Goal: Task Accomplishment & Management: Complete application form

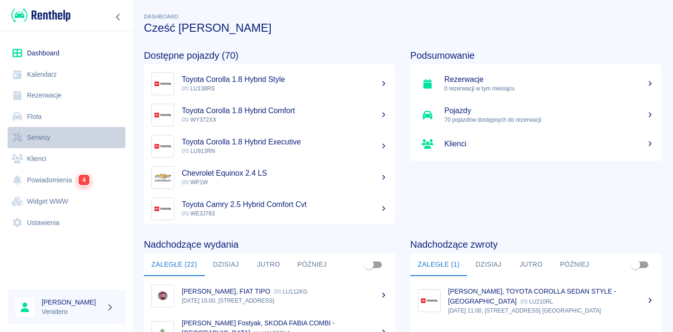
click at [29, 138] on link "Serwisy" at bounding box center [67, 137] width 118 height 21
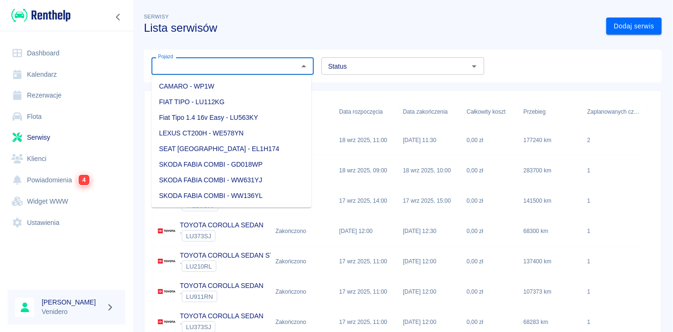
click at [202, 65] on input "Pojazd" at bounding box center [224, 66] width 141 height 12
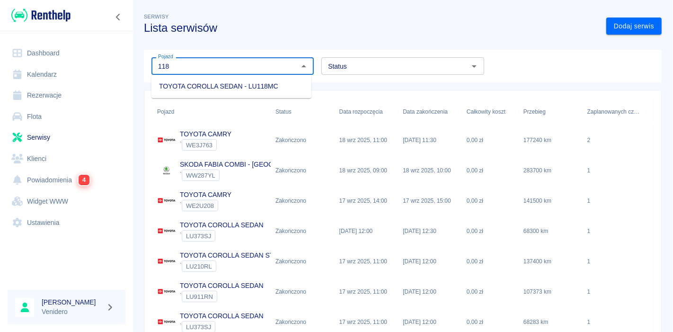
click at [195, 85] on li "TOYOTA COROLLA SEDAN - LU118MC" at bounding box center [231, 87] width 160 height 16
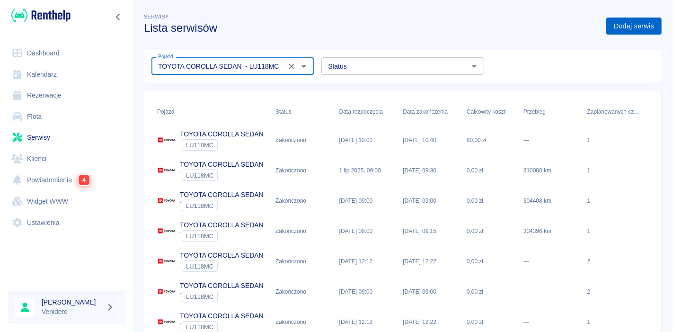
type input "TOYOTA COROLLA SEDAN - LU118MC"
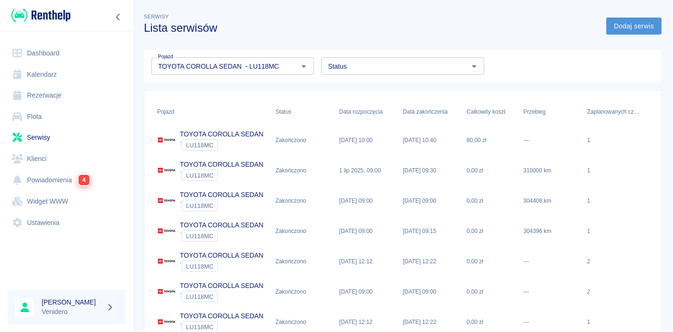
click at [620, 29] on link "Dodaj serwis" at bounding box center [633, 25] width 55 height 17
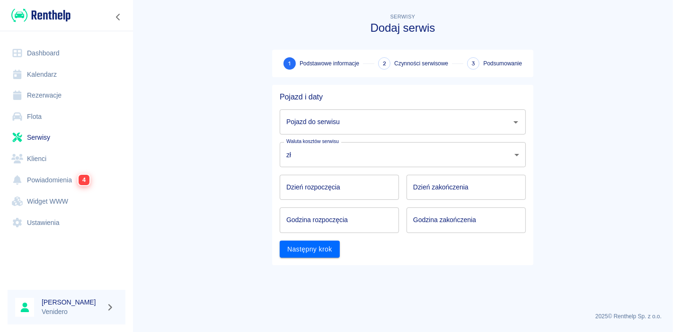
click at [360, 122] on input "Pojazd do serwisu" at bounding box center [395, 122] width 223 height 17
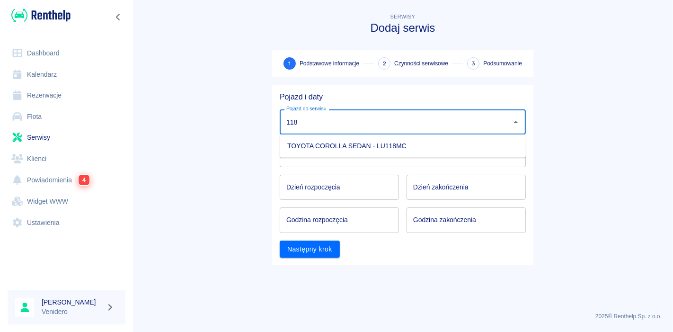
click at [350, 147] on li "TOYOTA COROLLA SEDAN - LU118MC" at bounding box center [403, 146] width 246 height 16
type input "TOYOTA COROLLA SEDAN - LU118MC"
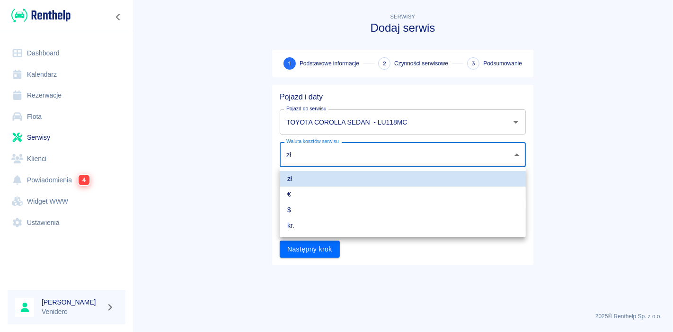
click at [322, 159] on body "Używamy plików Cookies, by zapewnić Ci najlepsze możliwe doświadczenie. Aby dow…" at bounding box center [336, 166] width 673 height 332
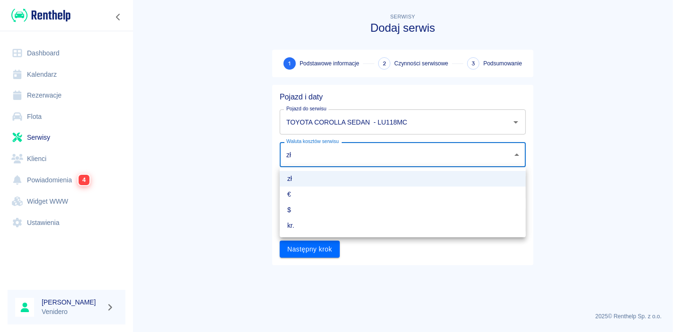
click at [322, 159] on div at bounding box center [336, 166] width 673 height 332
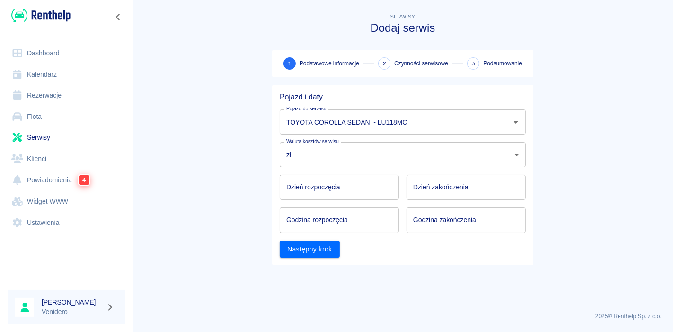
click at [247, 178] on main "Serwisy Dodaj serwis 1 Podstawowe informacje 2 Czynności serwisowe 3 Podsumowan…" at bounding box center [402, 157] width 540 height 293
type input "DD.MM.YYYY"
click at [313, 185] on input "DD.MM.YYYY" at bounding box center [339, 187] width 119 height 25
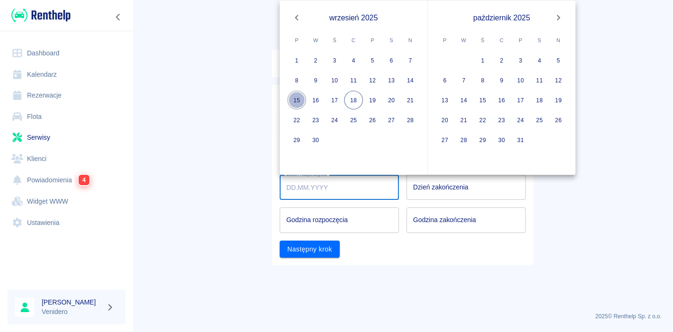
click at [296, 98] on button "15" at bounding box center [296, 100] width 19 height 19
type input "[DATE]"
type input "DD.MM.YYYY"
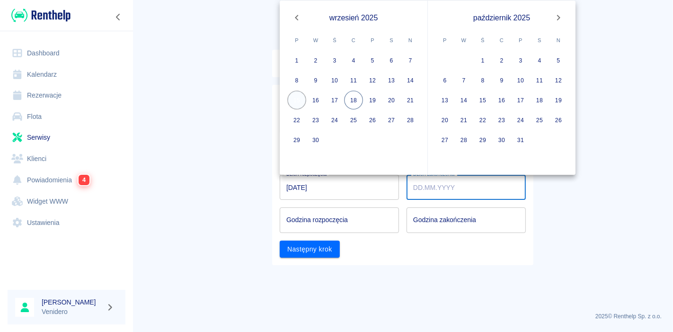
click at [300, 102] on button "15" at bounding box center [296, 100] width 19 height 19
type input "[DATE]"
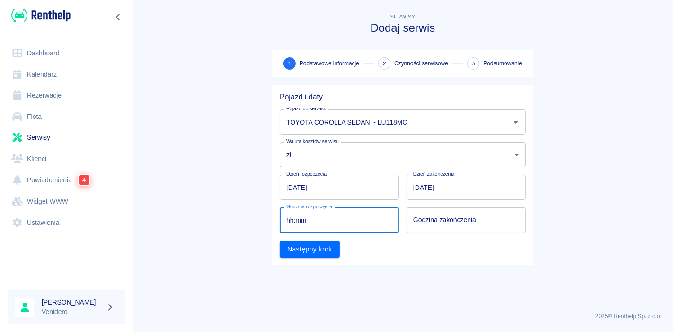
click at [322, 221] on input "hh:mm" at bounding box center [336, 219] width 113 height 25
type input "09:00"
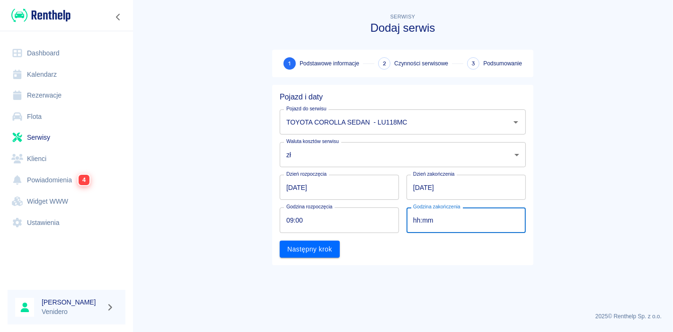
click at [433, 221] on input "hh:mm" at bounding box center [462, 219] width 113 height 25
type input "09:00"
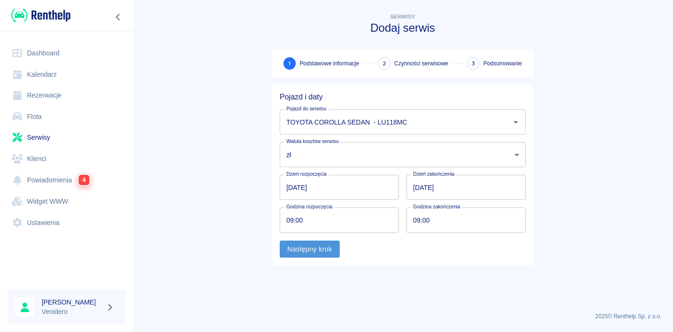
click at [320, 246] on button "Następny krok" at bounding box center [310, 248] width 60 height 17
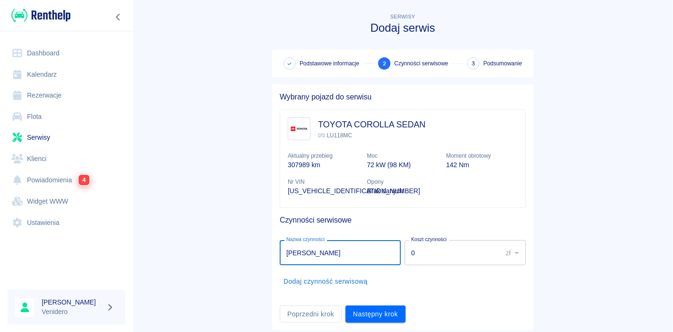
type input "[PERSON_NAME]"
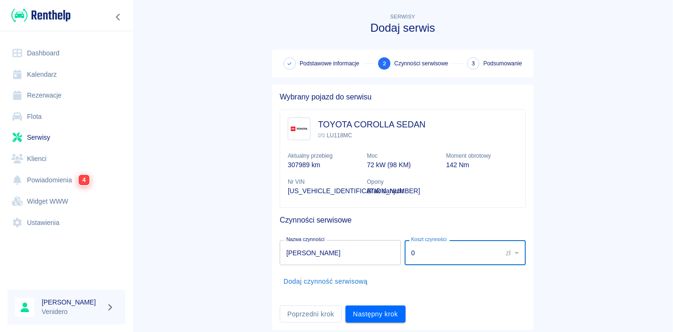
click at [446, 251] on input "0" at bounding box center [449, 252] width 91 height 25
type input "400"
click at [334, 275] on button "Dodaj czynność serwisową" at bounding box center [326, 280] width 92 height 17
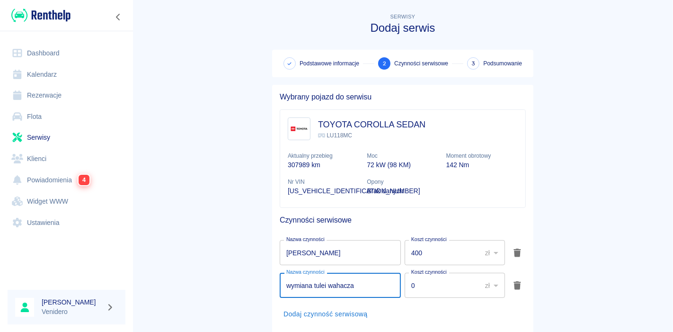
type input "wymiana tulei wahacza"
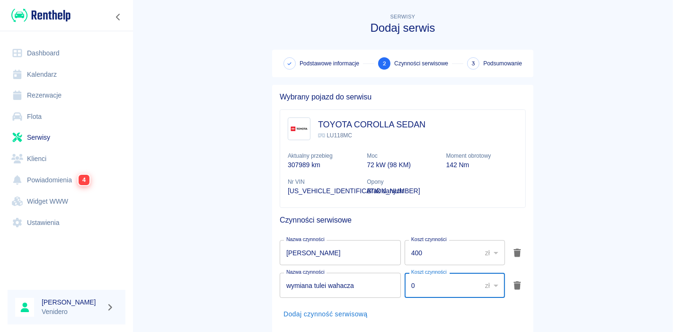
click at [422, 291] on input "0" at bounding box center [439, 284] width 70 height 25
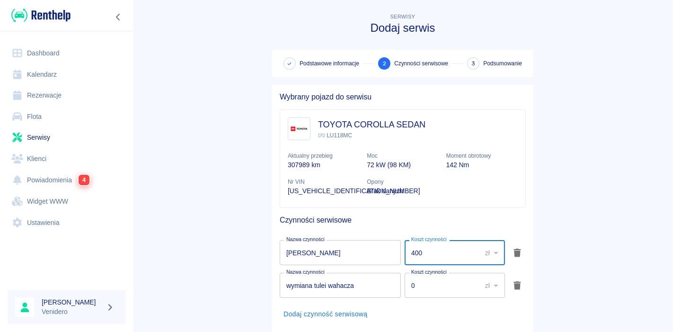
drag, startPoint x: 425, startPoint y: 255, endPoint x: 260, endPoint y: 318, distance: 176.6
click at [264, 318] on div "Wybrany pojazd do serwisu TOYOTA COROLLA SEDAN LU118MC Aktualny przebieg 307989…" at bounding box center [398, 219] width 269 height 285
type input "200"
drag, startPoint x: 413, startPoint y: 285, endPoint x: 330, endPoint y: 301, distance: 84.3
click at [330, 301] on ul "Nazwa czynności wymiana wahacza Nazwa czynności Koszt czynności 200 zł PLN ​ Ko…" at bounding box center [403, 281] width 246 height 98
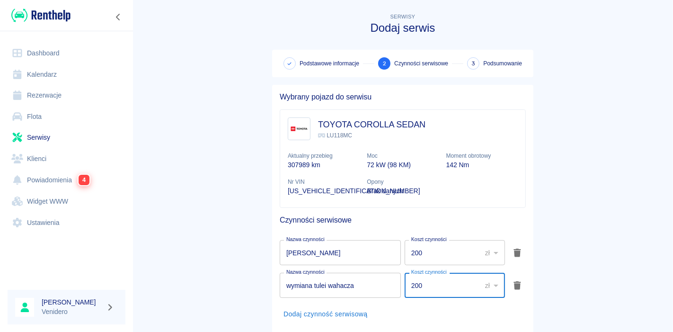
type input "200"
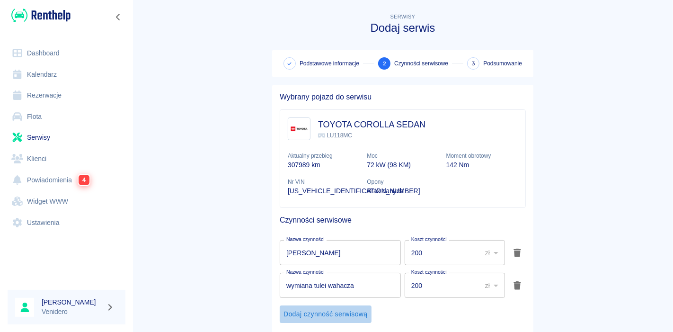
click at [309, 312] on button "Dodaj czynność serwisową" at bounding box center [326, 313] width 92 height 17
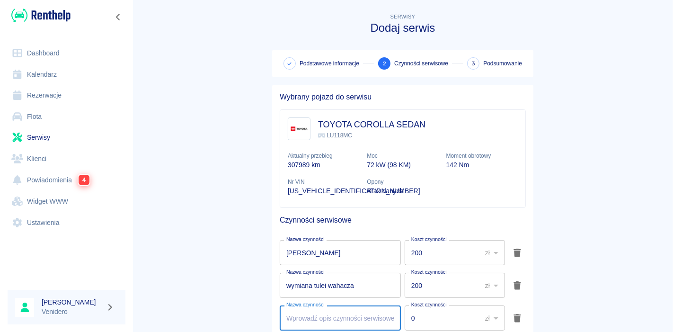
click at [305, 313] on input "Nazwa czynności" at bounding box center [340, 317] width 121 height 25
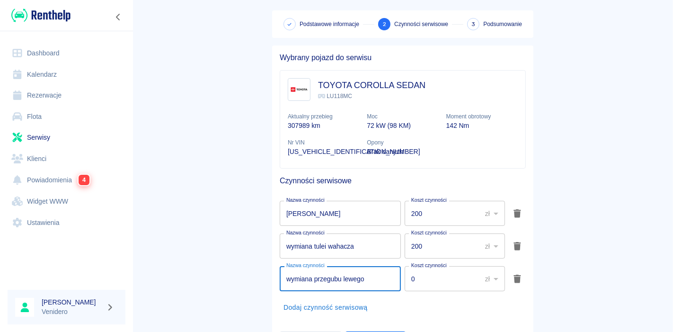
scroll to position [51, 0]
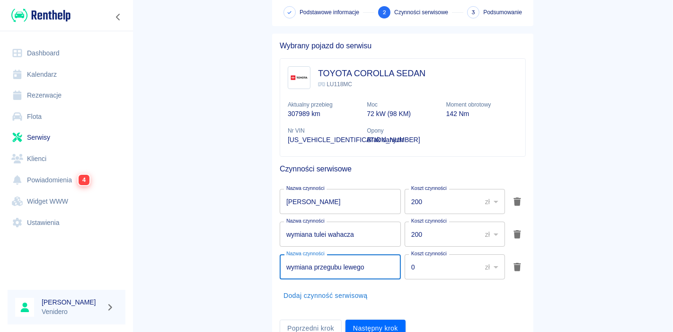
type input "wymiana przegubu lewego"
click at [435, 271] on input "0" at bounding box center [439, 266] width 70 height 25
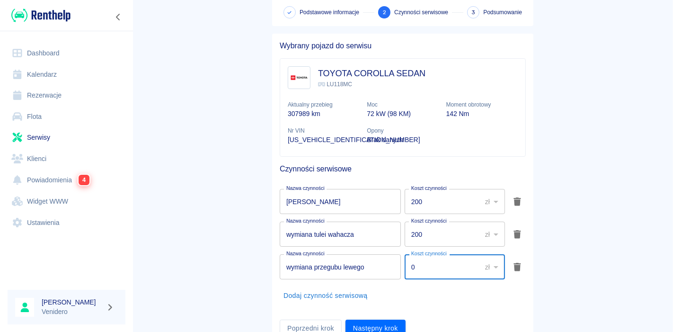
click at [435, 271] on input "0" at bounding box center [439, 266] width 70 height 25
drag, startPoint x: 418, startPoint y: 266, endPoint x: 366, endPoint y: 277, distance: 53.1
click at [366, 277] on div "Nazwa czynności wymiana przegubu lewego Nazwa czynności Koszt czynności 0 zł PL…" at bounding box center [401, 264] width 250 height 29
type input "250"
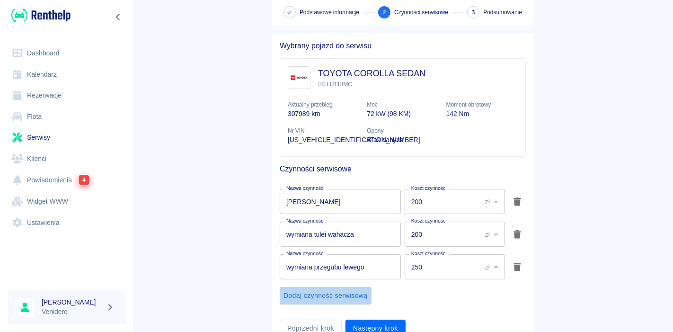
click at [349, 296] on button "Dodaj czynność serwisową" at bounding box center [326, 295] width 92 height 17
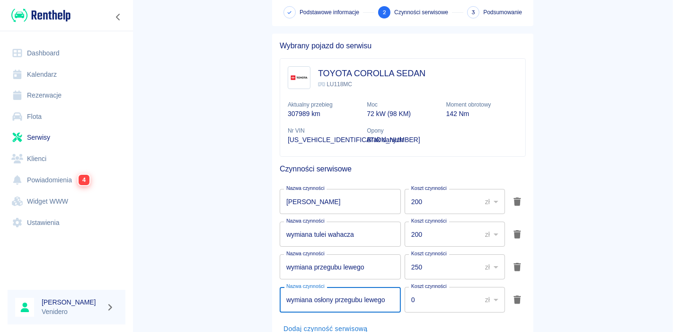
type input "wymiana osłony przegubu lewego"
click at [421, 306] on input "0" at bounding box center [439, 299] width 70 height 25
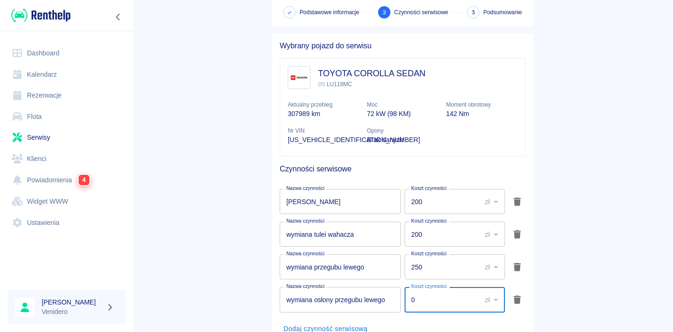
click at [421, 306] on input "0" at bounding box center [439, 299] width 70 height 25
click at [415, 298] on input "0" at bounding box center [439, 299] width 70 height 25
type input "250"
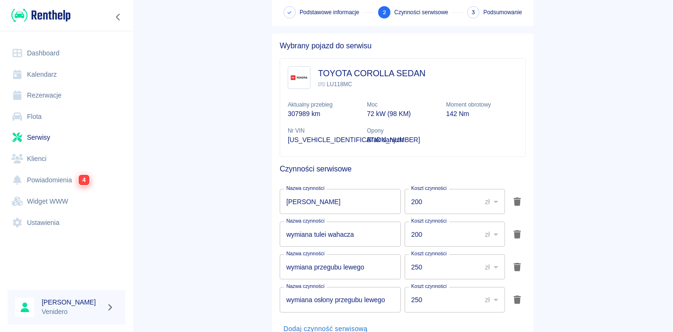
click at [616, 205] on main "Serwisy Dodaj serwis Podstawowe informacje 2 Czynności serwisowe 3 Podsumowanie…" at bounding box center [402, 168] width 540 height 417
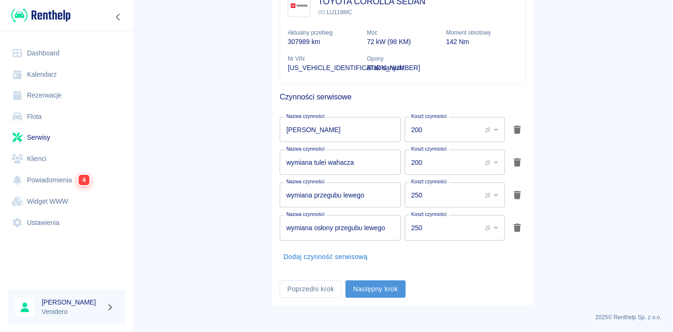
click at [381, 294] on button "Następny krok" at bounding box center [375, 288] width 60 height 17
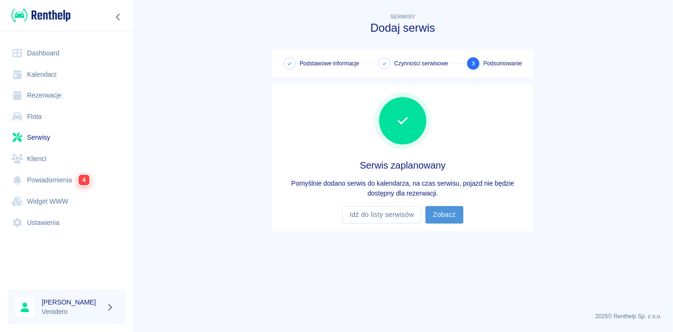
click at [441, 216] on link "Zobacz" at bounding box center [444, 214] width 38 height 17
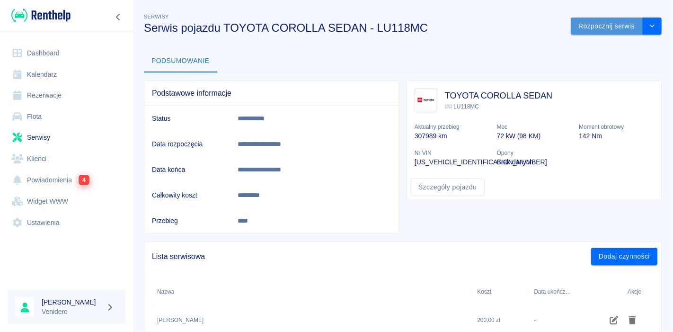
click at [609, 20] on button "Rozpocznij serwis" at bounding box center [606, 25] width 72 height 17
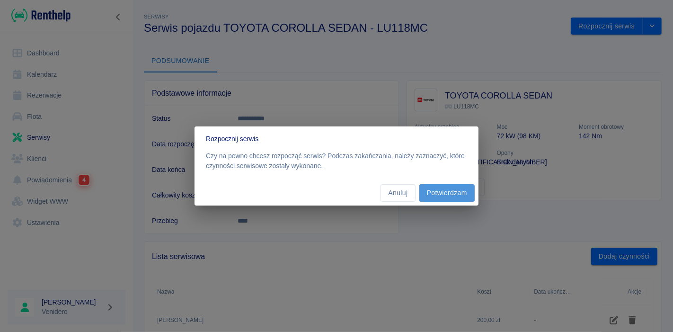
click at [450, 192] on button "Potwierdzam" at bounding box center [446, 192] width 55 height 17
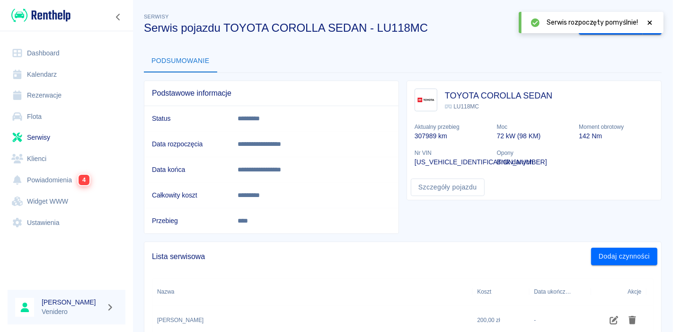
click at [650, 22] on icon at bounding box center [649, 22] width 9 height 7
click at [611, 27] on button "Zakończ serwis" at bounding box center [610, 25] width 64 height 17
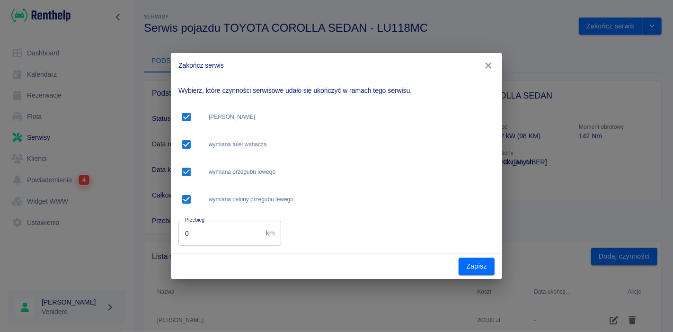
click at [224, 242] on input "0" at bounding box center [220, 232] width 84 height 25
type input "324300"
click at [481, 265] on button "Zapisz" at bounding box center [476, 265] width 36 height 17
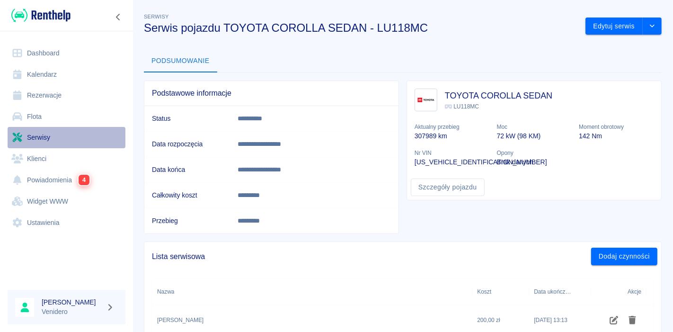
click at [37, 136] on link "Serwisy" at bounding box center [67, 137] width 118 height 21
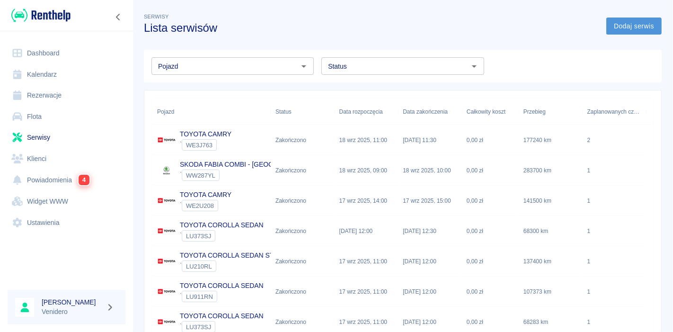
click at [627, 29] on link "Dodaj serwis" at bounding box center [633, 25] width 55 height 17
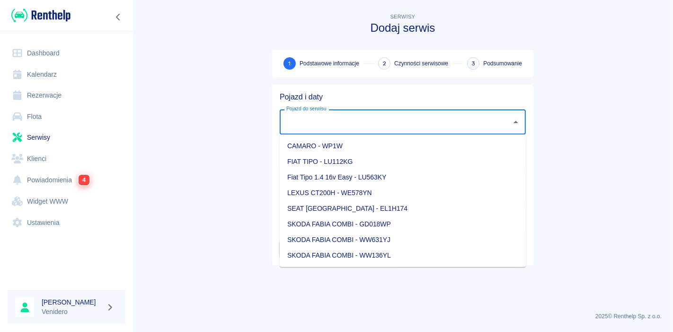
click at [395, 121] on input "Pojazd do serwisu" at bounding box center [395, 122] width 223 height 17
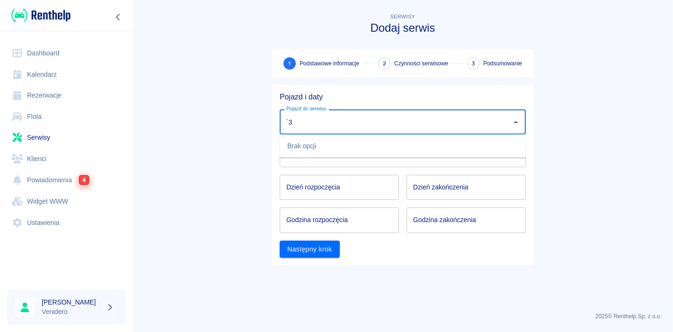
type input "`"
click at [360, 146] on li "TOYOTA COROLLA SEDAN STYLE - [GEOGRAPHIC_DATA] - LU135RS" at bounding box center [403, 146] width 246 height 16
type input "TOYOTA COROLLA SEDAN STYLE - [GEOGRAPHIC_DATA] - LU135RS"
type input "DD.MM.YYYY"
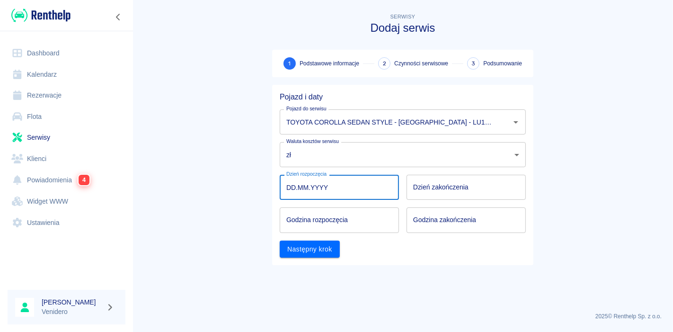
click at [322, 189] on input "DD.MM.YYYY" at bounding box center [339, 187] width 119 height 25
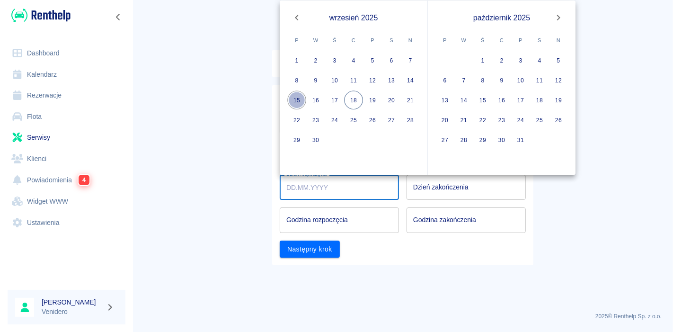
click at [301, 96] on button "15" at bounding box center [296, 100] width 19 height 19
type input "[DATE]"
type input "DD.MM.YYYY"
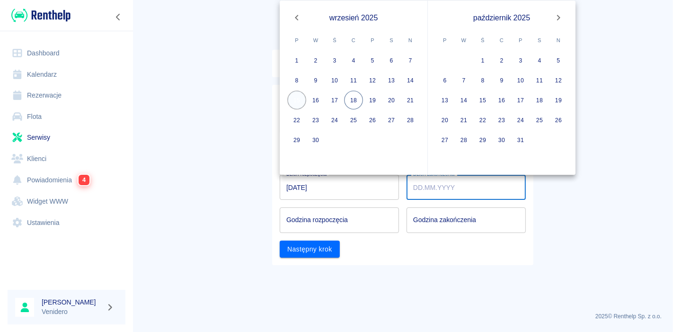
click at [301, 96] on button "15" at bounding box center [296, 100] width 19 height 19
type input "[DATE]"
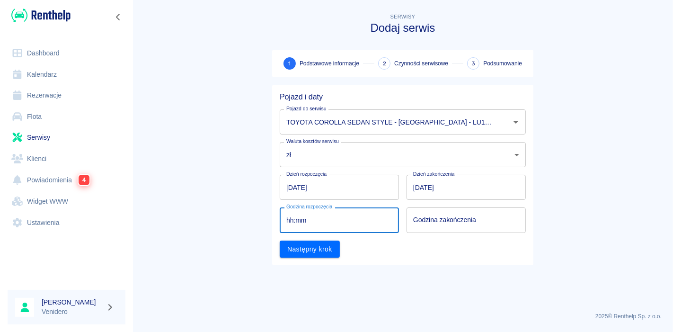
click at [312, 220] on input "hh:mm" at bounding box center [336, 219] width 113 height 25
type input "09:00"
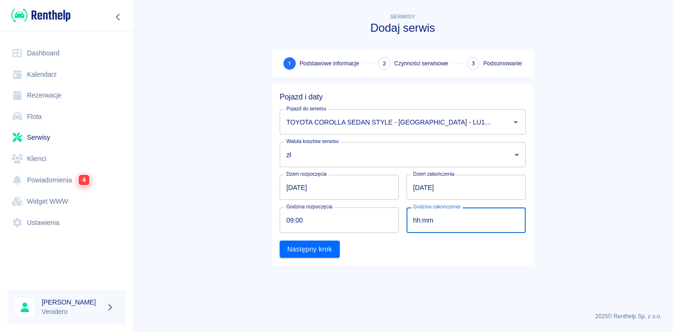
click at [425, 223] on input "hh:mm" at bounding box center [462, 219] width 113 height 25
type input "09:00"
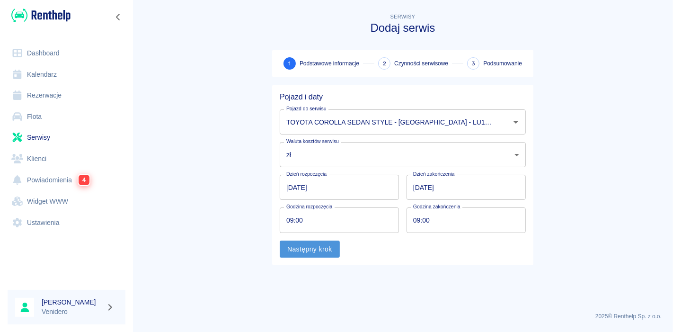
click at [334, 246] on button "Następny krok" at bounding box center [310, 248] width 60 height 17
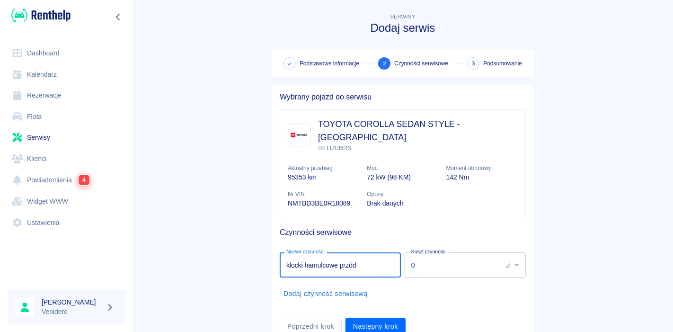
type input "klocki hamulcowe przód"
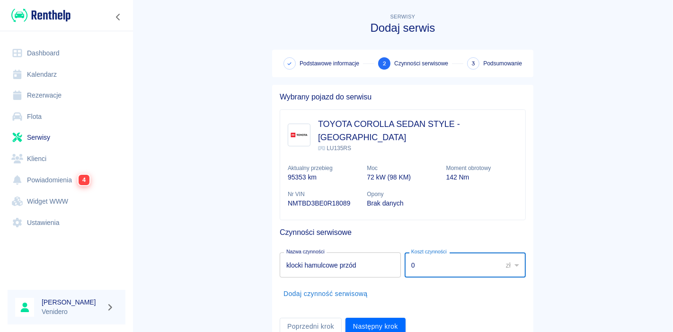
click at [458, 252] on input "0" at bounding box center [449, 264] width 91 height 25
click at [416, 252] on input "0" at bounding box center [449, 264] width 91 height 25
type input "180"
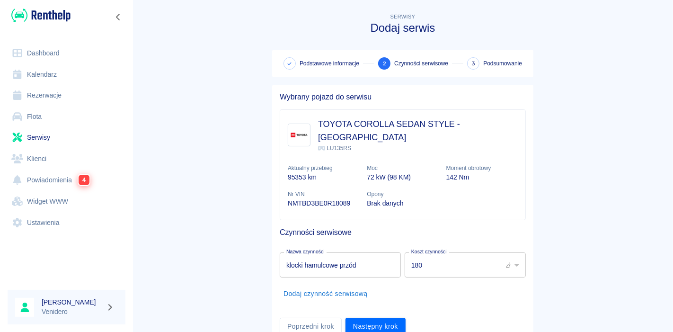
click at [557, 241] on main "Serwisy Dodaj serwis Podstawowe informacje 2 Czynności serwisowe 3 Podsumowanie…" at bounding box center [402, 176] width 540 height 331
click at [342, 285] on button "Dodaj czynność serwisową" at bounding box center [326, 293] width 92 height 17
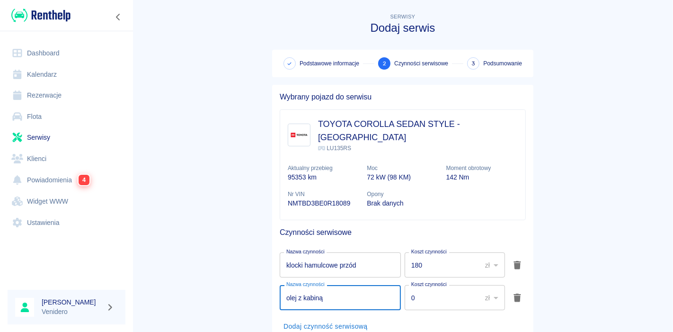
type input "olej z kabiną"
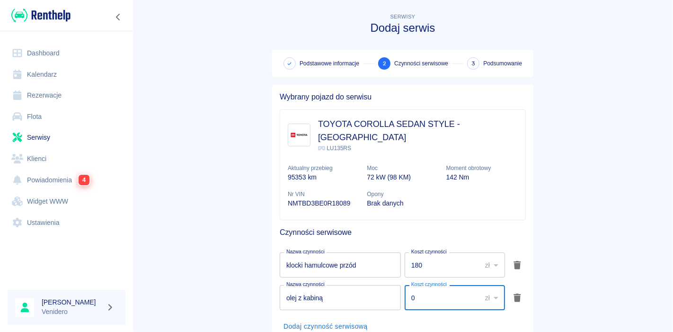
click at [447, 288] on input "0" at bounding box center [439, 297] width 70 height 25
click at [413, 285] on input "0" at bounding box center [439, 297] width 70 height 25
type input "110"
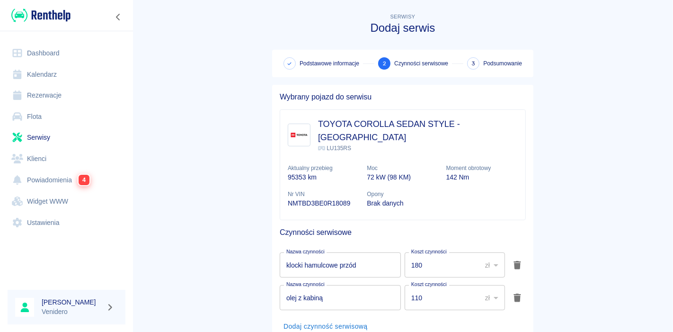
click at [554, 251] on main "Serwisy Dodaj serwis Podstawowe informacje 2 Czynności serwisowe 3 Podsumowanie…" at bounding box center [402, 192] width 540 height 363
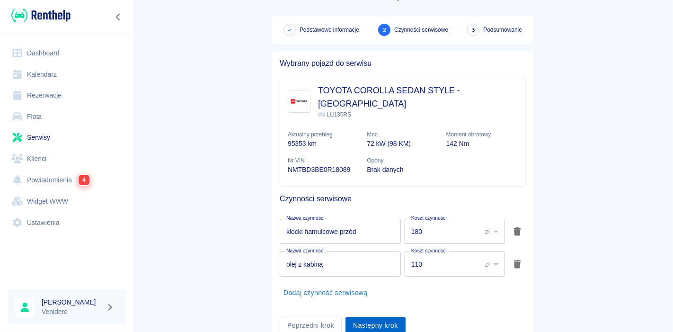
click at [375, 316] on button "Następny krok" at bounding box center [375, 324] width 60 height 17
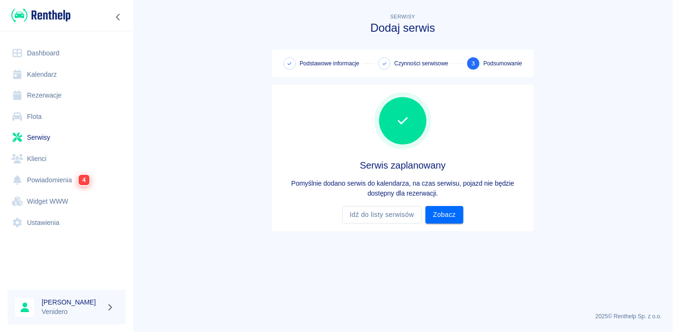
scroll to position [0, 0]
click at [441, 215] on link "Zobacz" at bounding box center [444, 214] width 38 height 17
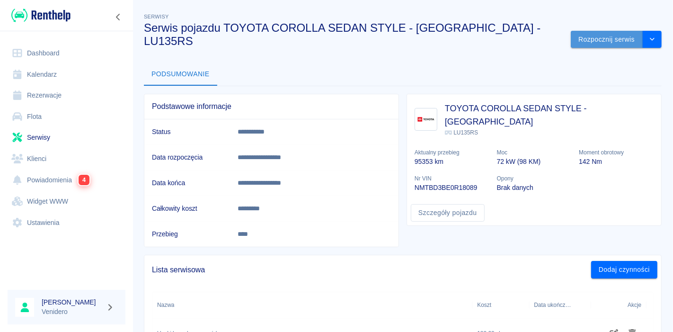
click at [589, 31] on button "Rozpocznij serwis" at bounding box center [606, 39] width 72 height 17
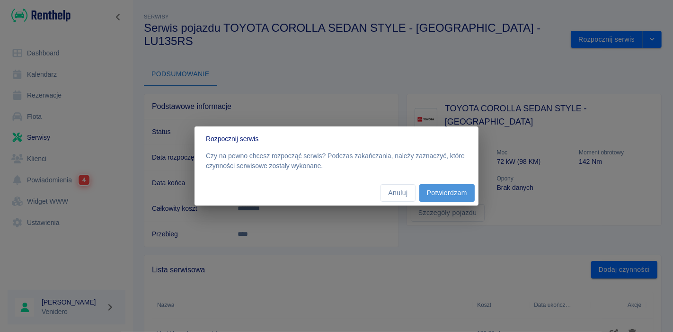
click at [443, 191] on button "Potwierdzam" at bounding box center [446, 192] width 55 height 17
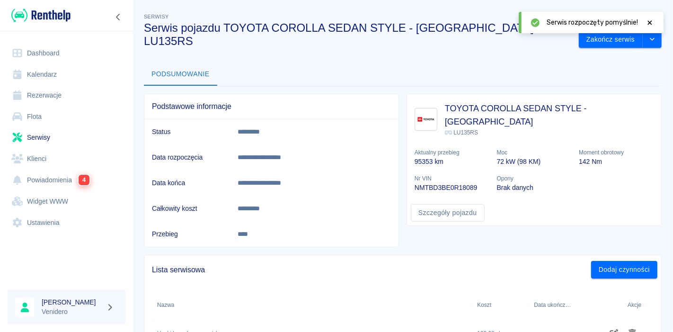
click at [651, 22] on icon at bounding box center [649, 22] width 9 height 7
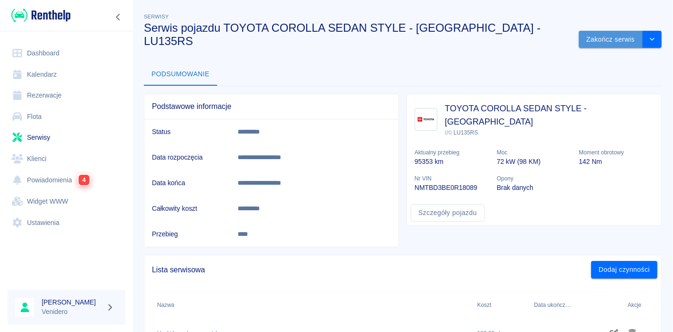
click at [594, 31] on button "Zakończ serwis" at bounding box center [610, 39] width 64 height 17
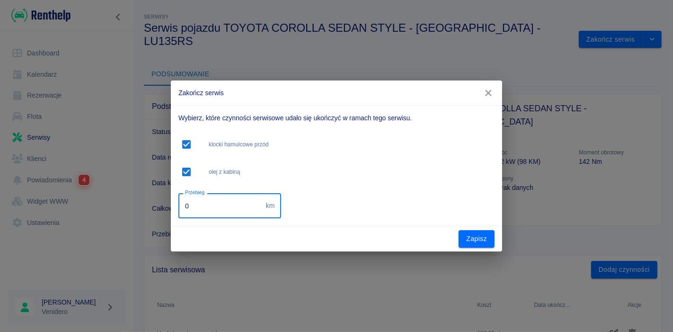
click at [225, 206] on input "0" at bounding box center [220, 205] width 84 height 25
type input "139000"
click at [332, 192] on div "Wybierz, które czynności serwisowe udało się ukończyć w ramach tego serwisu. kl…" at bounding box center [335, 163] width 320 height 109
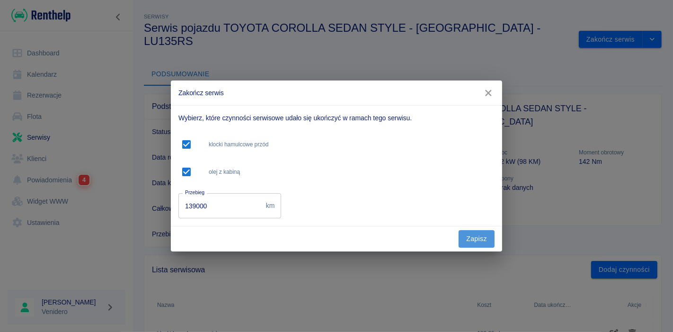
click at [473, 236] on button "Zapisz" at bounding box center [476, 238] width 36 height 17
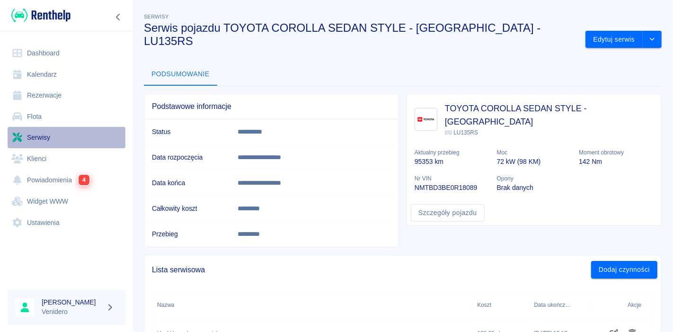
click at [35, 137] on link "Serwisy" at bounding box center [67, 137] width 118 height 21
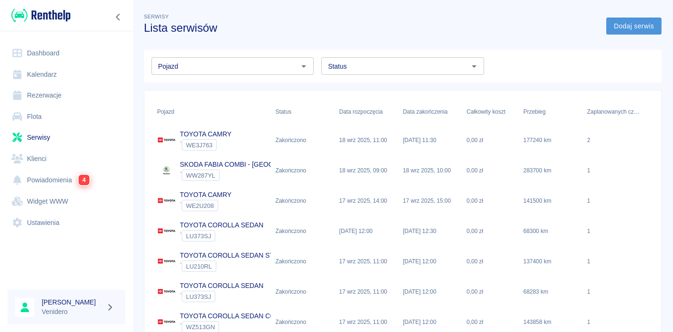
click at [617, 23] on link "Dodaj serwis" at bounding box center [633, 25] width 55 height 17
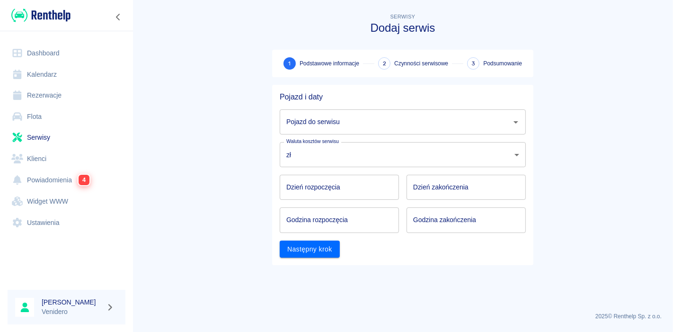
click at [362, 123] on input "Pojazd do serwisu" at bounding box center [395, 122] width 223 height 17
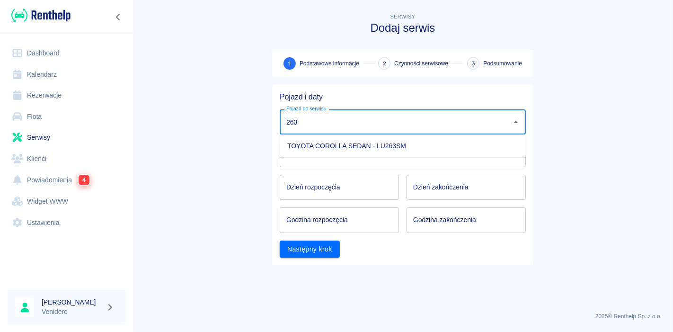
click at [334, 147] on li "TOYOTA COROLLA SEDAN - LU263SM" at bounding box center [403, 146] width 246 height 16
type input "TOYOTA COROLLA SEDAN - LU263SM"
type input "DD.MM.YYYY"
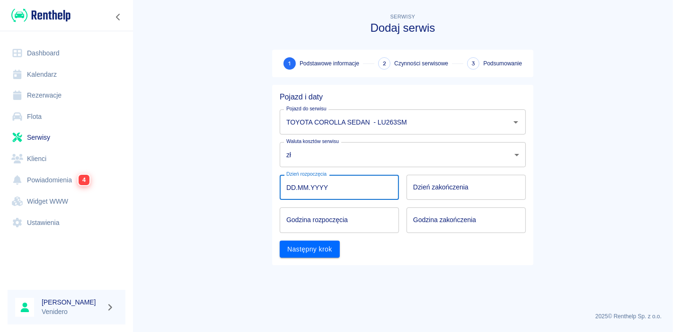
click at [310, 196] on input "DD.MM.YYYY" at bounding box center [339, 187] width 119 height 25
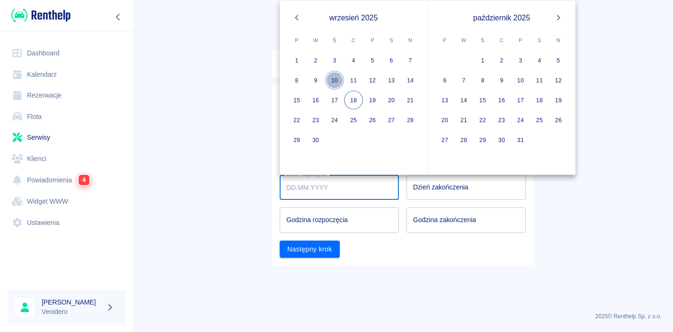
click at [336, 82] on button "10" at bounding box center [334, 80] width 19 height 19
type input "[DATE]"
type input "DD.MM.YYYY"
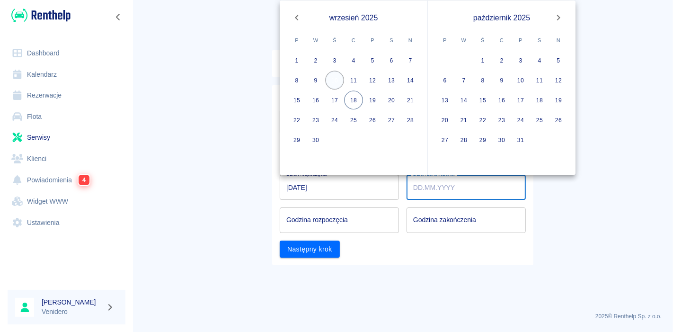
click at [336, 82] on button "10" at bounding box center [334, 80] width 19 height 19
type input "[DATE]"
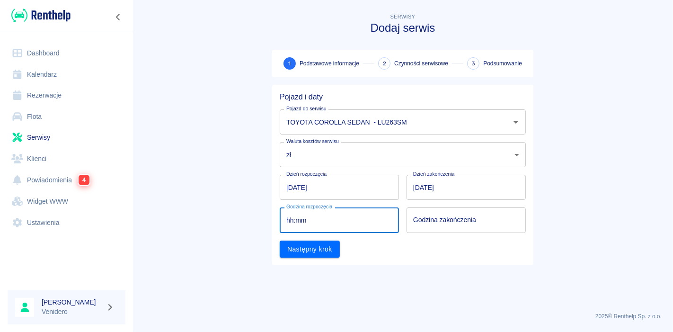
click at [336, 221] on input "hh:mm" at bounding box center [336, 219] width 113 height 25
type input "09:00"
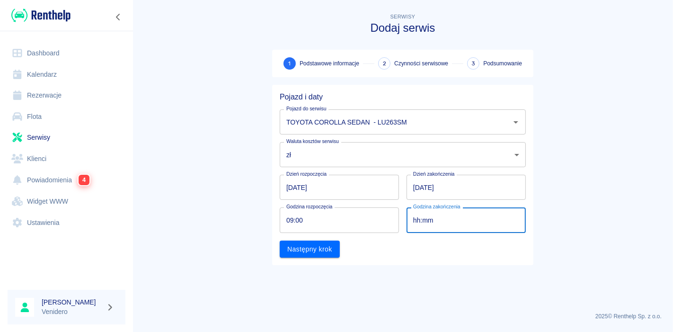
click at [439, 227] on input "hh:mm" at bounding box center [462, 219] width 113 height 25
type input "09:00"
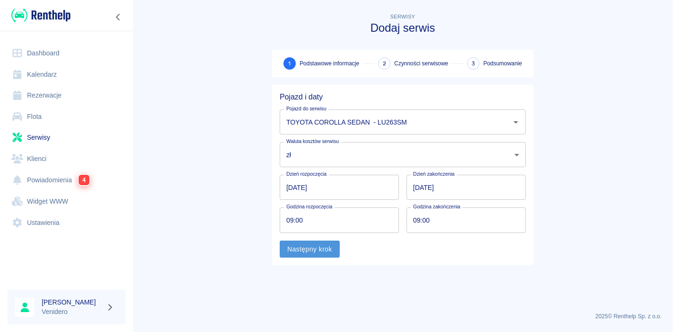
click at [295, 249] on button "Następny krok" at bounding box center [310, 248] width 60 height 17
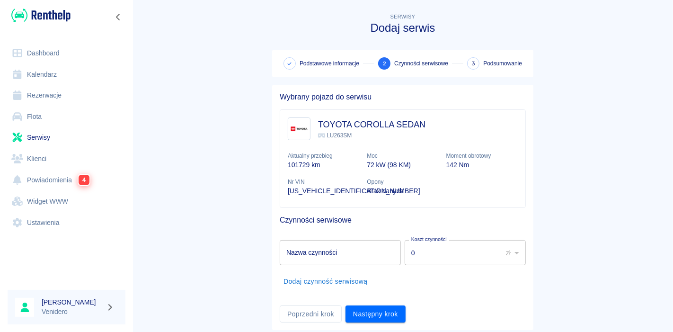
click at [183, 37] on main "Serwisy Dodaj serwis Podstawowe informacje 2 Czynności serwisowe 3 Podsumowanie…" at bounding box center [402, 170] width 540 height 318
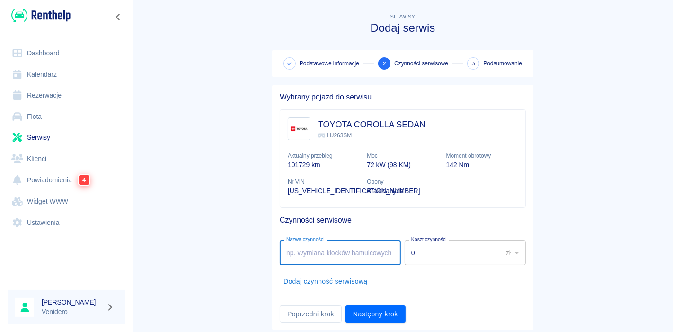
click at [350, 257] on input "Nazwa czynności" at bounding box center [340, 252] width 121 height 25
type input "montaż kamery"
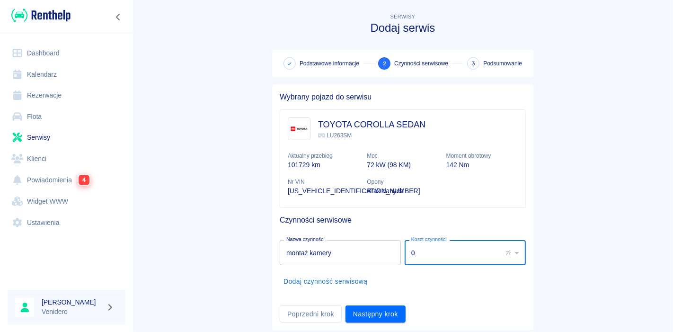
click at [441, 257] on input "0" at bounding box center [449, 252] width 91 height 25
type input "300"
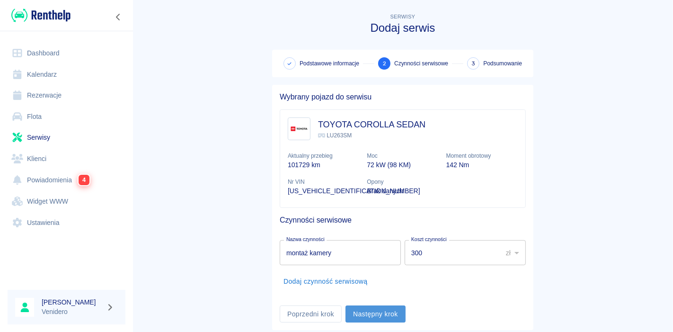
click at [369, 311] on button "Następny krok" at bounding box center [375, 313] width 60 height 17
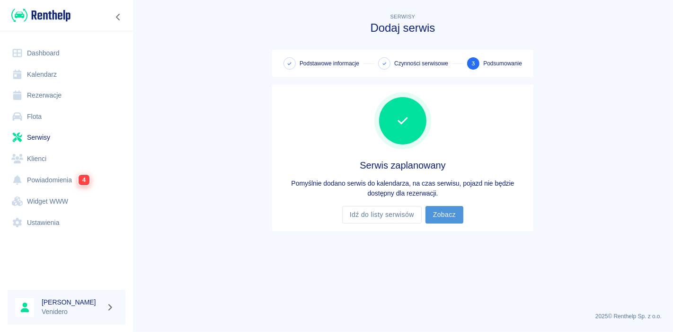
click at [441, 214] on link "Zobacz" at bounding box center [444, 214] width 38 height 17
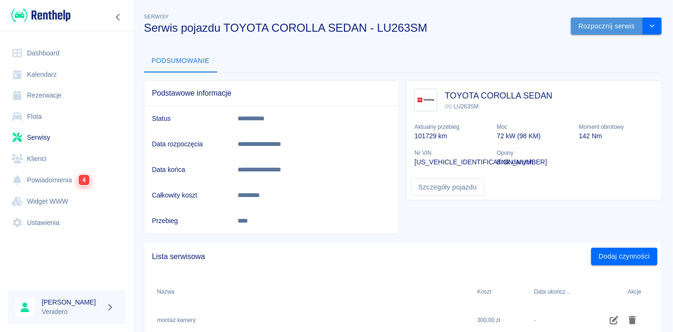
click at [593, 27] on button "Rozpocznij serwis" at bounding box center [606, 25] width 72 height 17
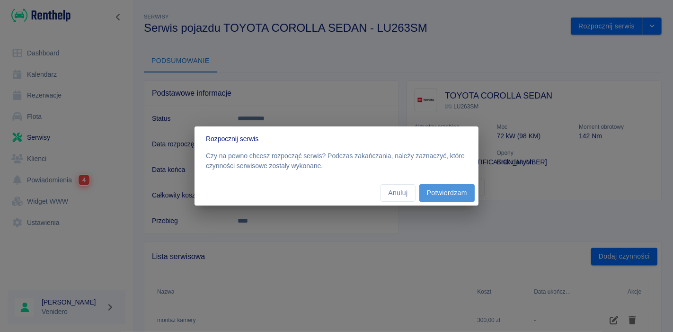
click at [456, 187] on button "Potwierdzam" at bounding box center [446, 192] width 55 height 17
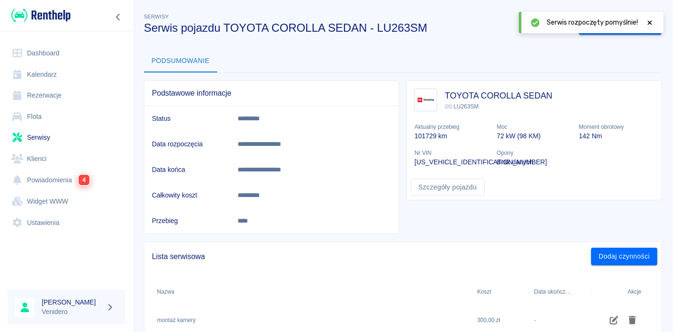
click at [652, 24] on icon at bounding box center [649, 22] width 9 height 7
click at [607, 28] on button "Zakończ serwis" at bounding box center [610, 25] width 64 height 17
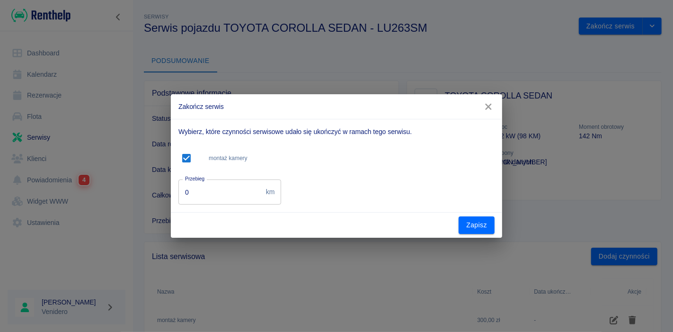
click at [233, 184] on input "0" at bounding box center [220, 191] width 84 height 25
click at [208, 188] on input "0" at bounding box center [220, 191] width 84 height 25
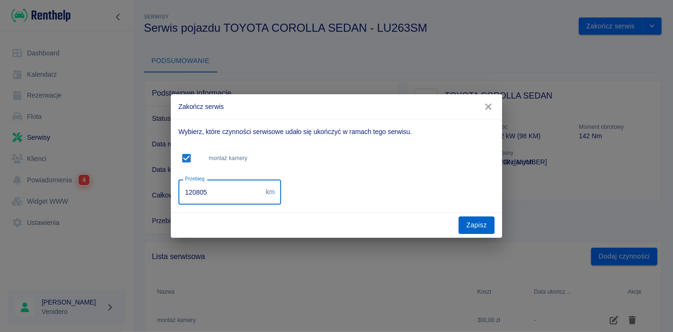
type input "120805"
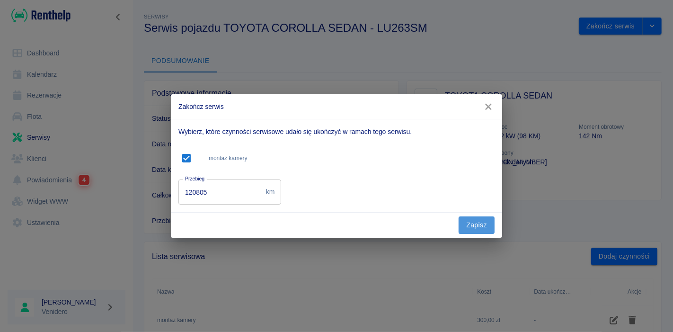
click at [472, 226] on button "Zapisz" at bounding box center [476, 224] width 36 height 17
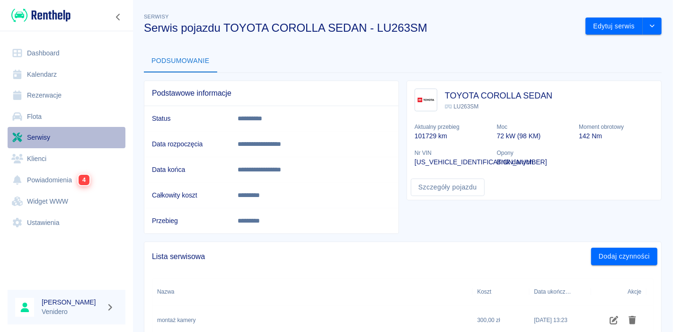
click at [34, 138] on link "Serwisy" at bounding box center [67, 137] width 118 height 21
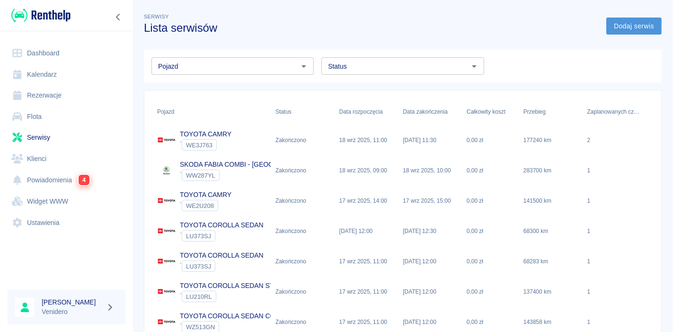
click at [618, 26] on link "Dodaj serwis" at bounding box center [633, 25] width 55 height 17
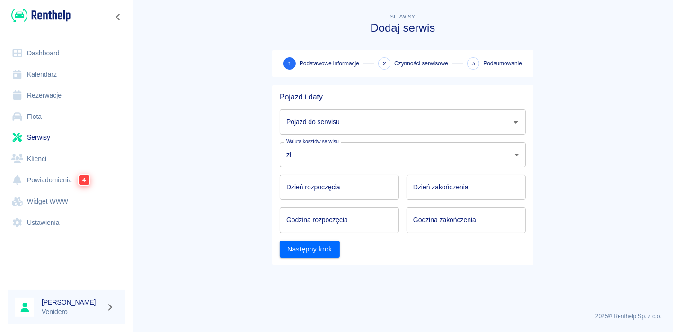
click at [389, 123] on input "Pojazd do serwisu" at bounding box center [395, 122] width 223 height 17
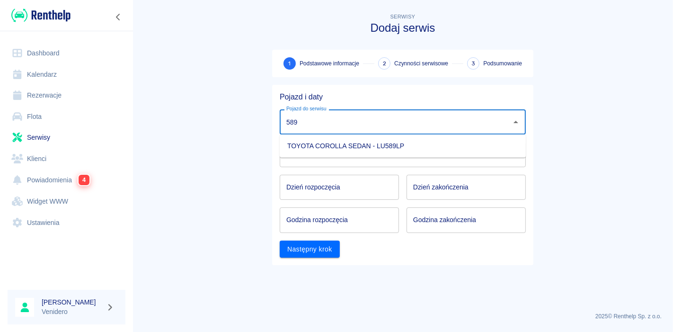
click at [325, 143] on li "TOYOTA COROLLA SEDAN - LU589LP" at bounding box center [403, 146] width 246 height 16
type input "TOYOTA COROLLA SEDAN - LU589LP"
type input "DD.MM.YYYY"
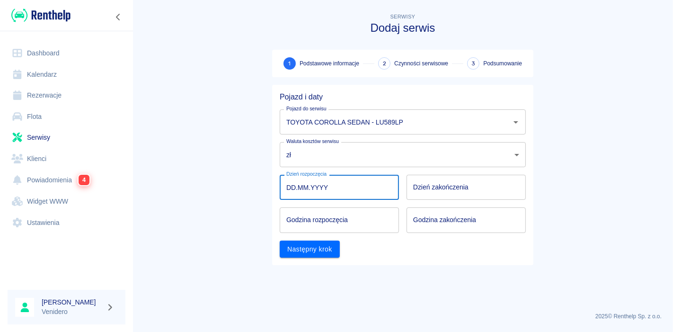
click at [306, 192] on input "DD.MM.YYYY" at bounding box center [339, 187] width 119 height 25
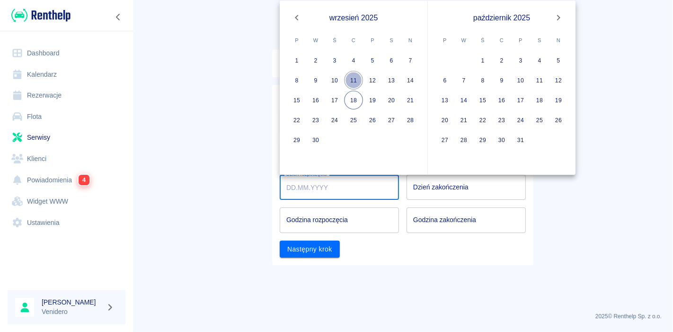
click at [350, 79] on button "11" at bounding box center [353, 80] width 19 height 19
type input "[DATE]"
type input "DD.MM.YYYY"
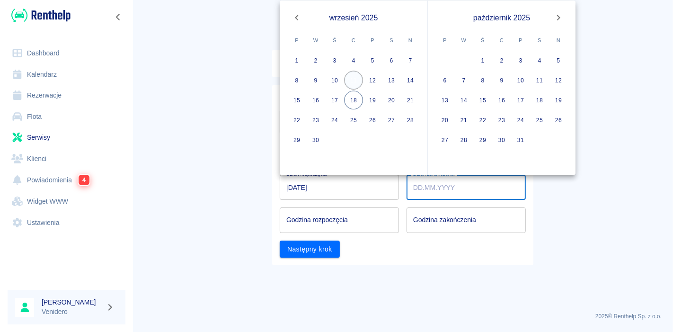
click at [353, 80] on button "11" at bounding box center [353, 80] width 19 height 19
type input "[DATE]"
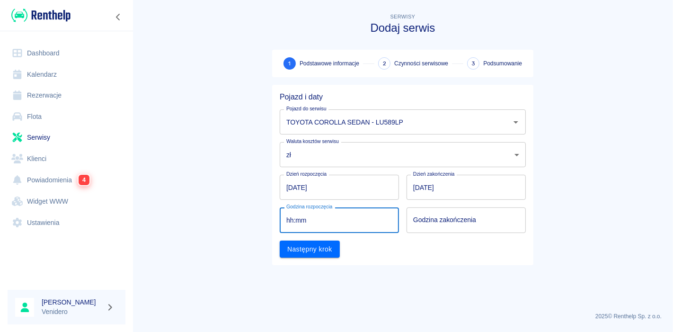
click at [347, 215] on input "hh:mm" at bounding box center [336, 219] width 113 height 25
type input "09:00"
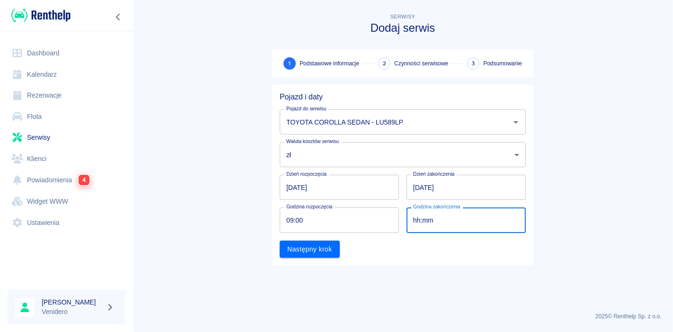
click at [459, 226] on input "hh:mm" at bounding box center [462, 219] width 113 height 25
type input "09:00"
click at [316, 245] on button "Następny krok" at bounding box center [310, 248] width 60 height 17
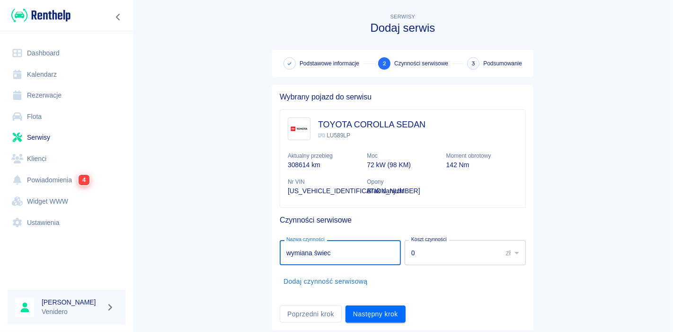
type input "wymiana świec"
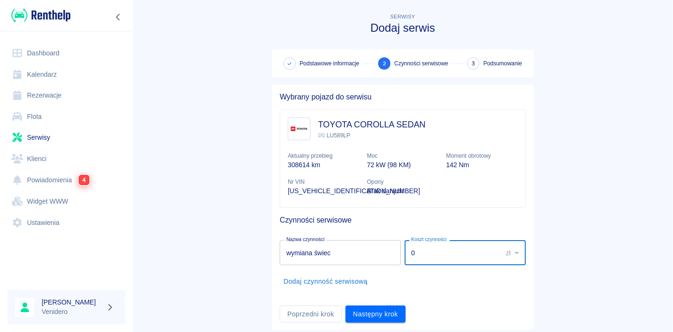
click at [446, 248] on input "0" at bounding box center [449, 252] width 91 height 25
type input "80"
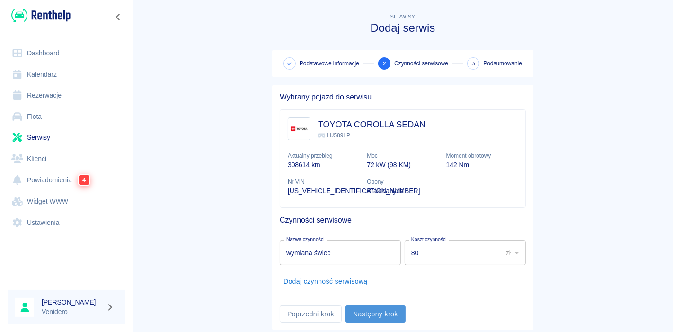
click at [373, 314] on button "Następny krok" at bounding box center [375, 313] width 60 height 17
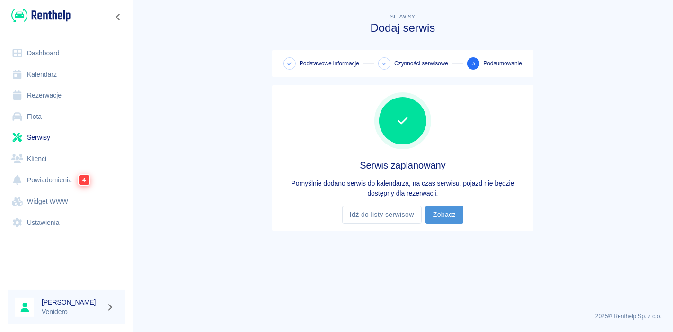
click at [429, 217] on link "Zobacz" at bounding box center [444, 214] width 38 height 17
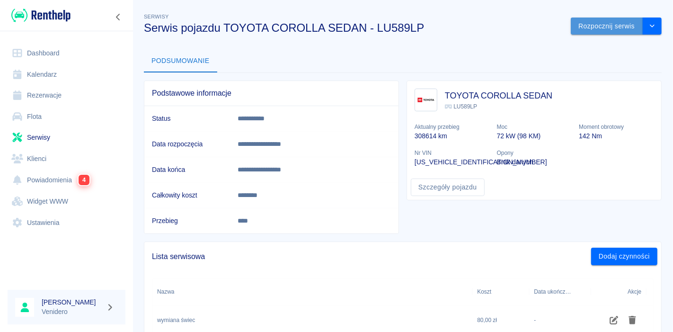
click at [586, 31] on button "Rozpocznij serwis" at bounding box center [606, 25] width 72 height 17
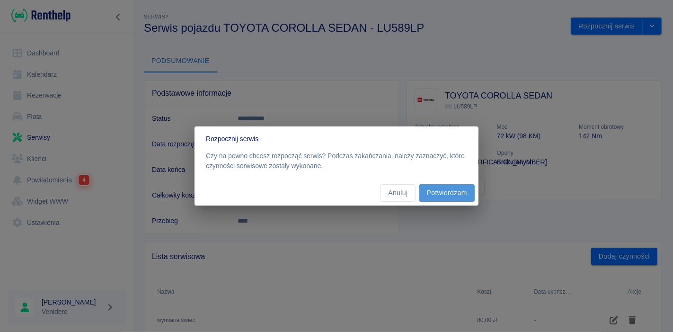
click at [448, 193] on button "Potwierdzam" at bounding box center [446, 192] width 55 height 17
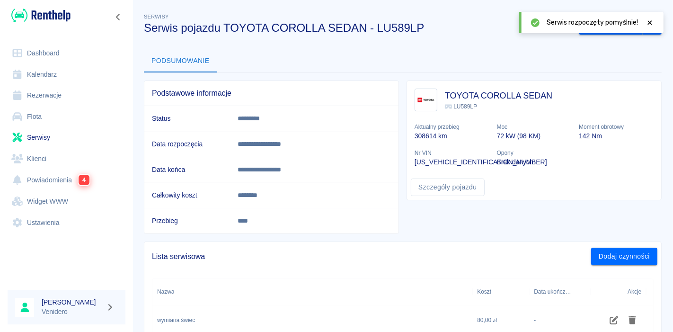
click at [647, 22] on icon at bounding box center [649, 22] width 9 height 7
click at [603, 26] on button "Zakończ serwis" at bounding box center [610, 25] width 64 height 17
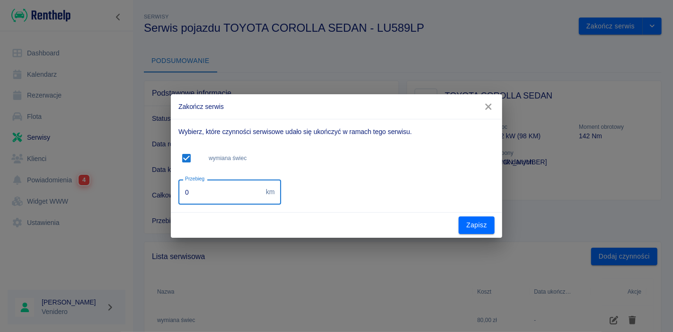
click at [194, 196] on input "0" at bounding box center [220, 191] width 84 height 25
type input "313587"
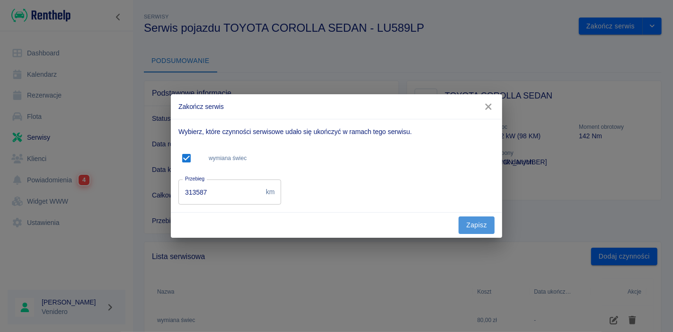
click at [471, 223] on button "Zapisz" at bounding box center [476, 224] width 36 height 17
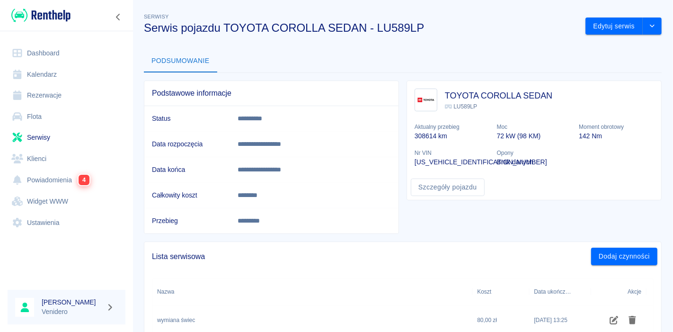
click at [33, 138] on link "Serwisy" at bounding box center [67, 137] width 118 height 21
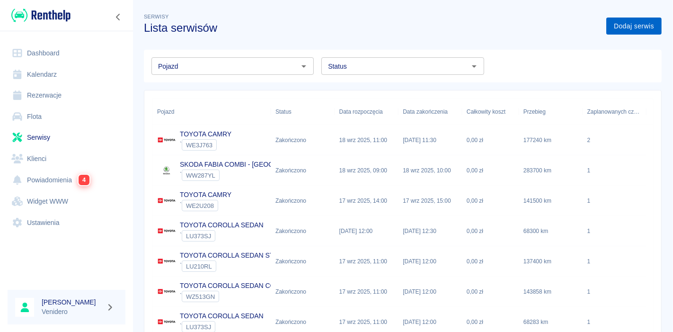
click at [612, 24] on link "Dodaj serwis" at bounding box center [633, 25] width 55 height 17
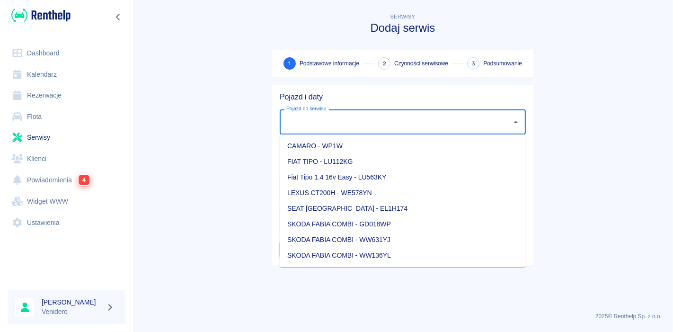
click at [370, 127] on input "Pojazd do serwisu" at bounding box center [395, 122] width 223 height 17
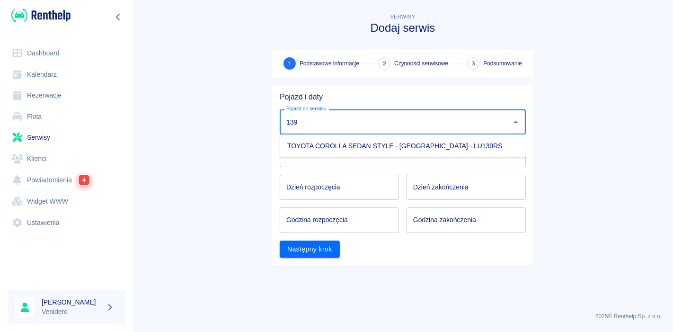
click at [360, 150] on li "TOYOTA COROLLA SEDAN STYLE - [GEOGRAPHIC_DATA] - LU139RS" at bounding box center [403, 146] width 246 height 16
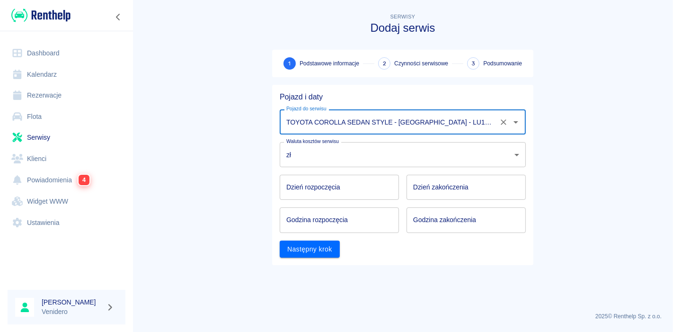
type input "TOYOTA COROLLA SEDAN STYLE - [GEOGRAPHIC_DATA] - LU139RS"
type input "DD.MM.YYYY"
click at [306, 188] on input "DD.MM.YYYY" at bounding box center [339, 187] width 119 height 25
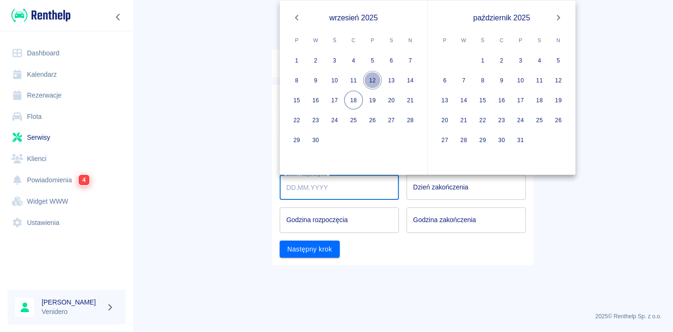
click at [372, 79] on button "12" at bounding box center [372, 80] width 19 height 19
type input "[DATE]"
type input "DD.MM.YYYY"
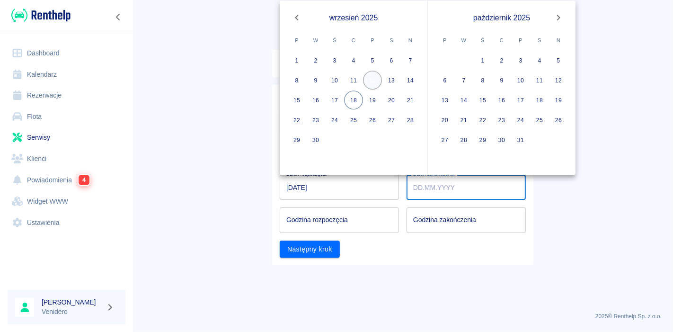
click at [374, 82] on button "12" at bounding box center [372, 80] width 19 height 19
type input "[DATE]"
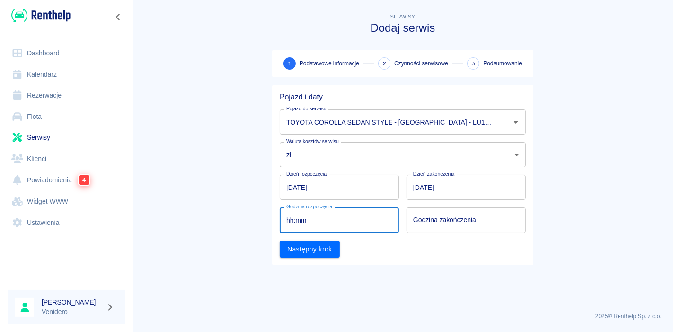
click at [323, 220] on input "hh:mm" at bounding box center [336, 219] width 113 height 25
type input "09:00"
click at [431, 218] on input "hh:mm" at bounding box center [462, 219] width 113 height 25
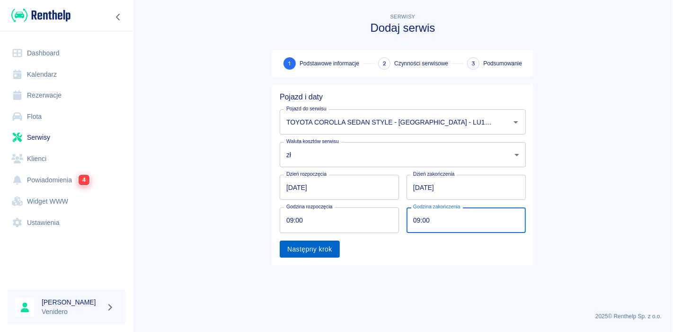
type input "09:00"
click at [312, 252] on button "Następny krok" at bounding box center [310, 248] width 60 height 17
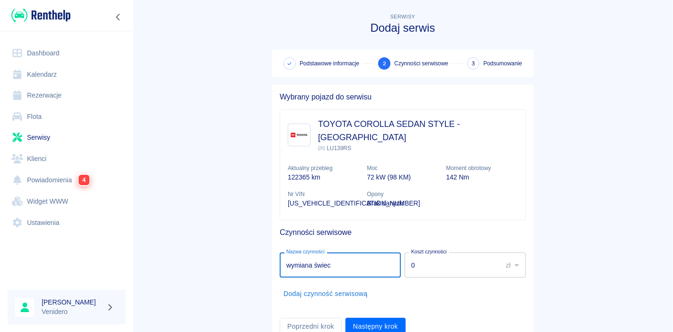
type input "wymiana świec"
click at [504, 202] on div "TOYOTA COROLLA SEDAN STYLE - [GEOGRAPHIC_DATA] LU139RS Aktualny przebieg 122365…" at bounding box center [402, 165] width 245 height 110
click at [414, 253] on input "0" at bounding box center [449, 264] width 91 height 25
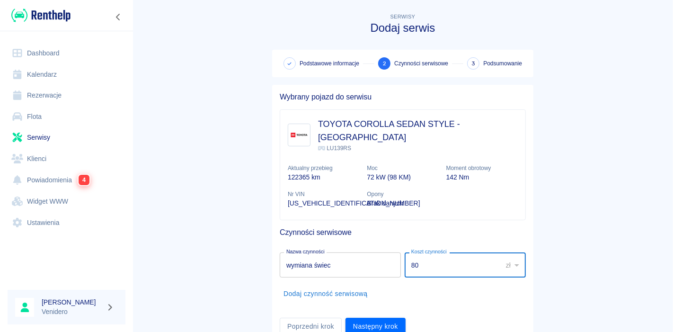
type input "80"
click at [349, 285] on button "Dodaj czynność serwisową" at bounding box center [326, 293] width 92 height 17
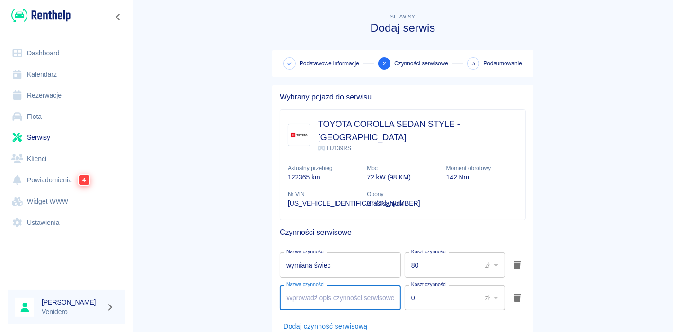
click at [318, 285] on input "Nazwa czynności" at bounding box center [340, 297] width 121 height 25
type input "olej z kabiną"
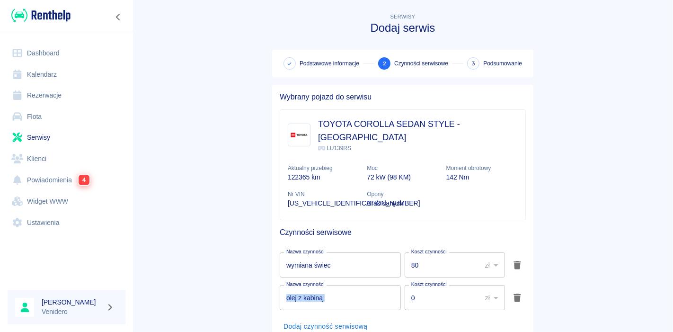
drag, startPoint x: 567, startPoint y: 267, endPoint x: 417, endPoint y: 285, distance: 151.5
click at [417, 285] on main "Serwisy Dodaj serwis Podstawowe informacje 2 Czynności serwisowe 3 Podsumowanie…" at bounding box center [402, 192] width 540 height 363
click at [417, 285] on input "0" at bounding box center [439, 297] width 70 height 25
type input "110"
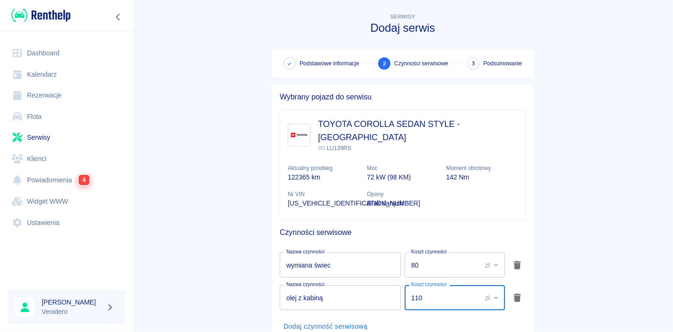
click at [310, 317] on button "Dodaj czynność serwisową" at bounding box center [326, 325] width 92 height 17
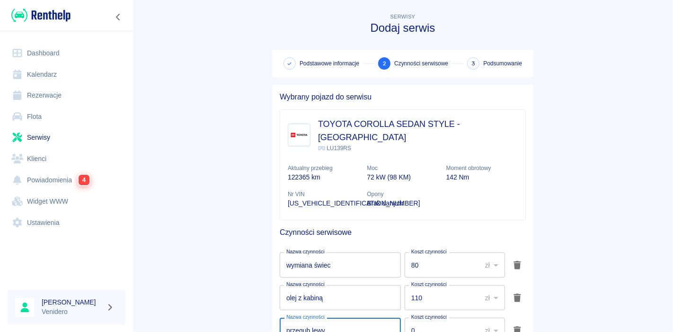
type input "przegub lewy"
click at [431, 317] on input "0" at bounding box center [439, 329] width 70 height 25
type input "250"
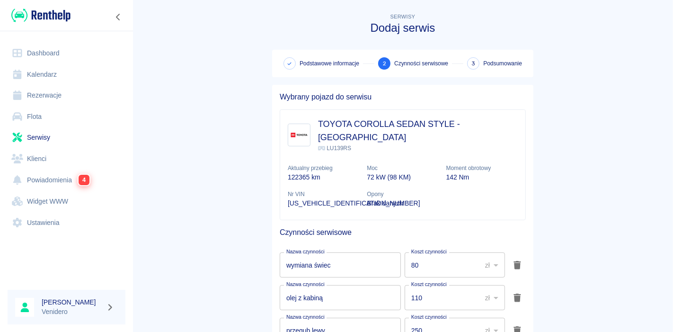
click at [633, 254] on main "Serwisy Dodaj serwis Podstawowe informacje 2 Czynności serwisowe 3 Podsumowanie…" at bounding box center [402, 209] width 540 height 396
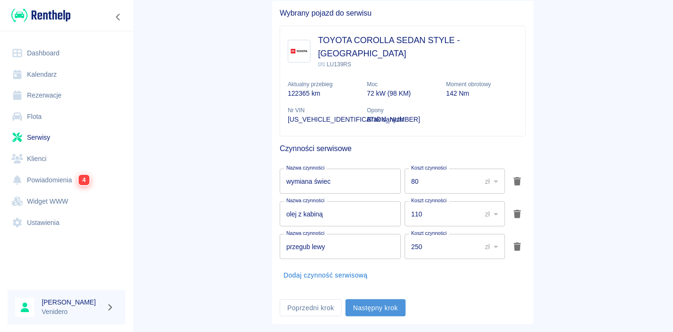
click at [380, 299] on button "Następny krok" at bounding box center [375, 307] width 60 height 17
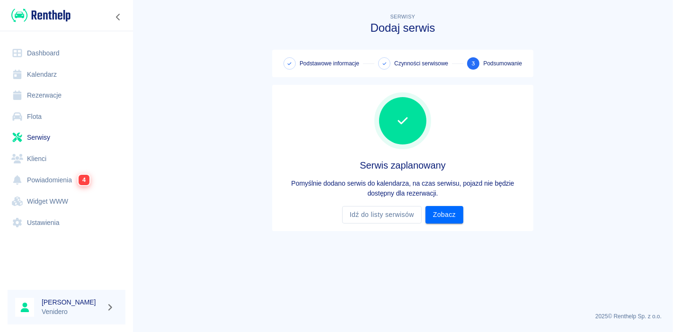
scroll to position [0, 0]
click at [446, 213] on link "Zobacz" at bounding box center [444, 214] width 38 height 17
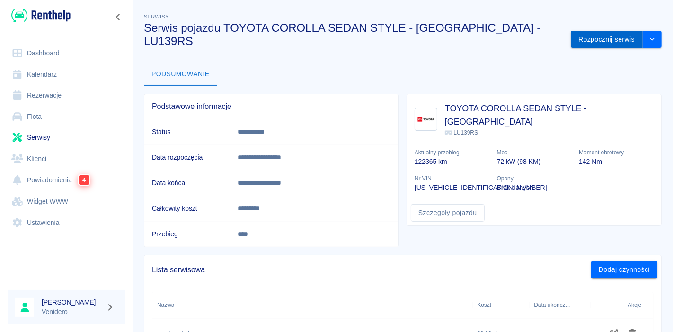
click at [582, 31] on button "Rozpocznij serwis" at bounding box center [606, 39] width 72 height 17
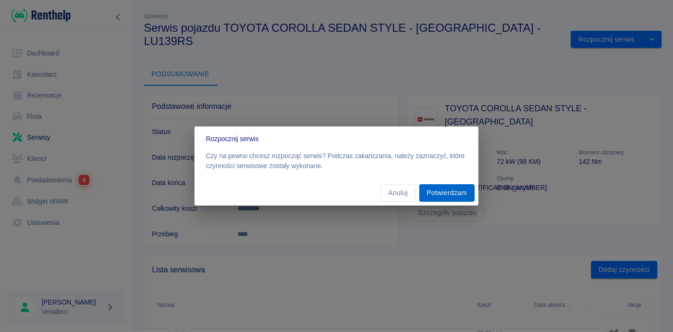
click at [447, 194] on button "Potwierdzam" at bounding box center [446, 192] width 55 height 17
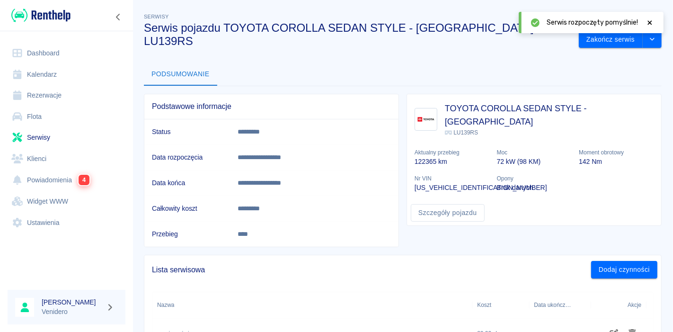
click at [647, 26] on div at bounding box center [649, 22] width 9 height 10
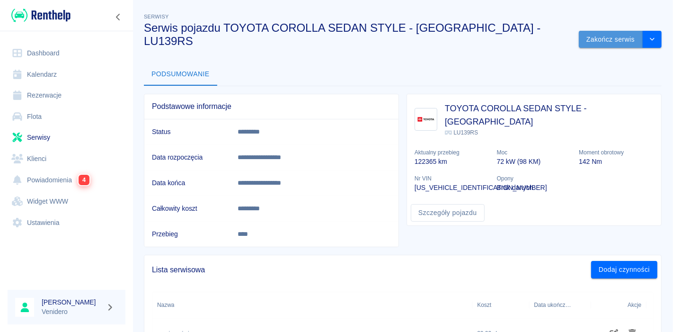
click at [597, 31] on button "Zakończ serwis" at bounding box center [610, 39] width 64 height 17
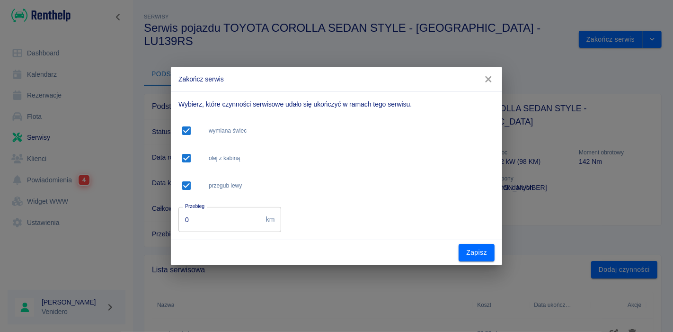
click at [224, 225] on input "0" at bounding box center [220, 219] width 84 height 25
type input "149000"
click at [471, 254] on button "Zapisz" at bounding box center [476, 252] width 36 height 17
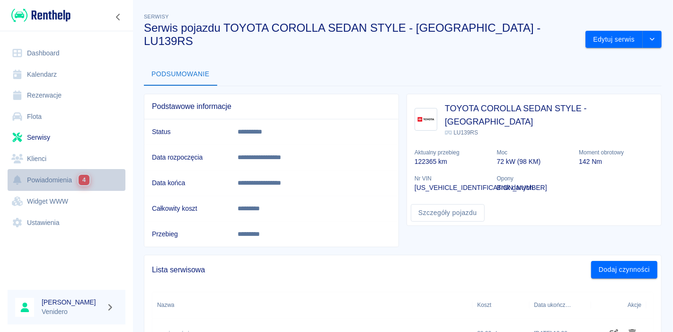
click at [52, 179] on link "Powiadomienia 4" at bounding box center [67, 180] width 118 height 22
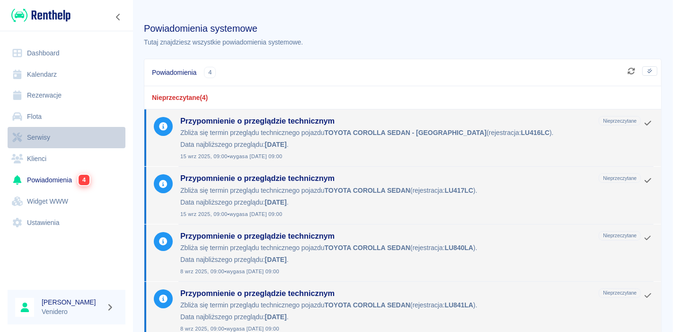
click at [34, 135] on link "Serwisy" at bounding box center [67, 137] width 118 height 21
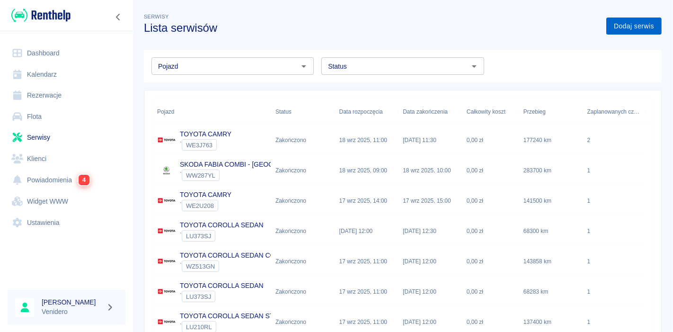
click at [620, 25] on link "Dodaj serwis" at bounding box center [633, 25] width 55 height 17
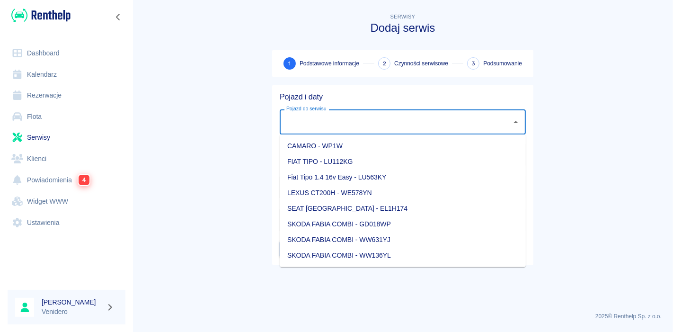
click at [411, 118] on input "Pojazd do serwisu" at bounding box center [395, 122] width 223 height 17
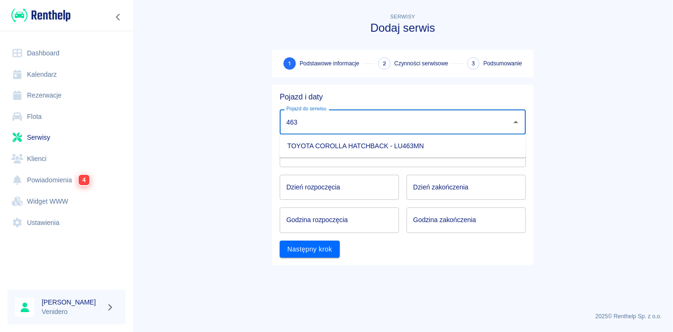
click at [369, 144] on li "TOYOTA COROLLA HATCHBACK - LU463MN" at bounding box center [403, 146] width 246 height 16
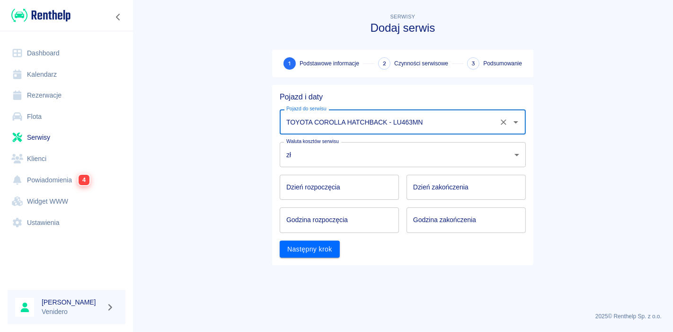
type input "TOYOTA COROLLA HATCHBACK - LU463MN"
type input "DD.MM.YYYY"
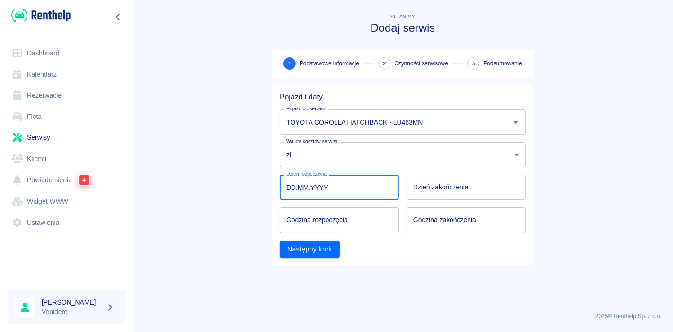
click at [315, 192] on input "DD.MM.YYYY" at bounding box center [339, 187] width 119 height 25
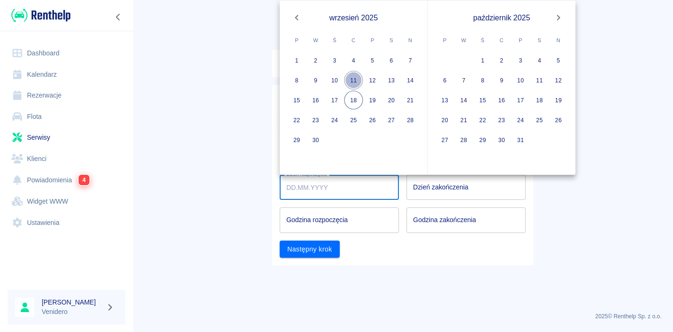
click at [349, 79] on button "11" at bounding box center [353, 80] width 19 height 19
type input "[DATE]"
type input "DD.MM.YYYY"
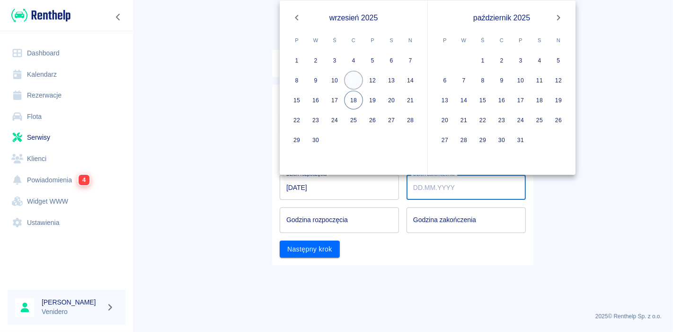
click at [349, 79] on button "11" at bounding box center [353, 80] width 19 height 19
type input "[DATE]"
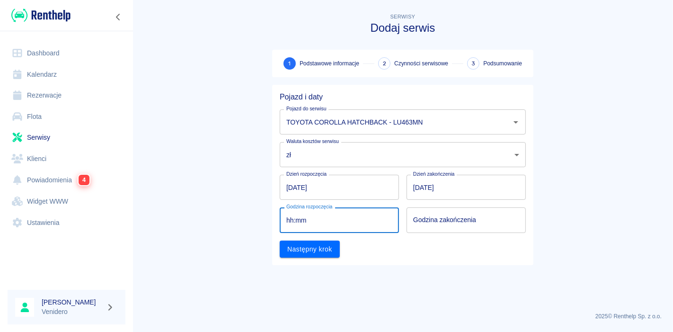
click at [311, 221] on input "hh:mm" at bounding box center [336, 219] width 113 height 25
type input "09:00"
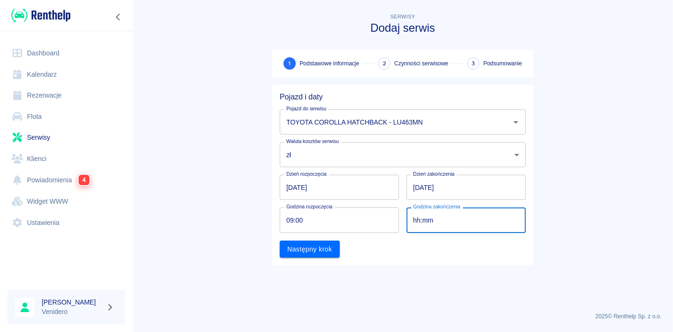
click at [424, 220] on input "hh:mm" at bounding box center [462, 219] width 113 height 25
type input "09:00"
click at [313, 251] on button "Następny krok" at bounding box center [310, 248] width 60 height 17
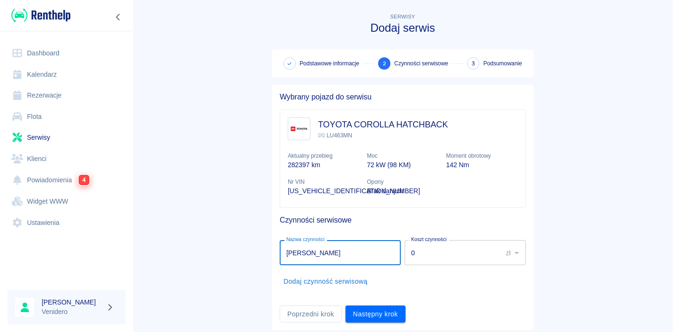
type input "[PERSON_NAME]"
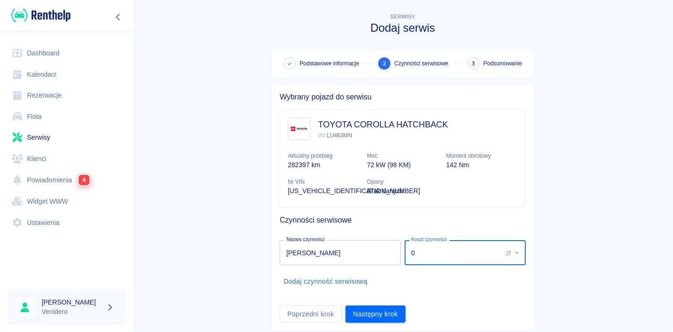
click at [480, 256] on input "0" at bounding box center [449, 252] width 91 height 25
click at [412, 252] on input "0" at bounding box center [449, 252] width 91 height 25
type input "200"
click at [353, 277] on button "Dodaj czynność serwisową" at bounding box center [326, 280] width 92 height 17
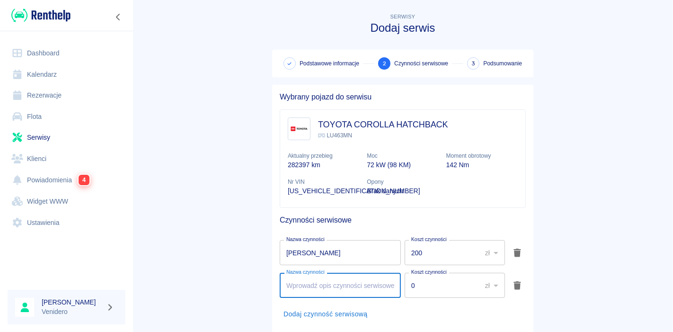
click at [324, 283] on input "Nazwa czynności" at bounding box center [340, 284] width 121 height 25
type input "wymiana tulei wahacza"
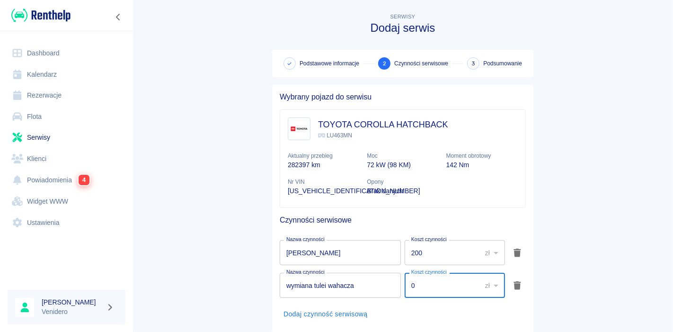
click at [428, 289] on input "0" at bounding box center [439, 284] width 70 height 25
type input "200"
click at [308, 316] on button "Dodaj czynność serwisową" at bounding box center [326, 313] width 92 height 17
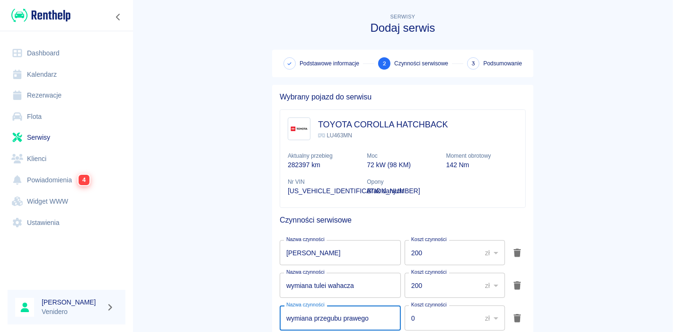
type input "wymiana przegubu prawego"
click at [542, 285] on main "Serwisy Dodaj serwis Podstawowe informacje 2 Czynności serwisowe 3 Podsumowanie…" at bounding box center [402, 203] width 540 height 384
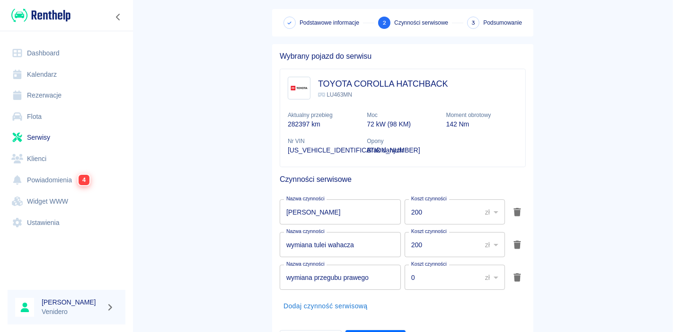
scroll to position [43, 0]
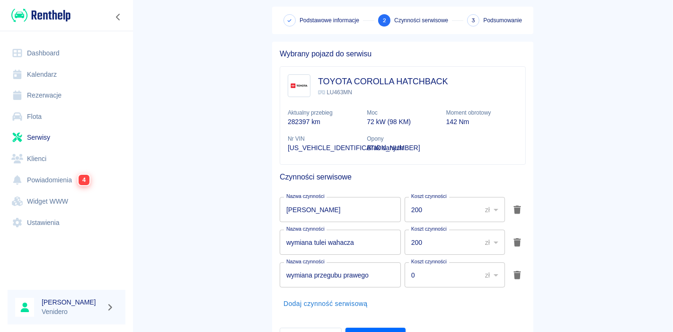
click at [415, 275] on input "0" at bounding box center [439, 274] width 70 height 25
type input "250"
click at [336, 304] on button "Dodaj czynność serwisową" at bounding box center [326, 303] width 92 height 17
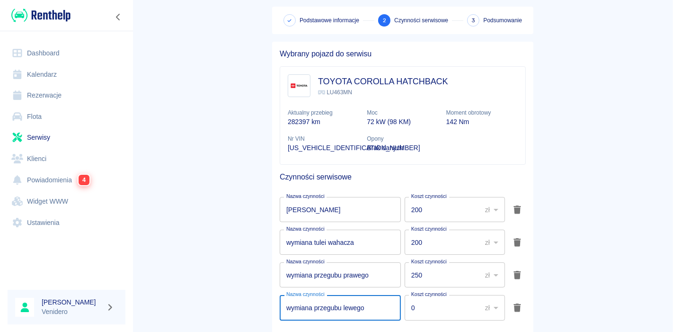
type input "wymiana przegubu lewego"
click at [572, 263] on main "Serwisy Dodaj serwis Podstawowe informacje 2 Czynności serwisowe 3 Podsumowanie…" at bounding box center [402, 176] width 540 height 417
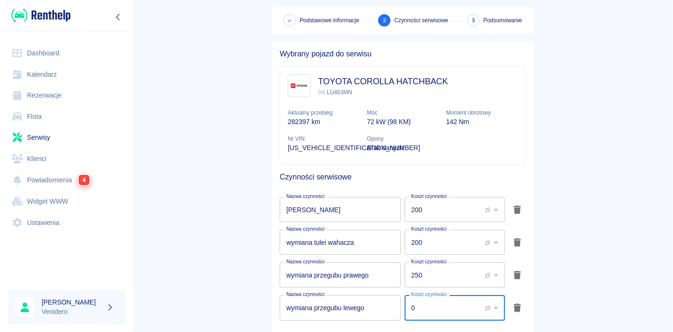
click at [422, 308] on input "0" at bounding box center [439, 307] width 70 height 25
type input "250"
click at [575, 236] on main "Serwisy Dodaj serwis Podstawowe informacje 2 Czynności serwisowe 3 Podsumowanie…" at bounding box center [402, 176] width 540 height 417
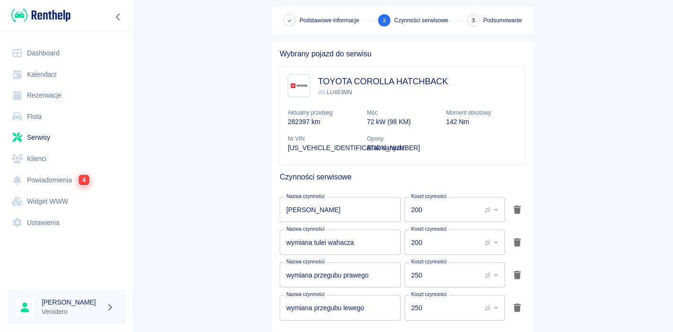
scroll to position [123, 0]
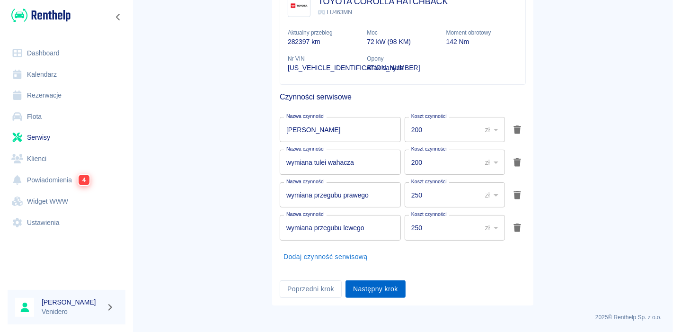
click at [369, 291] on button "Następny krok" at bounding box center [375, 288] width 60 height 17
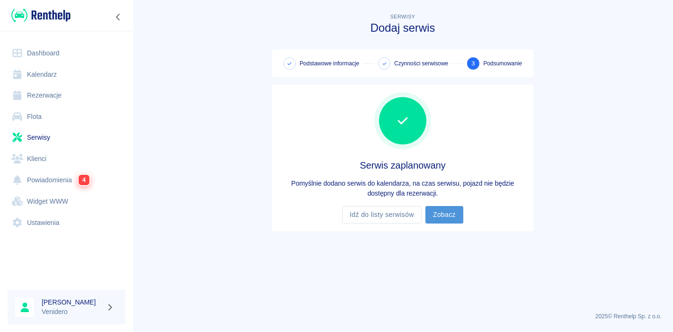
click at [452, 218] on link "Zobacz" at bounding box center [444, 214] width 38 height 17
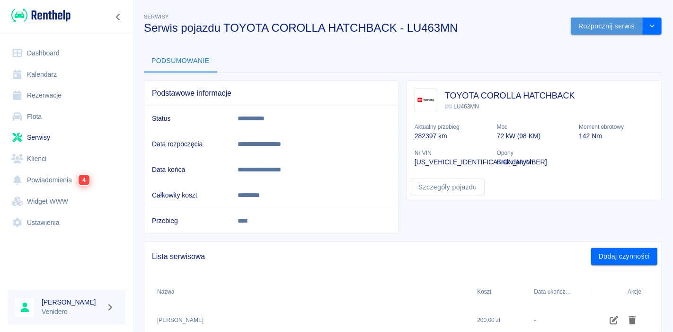
click at [595, 27] on button "Rozpocznij serwis" at bounding box center [606, 25] width 72 height 17
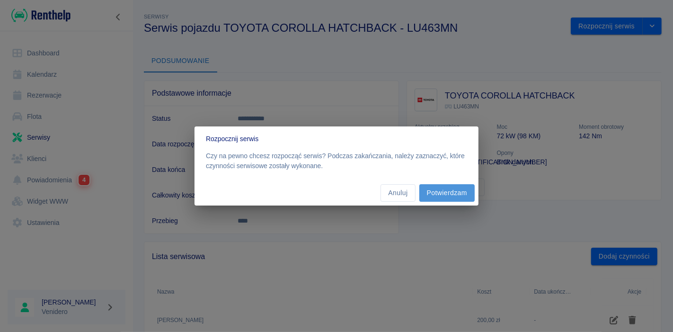
click at [454, 195] on button "Potwierdzam" at bounding box center [446, 192] width 55 height 17
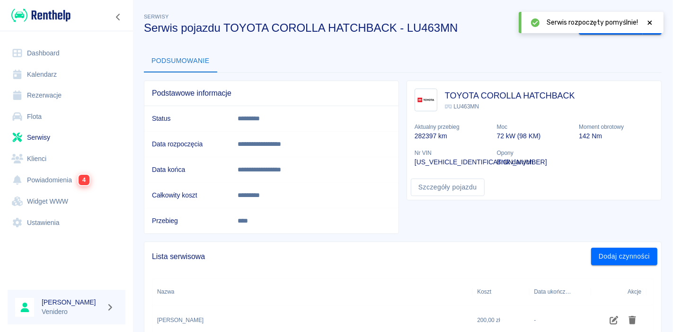
click at [648, 20] on icon at bounding box center [649, 22] width 9 height 7
click at [609, 25] on button "Zakończ serwis" at bounding box center [610, 25] width 64 height 17
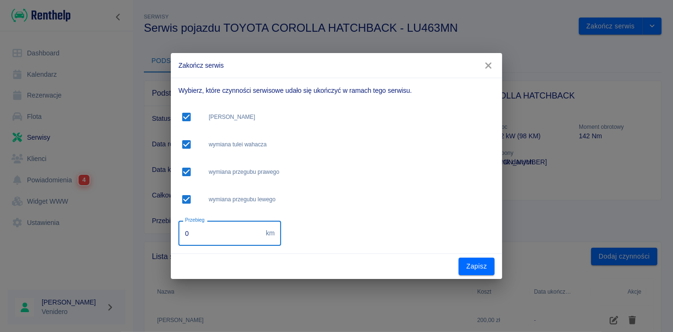
click at [192, 235] on input "0" at bounding box center [220, 232] width 84 height 25
type input "317660"
click at [470, 265] on button "Zapisz" at bounding box center [476, 265] width 36 height 17
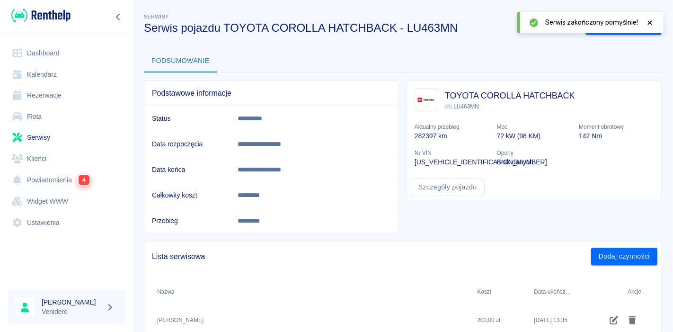
click at [649, 24] on icon at bounding box center [649, 22] width 9 height 7
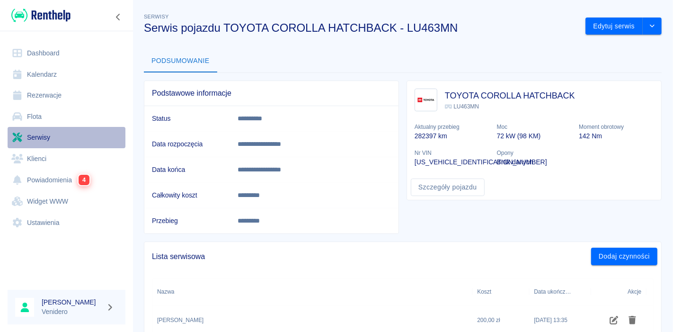
click at [39, 138] on link "Serwisy" at bounding box center [67, 137] width 118 height 21
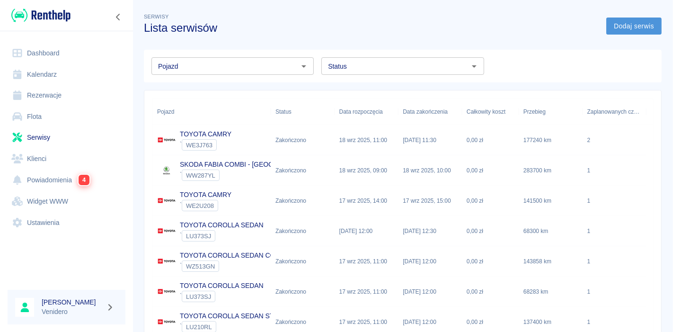
click at [613, 27] on link "Dodaj serwis" at bounding box center [633, 25] width 55 height 17
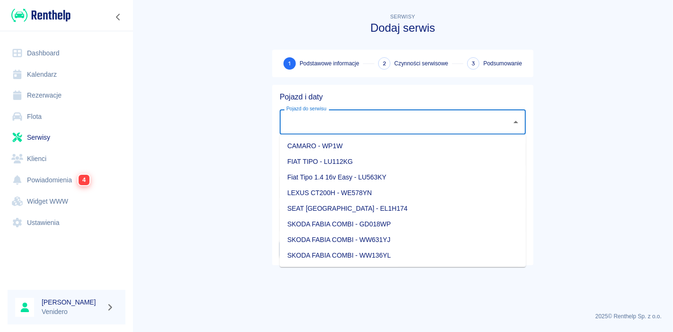
click at [335, 125] on input "Pojazd do serwisu" at bounding box center [395, 122] width 223 height 17
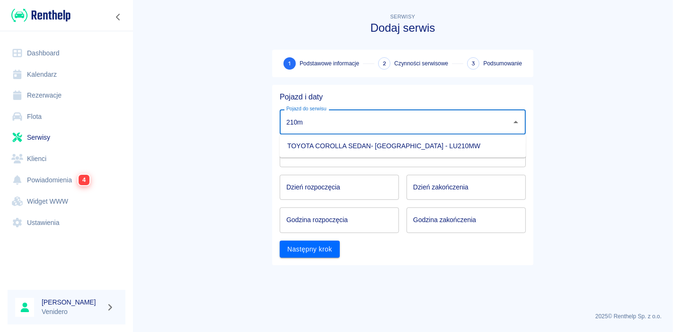
click at [342, 142] on li "TOYOTA COROLLA SEDAN- [GEOGRAPHIC_DATA] - LU210MW" at bounding box center [403, 146] width 246 height 16
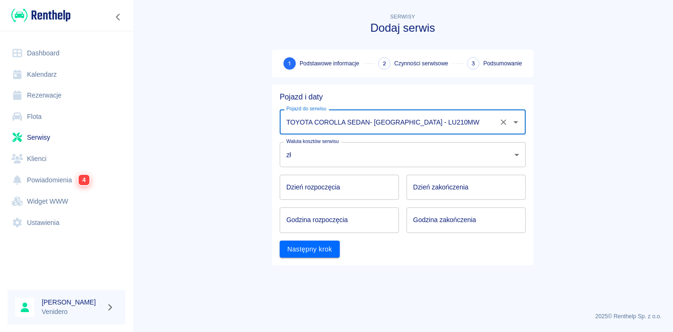
type input "TOYOTA COROLLA SEDAN- [GEOGRAPHIC_DATA] - LU210MW"
type input "DD.MM.YYYY"
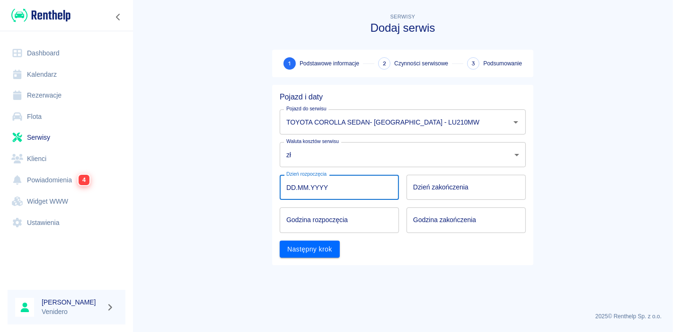
click at [314, 196] on input "DD.MM.YYYY" at bounding box center [339, 187] width 119 height 25
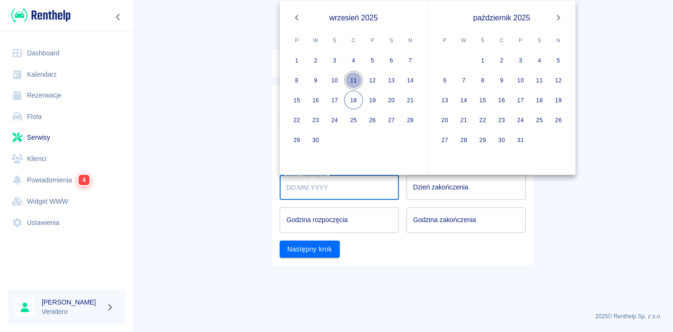
click at [354, 79] on button "11" at bounding box center [353, 80] width 19 height 19
type input "[DATE]"
type input "DD.MM.YYYY"
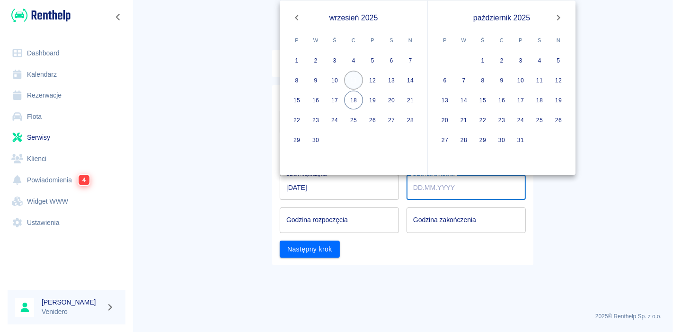
click at [354, 79] on button "11" at bounding box center [353, 80] width 19 height 19
type input "[DATE]"
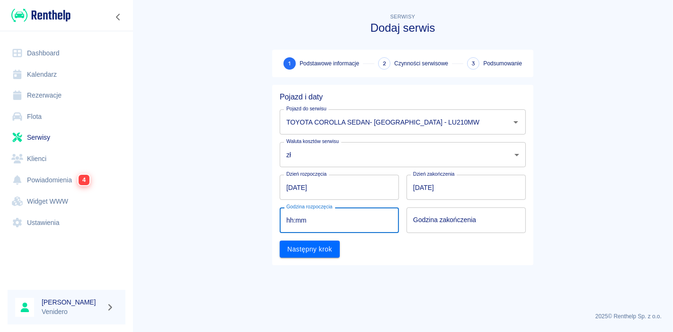
click at [314, 225] on input "hh:mm" at bounding box center [336, 219] width 113 height 25
type input "09:00"
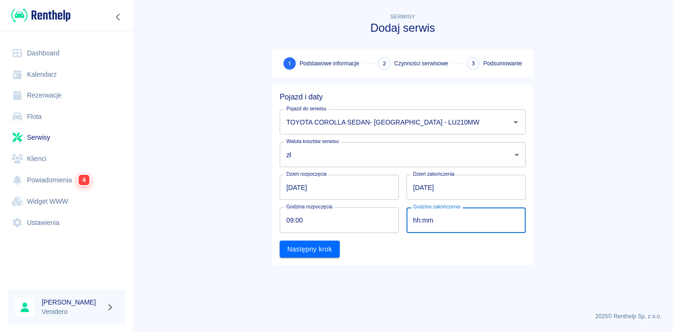
click at [445, 218] on input "hh:mm" at bounding box center [462, 219] width 113 height 25
type input "09:00"
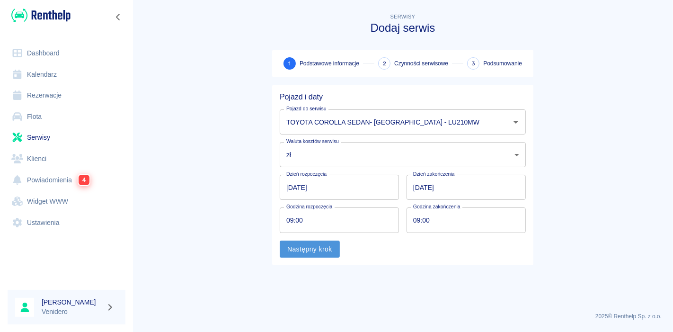
click at [320, 250] on button "Następny krok" at bounding box center [310, 248] width 60 height 17
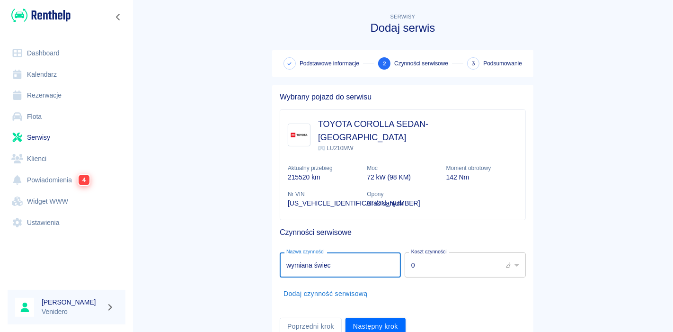
type input "wymiana świec"
click at [455, 256] on input "0" at bounding box center [449, 264] width 91 height 25
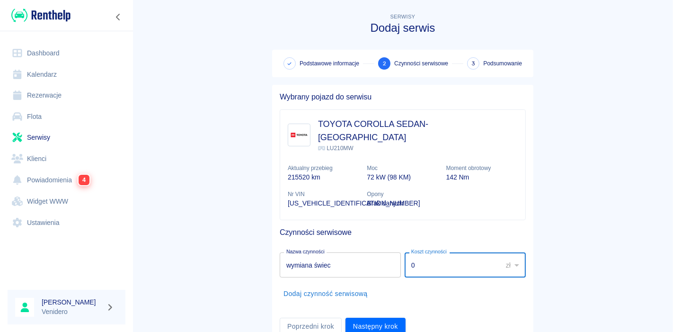
click at [455, 256] on input "0" at bounding box center [449, 264] width 91 height 25
click at [417, 252] on input "0" at bounding box center [449, 264] width 91 height 25
type input "80"
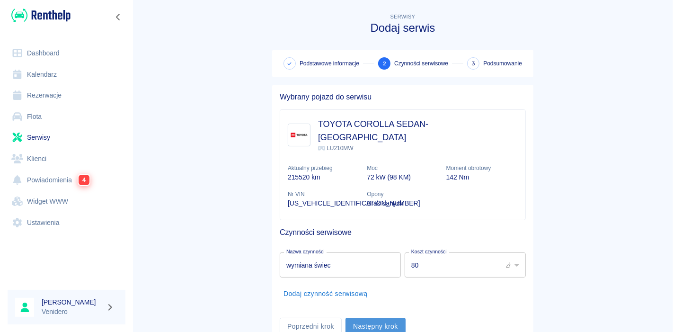
click at [367, 317] on button "Następny krok" at bounding box center [375, 325] width 60 height 17
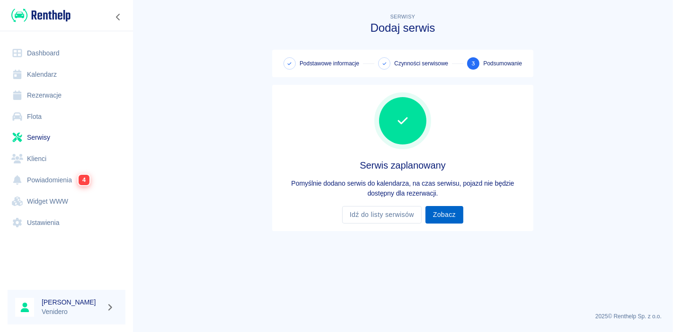
click at [446, 217] on link "Zobacz" at bounding box center [444, 214] width 38 height 17
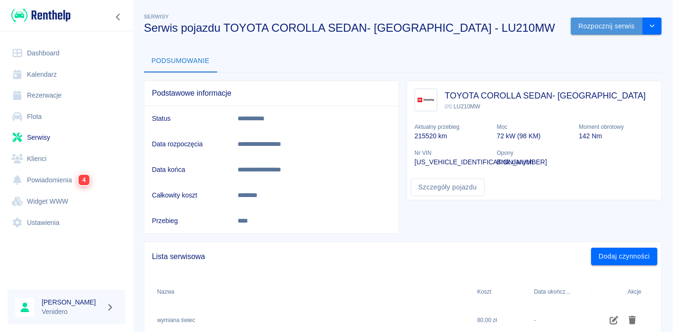
click at [597, 23] on button "Rozpocznij serwis" at bounding box center [606, 25] width 72 height 17
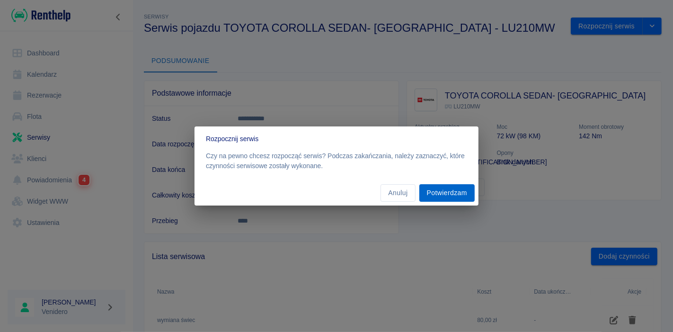
click at [460, 193] on button "Potwierdzam" at bounding box center [446, 192] width 55 height 17
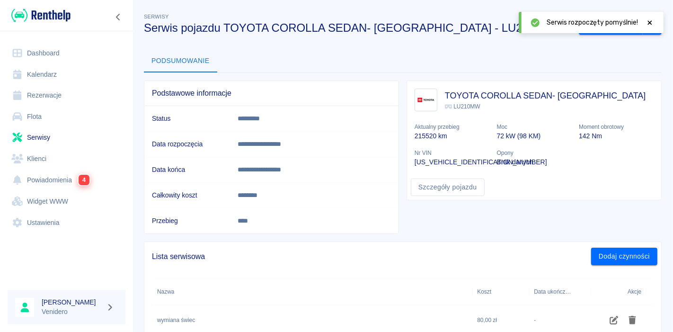
click at [652, 20] on icon at bounding box center [649, 22] width 9 height 7
click at [608, 28] on button "Zakończ serwis" at bounding box center [610, 25] width 64 height 17
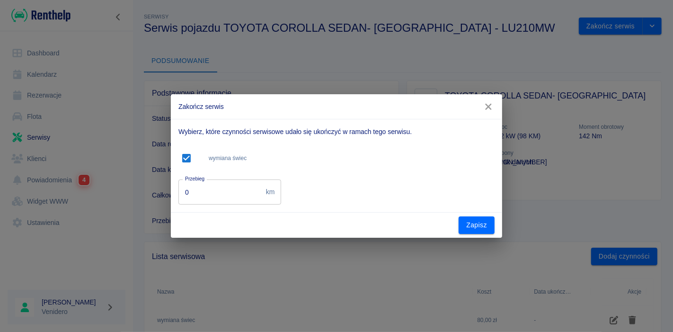
click at [210, 193] on input "0" at bounding box center [220, 191] width 84 height 25
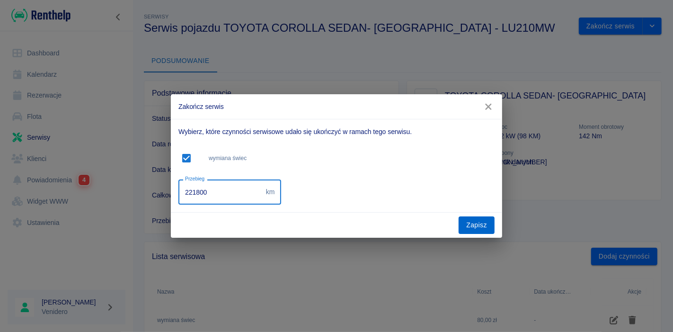
type input "221800"
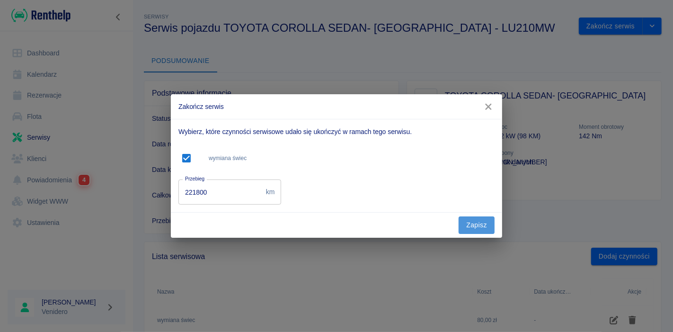
click at [474, 223] on button "Zapisz" at bounding box center [476, 224] width 36 height 17
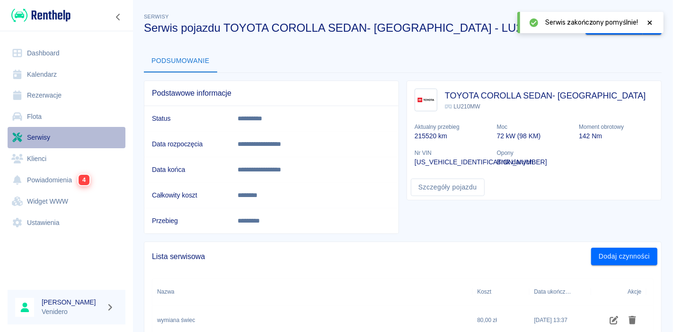
click at [48, 135] on link "Serwisy" at bounding box center [67, 137] width 118 height 21
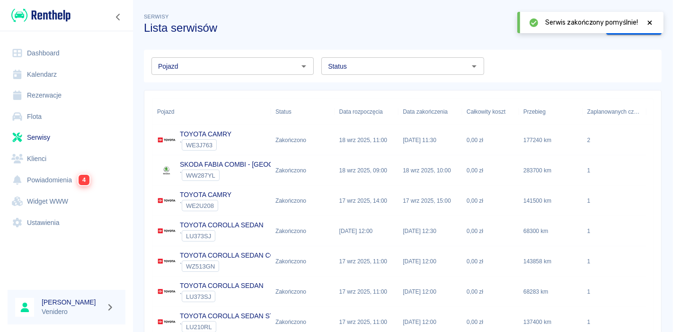
click at [650, 24] on icon at bounding box center [649, 22] width 4 height 4
click at [612, 26] on link "Dodaj serwis" at bounding box center [633, 25] width 55 height 17
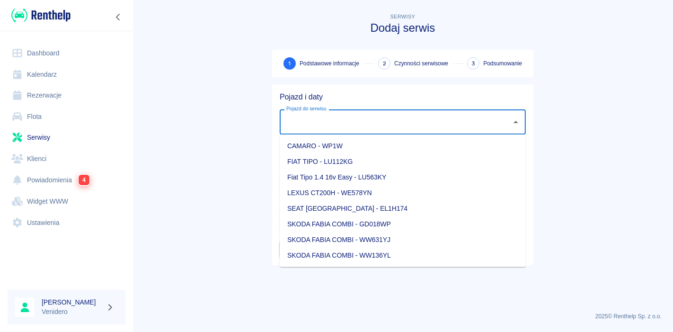
click at [341, 127] on input "Pojazd do serwisu" at bounding box center [395, 122] width 223 height 17
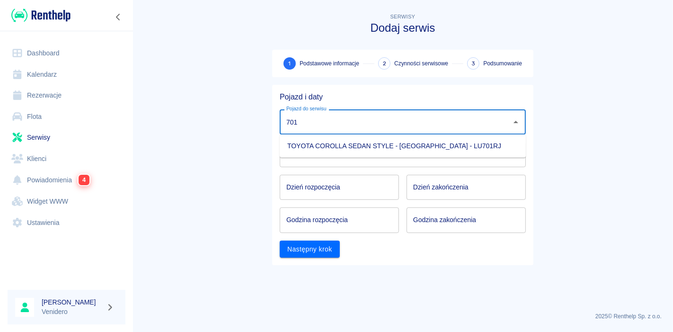
click at [337, 146] on li "TOYOTA COROLLA SEDAN STYLE - [GEOGRAPHIC_DATA] - LU701RJ" at bounding box center [403, 146] width 246 height 16
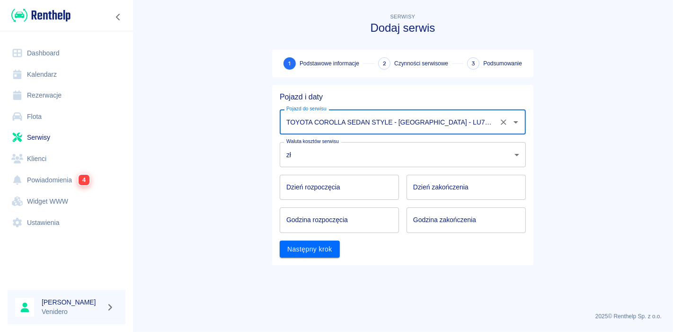
type input "TOYOTA COROLLA SEDAN STYLE - [GEOGRAPHIC_DATA] - LU701RJ"
type input "DD.MM.YYYY"
click at [314, 192] on input "DD.MM.YYYY" at bounding box center [339, 187] width 119 height 25
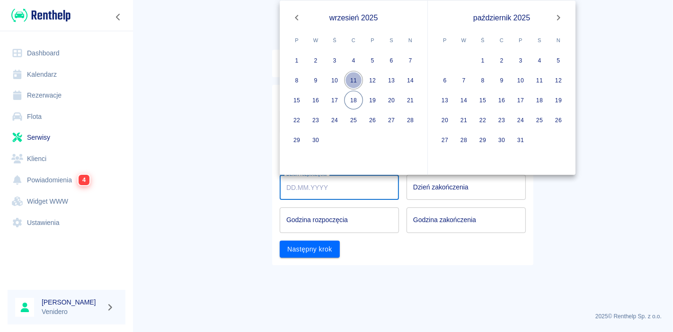
click at [357, 79] on button "11" at bounding box center [353, 80] width 19 height 19
type input "[DATE]"
type input "DD.MM.YYYY"
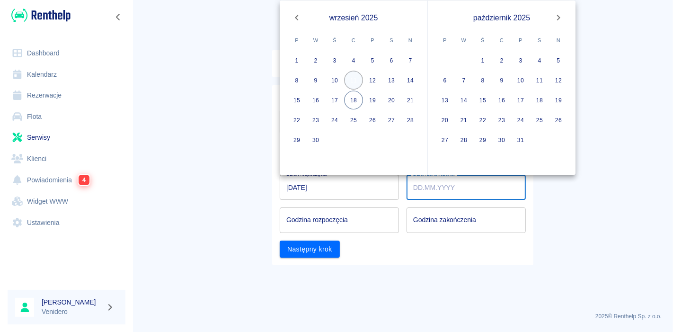
click at [357, 79] on button "11" at bounding box center [353, 80] width 19 height 19
type input "[DATE]"
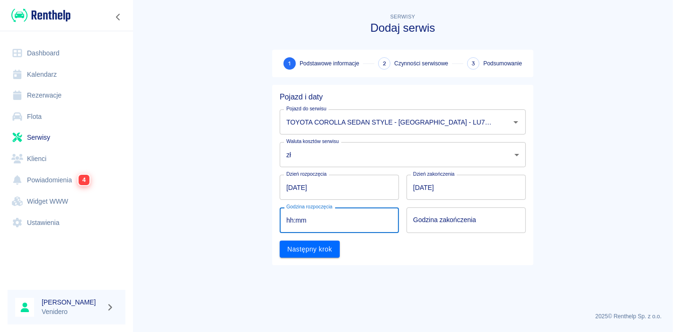
click at [348, 222] on input "hh:mm" at bounding box center [336, 219] width 113 height 25
type input "09:00"
click at [437, 222] on input "hh:mm" at bounding box center [462, 219] width 113 height 25
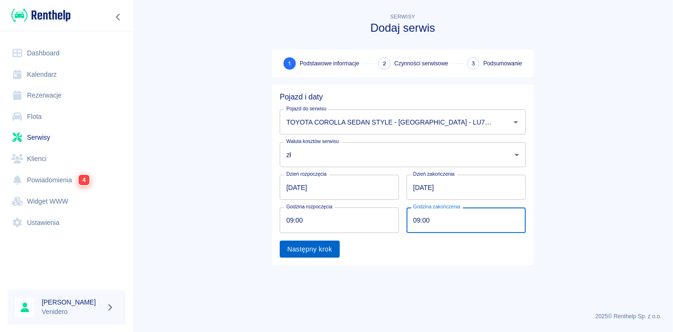
type input "09:00"
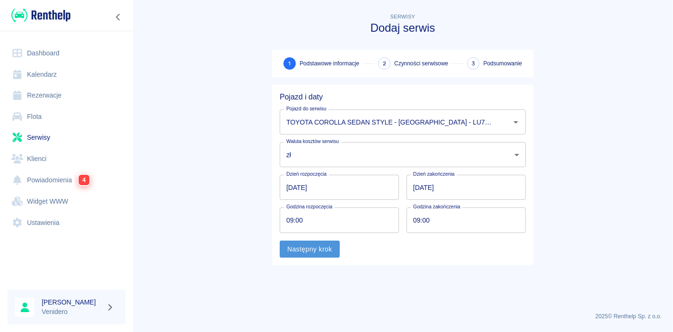
click at [306, 245] on button "Następny krok" at bounding box center [310, 248] width 60 height 17
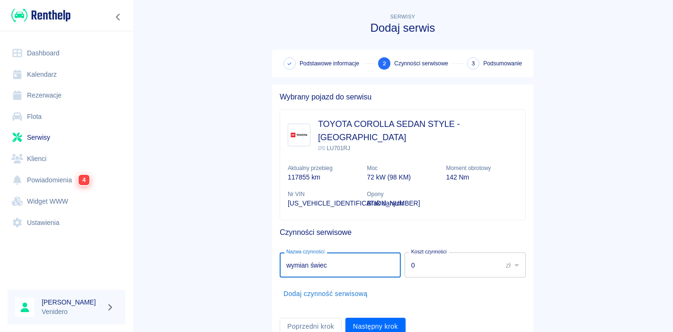
type input "wymian świec"
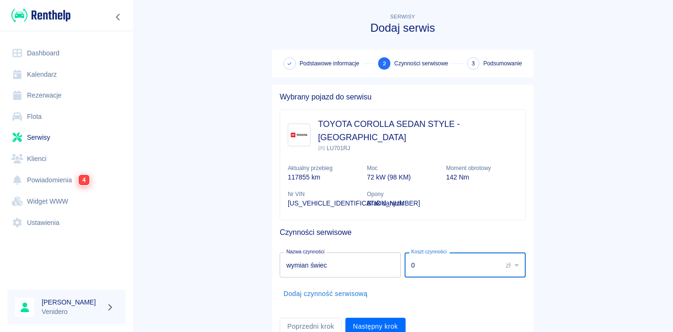
click at [445, 255] on input "0" at bounding box center [449, 264] width 91 height 25
type input "80"
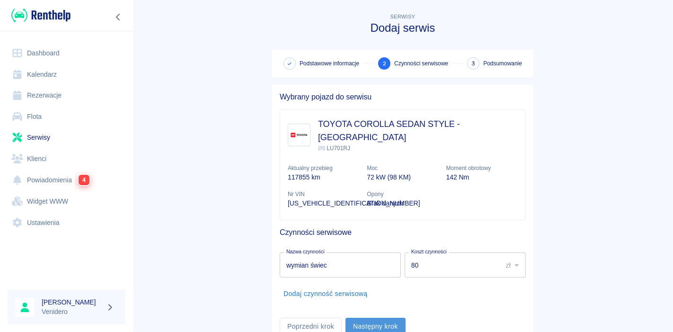
click at [372, 317] on button "Następny krok" at bounding box center [375, 325] width 60 height 17
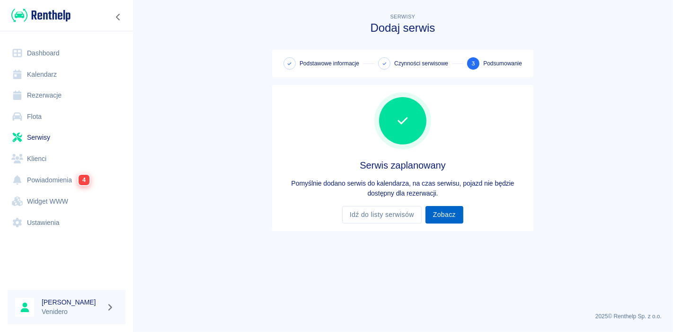
click at [448, 216] on link "Zobacz" at bounding box center [444, 214] width 38 height 17
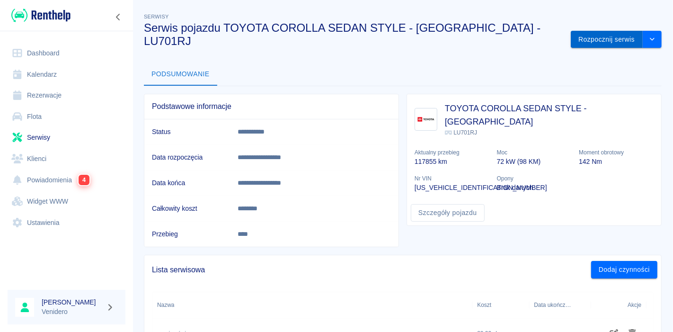
click at [602, 31] on button "Rozpocznij serwis" at bounding box center [606, 39] width 72 height 17
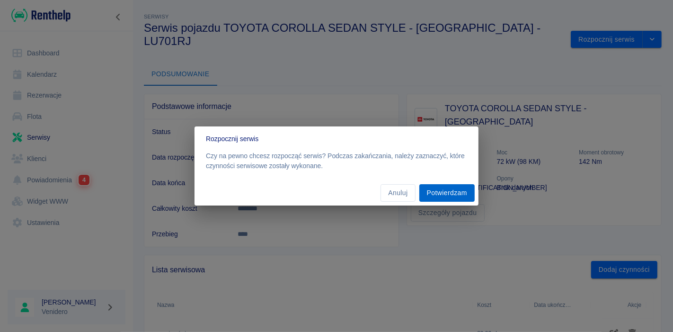
click at [445, 194] on button "Potwierdzam" at bounding box center [446, 192] width 55 height 17
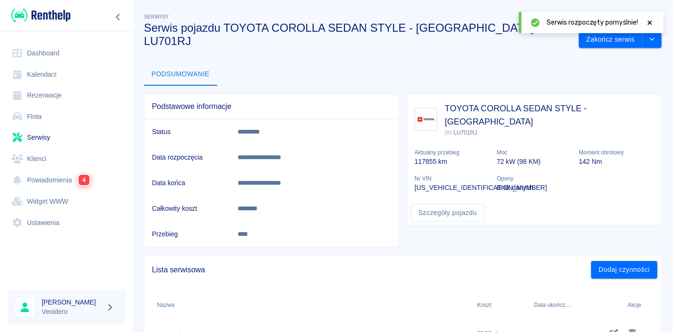
click at [649, 19] on icon at bounding box center [649, 22] width 9 height 7
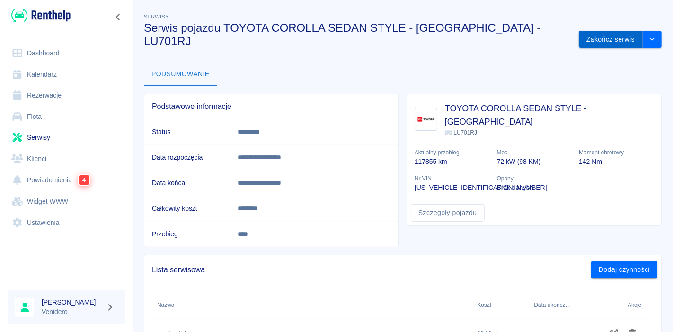
click at [601, 31] on button "Zakończ serwis" at bounding box center [610, 39] width 64 height 17
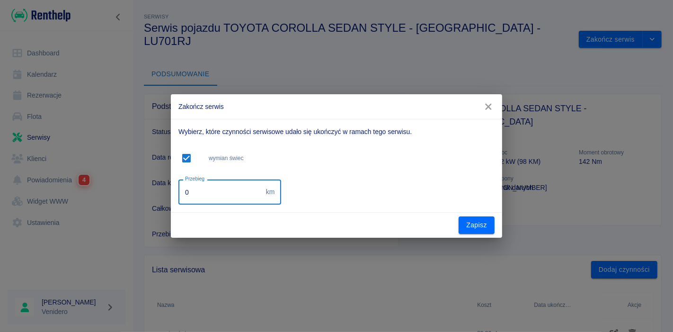
click at [216, 193] on input "0" at bounding box center [220, 191] width 84 height 25
type input "129900"
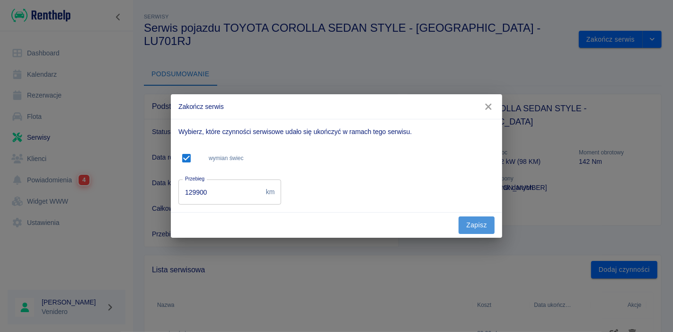
click at [471, 227] on button "Zapisz" at bounding box center [476, 224] width 36 height 17
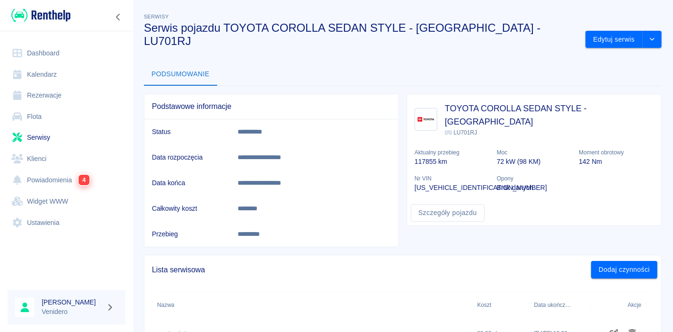
click at [389, 67] on div "Podsumowanie" at bounding box center [402, 74] width 517 height 23
click at [34, 138] on link "Serwisy" at bounding box center [67, 137] width 118 height 21
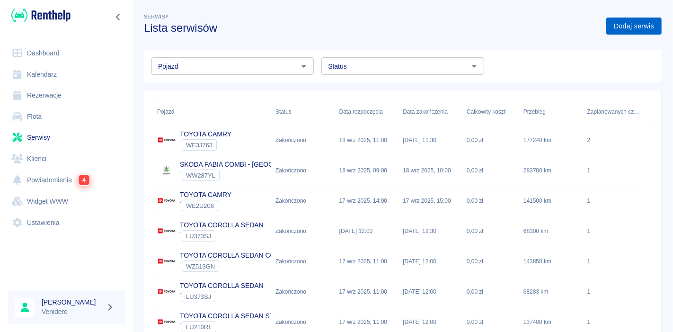
click at [618, 27] on link "Dodaj serwis" at bounding box center [633, 25] width 55 height 17
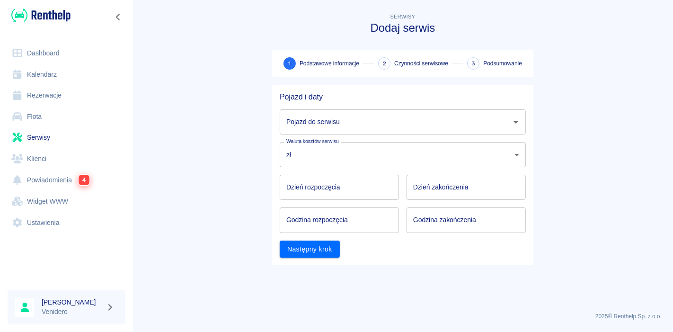
click at [370, 125] on input "Pojazd do serwisu" at bounding box center [395, 122] width 223 height 17
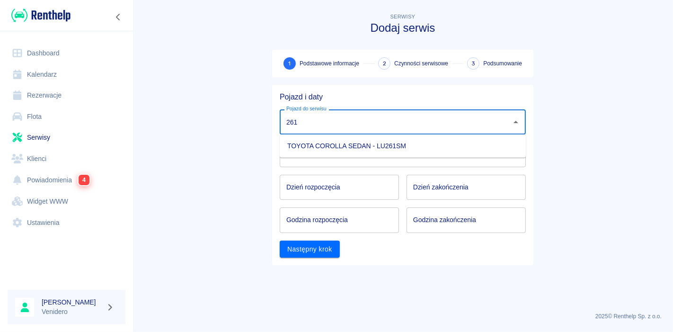
click at [344, 148] on li "TOYOTA COROLLA SEDAN - LU261SM" at bounding box center [403, 146] width 246 height 16
type input "TOYOTA COROLLA SEDAN - LU261SM"
type input "DD.MM.YYYY"
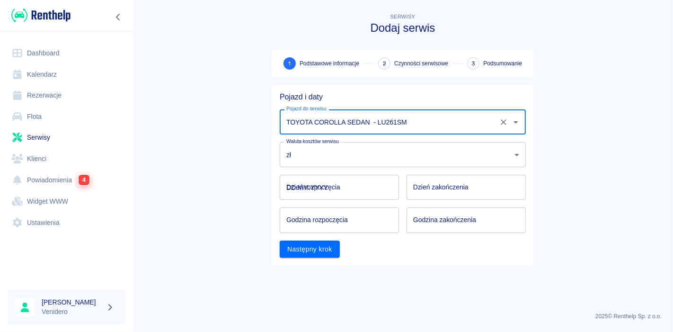
click at [325, 193] on input "DD.MM.YYYY" at bounding box center [339, 187] width 119 height 25
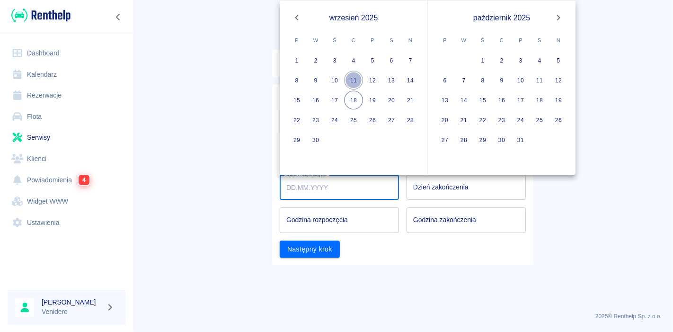
click at [355, 75] on button "11" at bounding box center [353, 80] width 19 height 19
type input "[DATE]"
type input "DD.MM.YYYY"
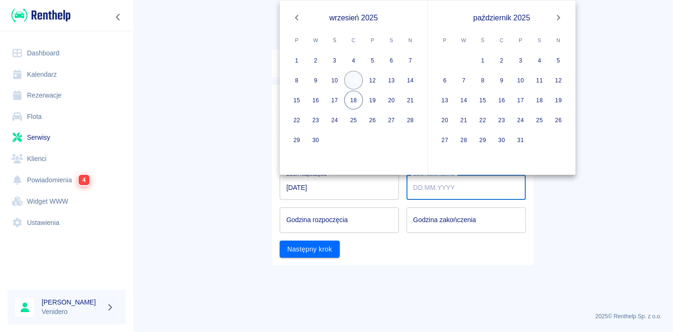
click at [355, 75] on button "11" at bounding box center [353, 80] width 19 height 19
type input "[DATE]"
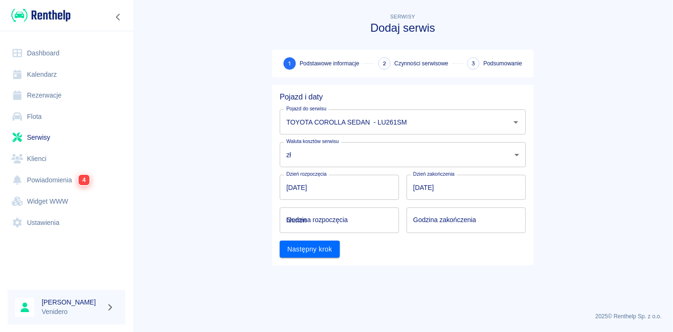
click at [328, 224] on input "hh:mm" at bounding box center [336, 219] width 113 height 25
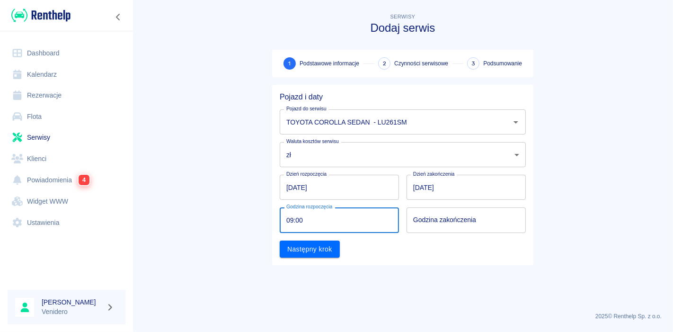
type input "09:00"
click at [442, 217] on input "hh:mm" at bounding box center [462, 219] width 113 height 25
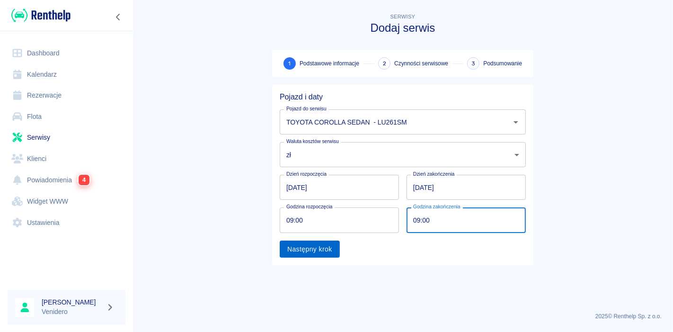
type input "09:00"
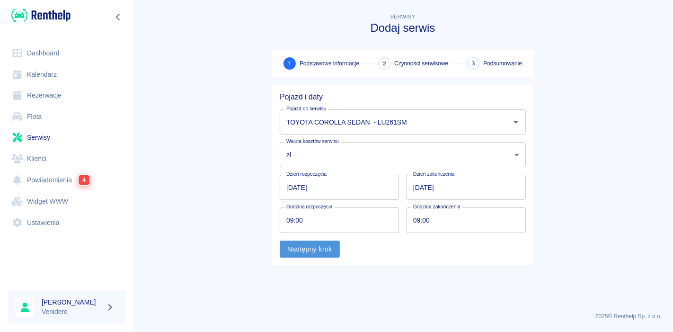
click at [311, 252] on button "Następny krok" at bounding box center [310, 248] width 60 height 17
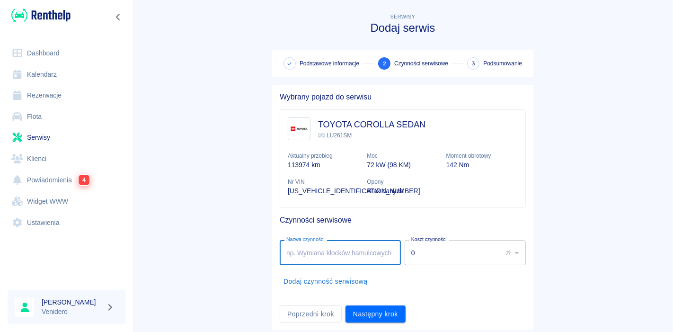
click at [324, 253] on input "Nazwa czynności" at bounding box center [340, 252] width 121 height 25
type input "monrtaż kamery"
click at [436, 258] on input "0" at bounding box center [449, 252] width 91 height 25
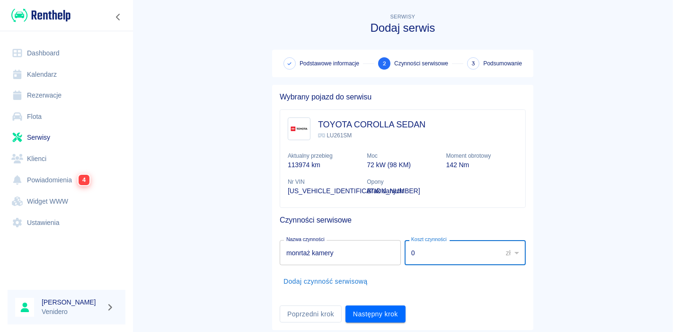
click at [436, 258] on input "0" at bounding box center [449, 252] width 91 height 25
type input "300"
click at [345, 286] on button "Dodaj czynność serwisową" at bounding box center [326, 280] width 92 height 17
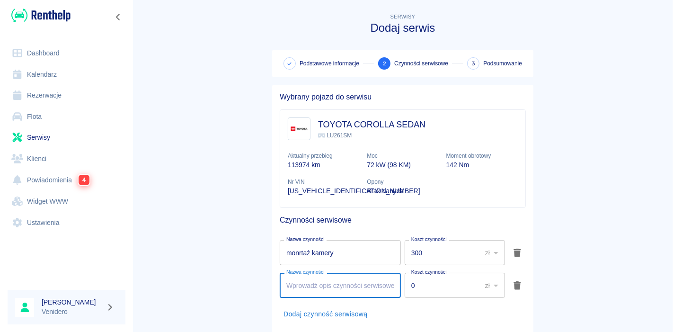
click at [331, 286] on input "Nazwa czynności" at bounding box center [340, 284] width 121 height 25
type input "olej z kabiną"
click at [441, 289] on input "0" at bounding box center [439, 284] width 70 height 25
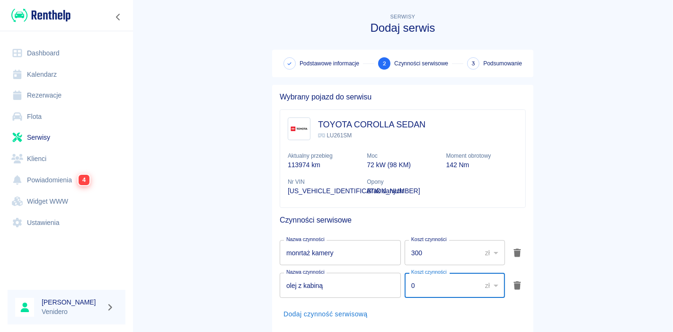
click at [417, 284] on input "0" at bounding box center [439, 284] width 70 height 25
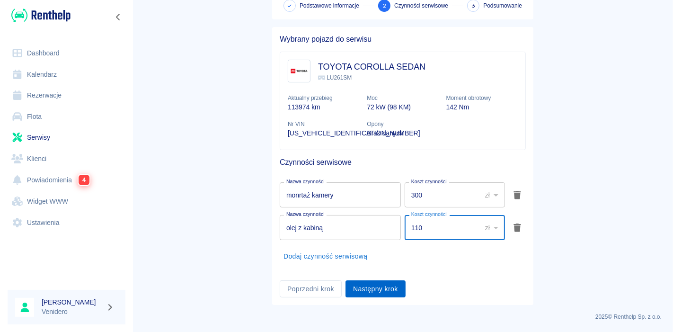
type input "110"
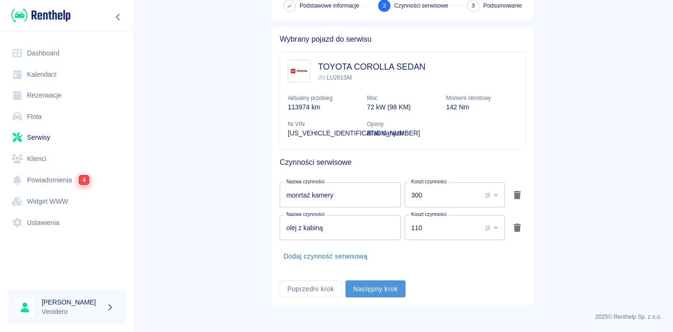
click at [376, 287] on button "Następny krok" at bounding box center [375, 288] width 60 height 17
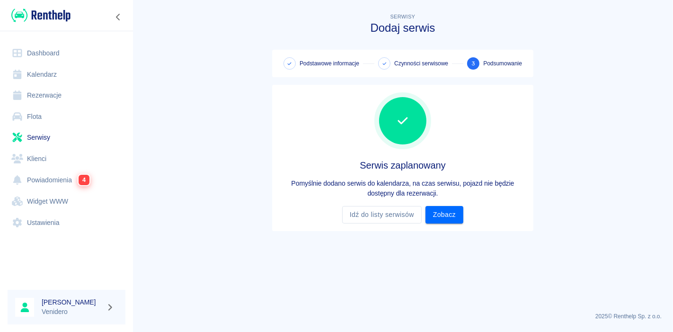
scroll to position [0, 0]
click at [444, 212] on link "Zobacz" at bounding box center [444, 214] width 38 height 17
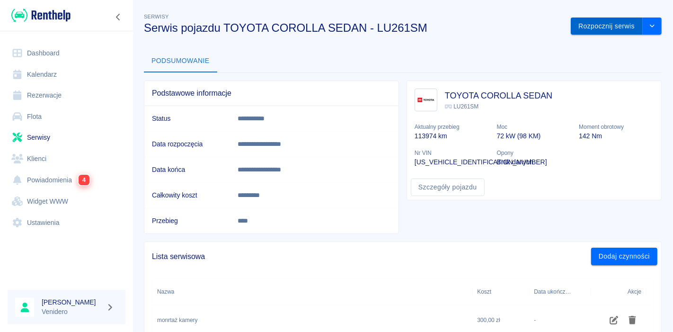
click at [604, 27] on button "Rozpocznij serwis" at bounding box center [606, 25] width 72 height 17
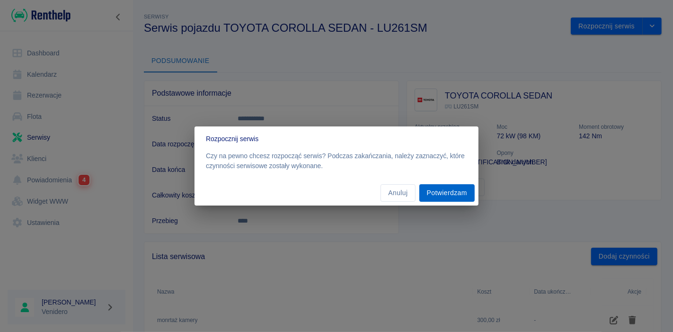
click at [463, 192] on button "Potwierdzam" at bounding box center [446, 192] width 55 height 17
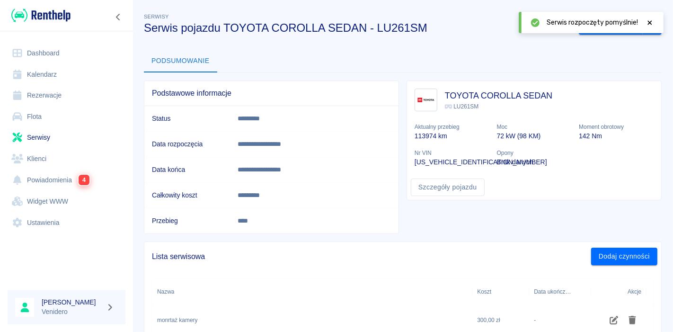
click at [649, 23] on icon at bounding box center [649, 22] width 9 height 7
click at [612, 26] on button "Zakończ serwis" at bounding box center [610, 25] width 64 height 17
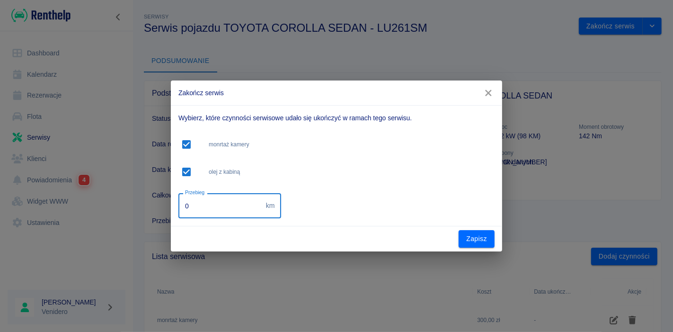
click at [226, 206] on input "0" at bounding box center [220, 205] width 84 height 25
type input "133700"
click at [465, 240] on button "Zapisz" at bounding box center [476, 238] width 36 height 17
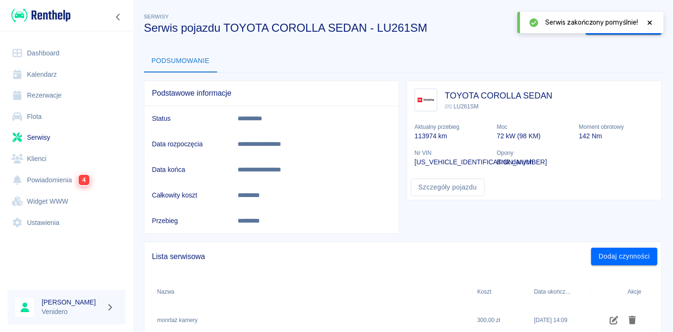
click at [41, 139] on link "Serwisy" at bounding box center [67, 137] width 118 height 21
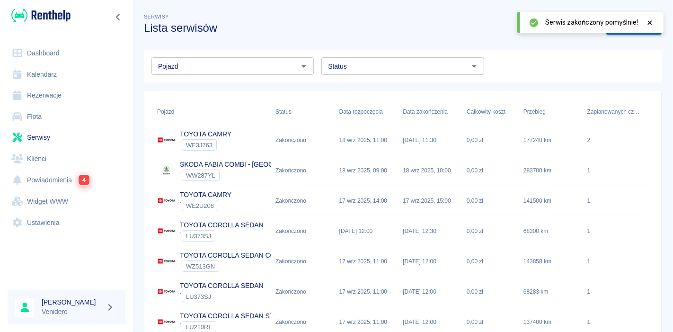
click at [650, 21] on icon at bounding box center [649, 22] width 9 height 7
click at [620, 26] on link "Dodaj serwis" at bounding box center [633, 25] width 55 height 17
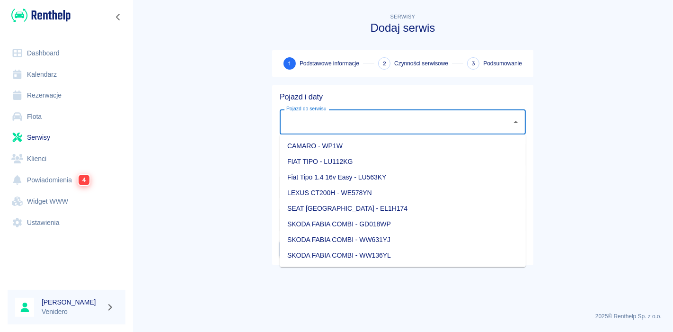
click at [372, 124] on input "Pojazd do serwisu" at bounding box center [395, 122] width 223 height 17
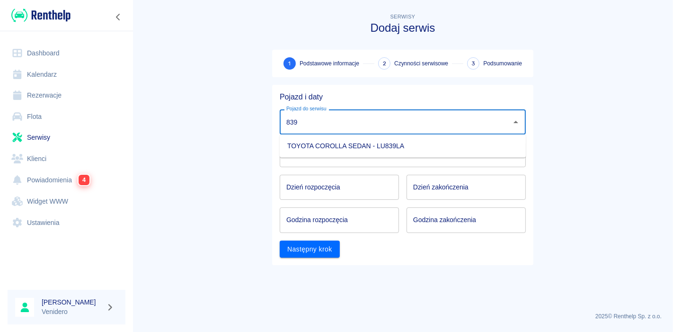
click at [353, 150] on li "TOYOTA COROLLA SEDAN - LU839LA" at bounding box center [403, 146] width 246 height 16
type input "TOYOTA COROLLA SEDAN - LU839LA"
type input "DD.MM.YYYY"
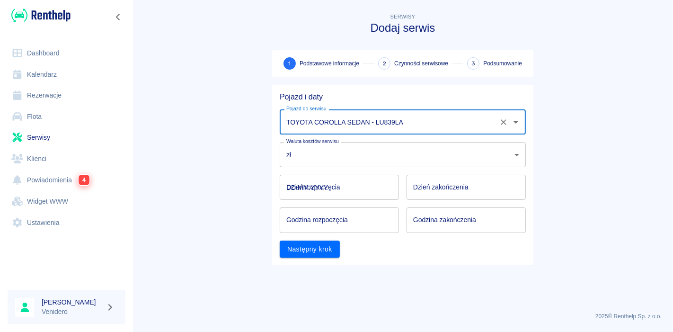
click at [330, 190] on input "DD.MM.YYYY" at bounding box center [339, 187] width 119 height 25
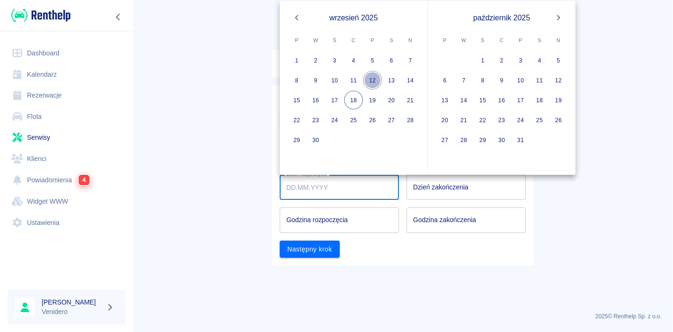
click at [376, 83] on button "12" at bounding box center [372, 80] width 19 height 19
type input "[DATE]"
type input "DD.MM.YYYY"
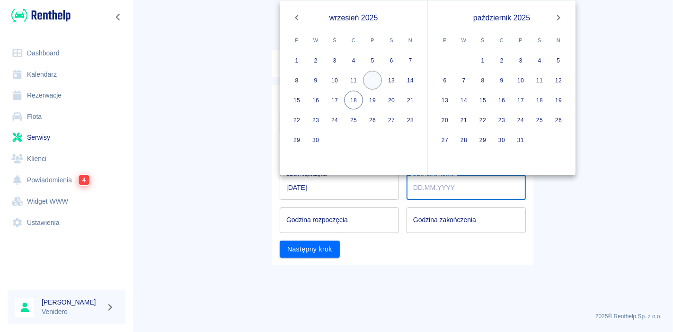
click at [376, 83] on button "12" at bounding box center [372, 80] width 19 height 19
type input "[DATE]"
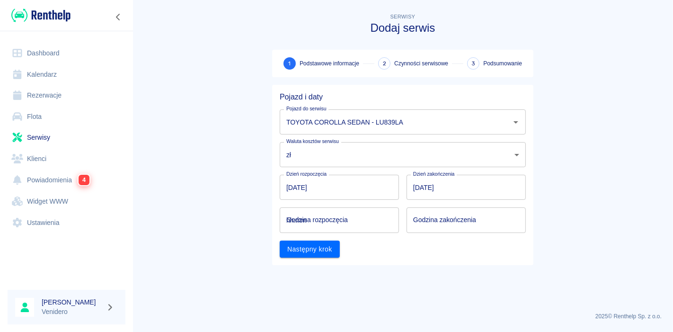
click at [326, 222] on input "hh:mm" at bounding box center [336, 219] width 113 height 25
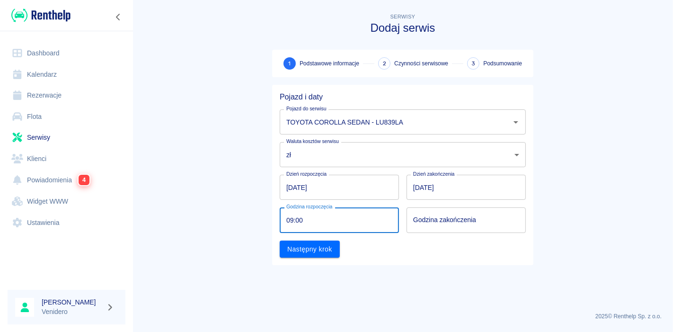
type input "09:00"
click at [451, 224] on input "hh:mm" at bounding box center [462, 219] width 113 height 25
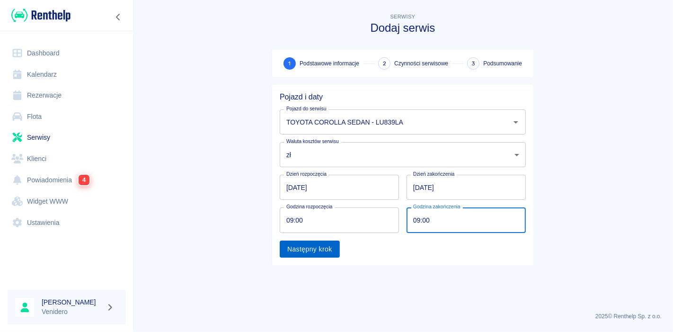
type input "09:00"
click at [305, 253] on button "Następny krok" at bounding box center [310, 248] width 60 height 17
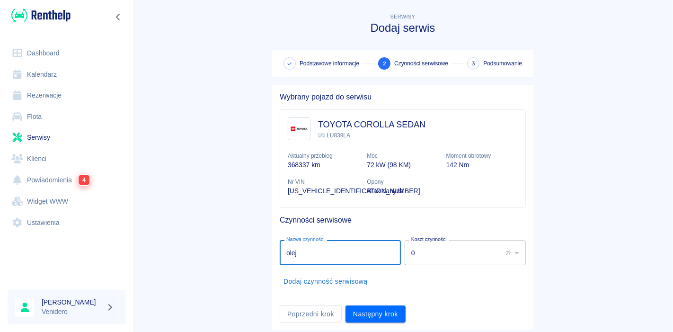
type input "olej"
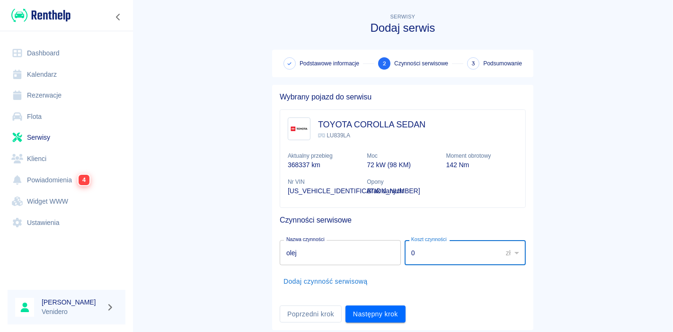
drag, startPoint x: 435, startPoint y: 253, endPoint x: 330, endPoint y: 254, distance: 105.0
click at [330, 254] on div "Nazwa czynności olej Nazwa czynności Koszt czynności 0 zł PLN ​ Koszt czynności" at bounding box center [401, 250] width 250 height 29
type input "95"
click at [367, 315] on button "Następny krok" at bounding box center [375, 313] width 60 height 17
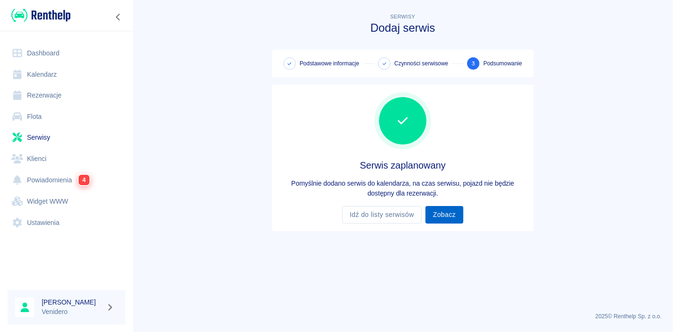
click at [446, 214] on link "Zobacz" at bounding box center [444, 214] width 38 height 17
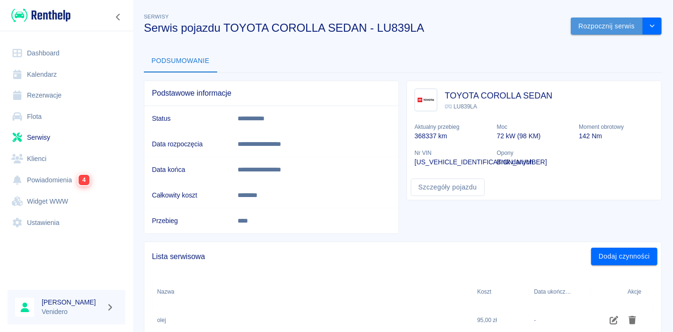
click at [597, 26] on button "Rozpocznij serwis" at bounding box center [606, 25] width 72 height 17
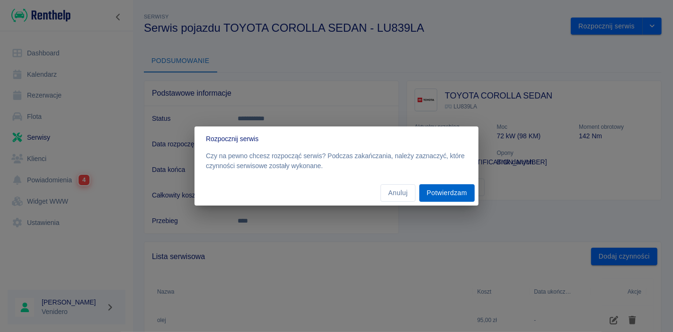
click at [448, 192] on button "Potwierdzam" at bounding box center [446, 192] width 55 height 17
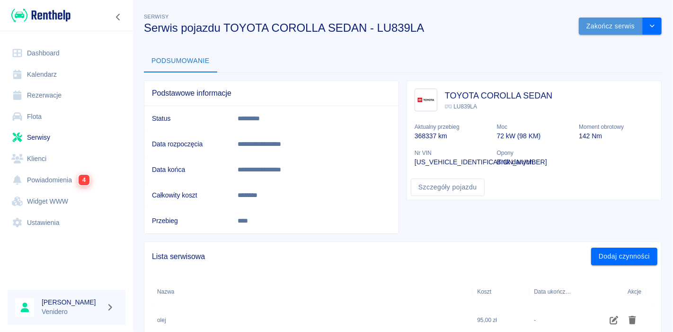
click at [609, 27] on button "Zakończ serwis" at bounding box center [610, 25] width 64 height 17
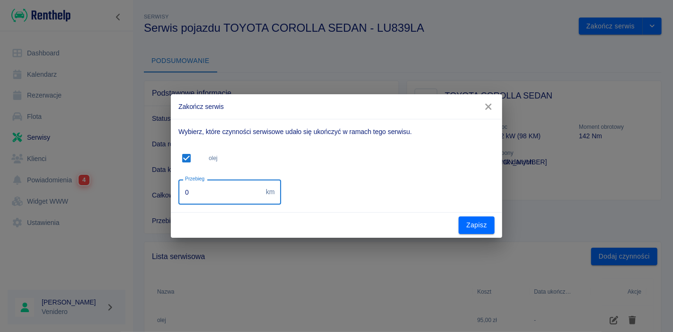
click at [221, 186] on input "0" at bounding box center [220, 191] width 84 height 25
type input "399000"
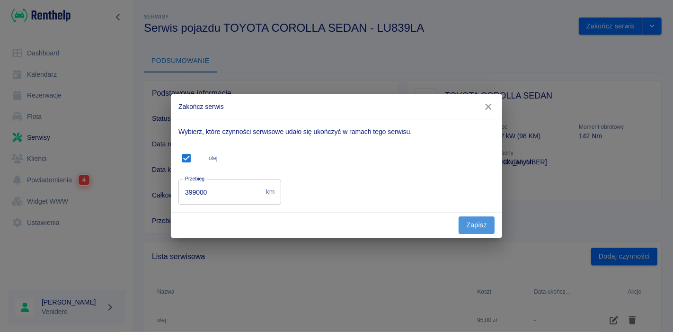
click at [480, 224] on button "Zapisz" at bounding box center [476, 224] width 36 height 17
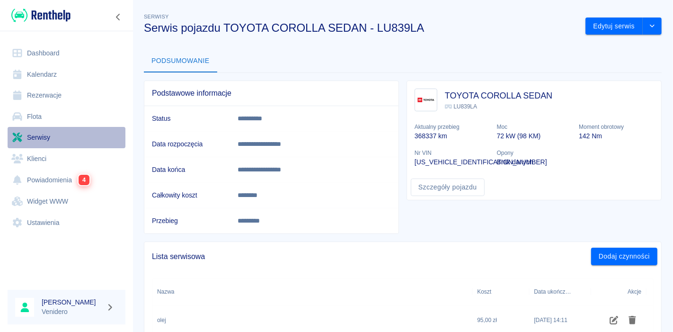
click at [38, 136] on link "Serwisy" at bounding box center [67, 137] width 118 height 21
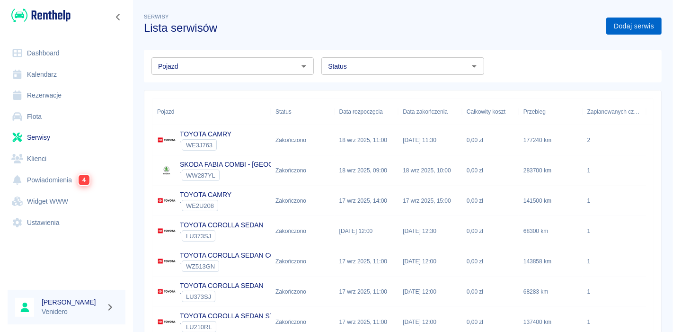
click at [622, 22] on link "Dodaj serwis" at bounding box center [633, 25] width 55 height 17
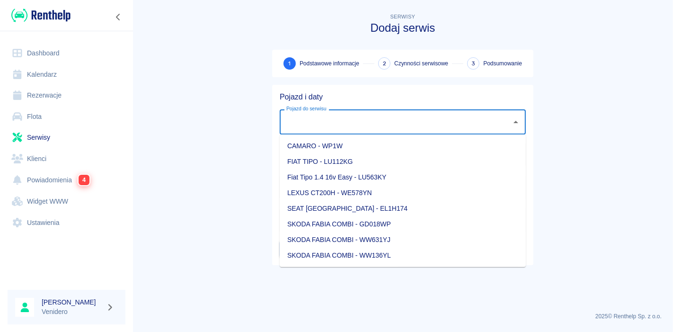
click at [374, 124] on input "Pojazd do serwisu" at bounding box center [395, 122] width 223 height 17
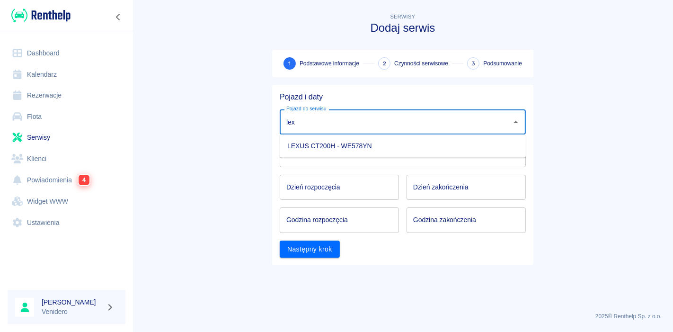
click at [341, 144] on li "LEXUS CT200H - WE578YN" at bounding box center [403, 146] width 246 height 16
type input "LEXUS CT200H - WE578YN"
type input "DD.MM.YYYY"
click at [326, 192] on input "DD.MM.YYYY" at bounding box center [339, 187] width 119 height 25
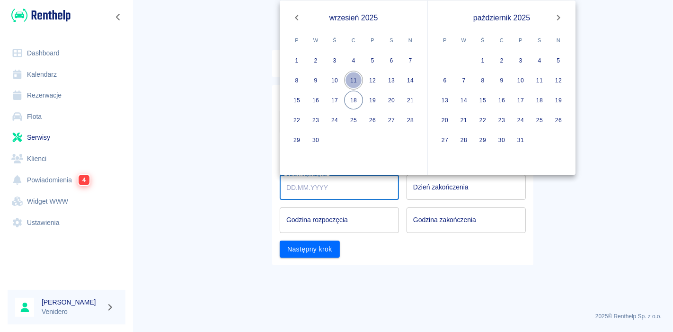
click at [355, 81] on button "11" at bounding box center [353, 80] width 19 height 19
type input "[DATE]"
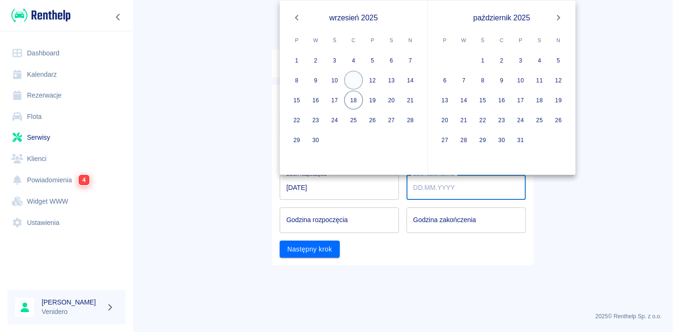
click at [355, 81] on button "11" at bounding box center [353, 80] width 19 height 19
type input "[DATE]"
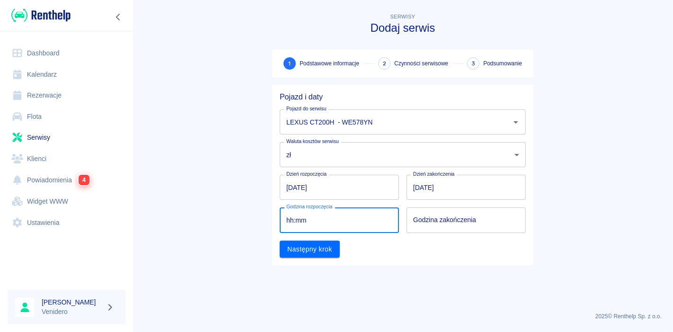
click at [313, 216] on input "hh:mm" at bounding box center [336, 219] width 113 height 25
type input "09:00"
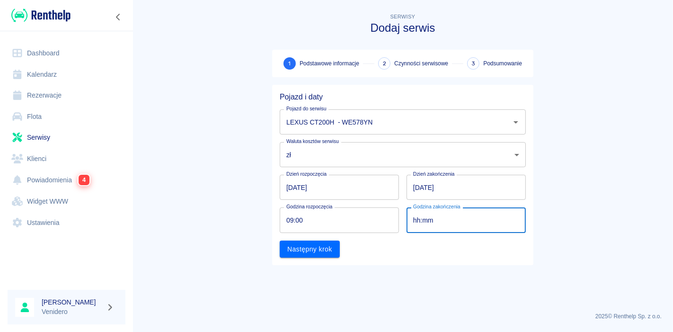
click at [444, 222] on input "hh:mm" at bounding box center [462, 219] width 113 height 25
type input "09:00"
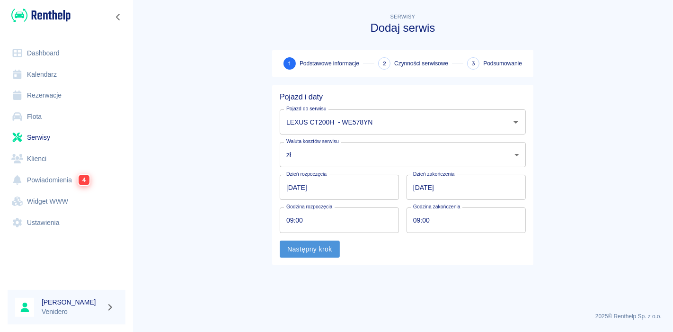
click at [310, 249] on button "Następny krok" at bounding box center [310, 248] width 60 height 17
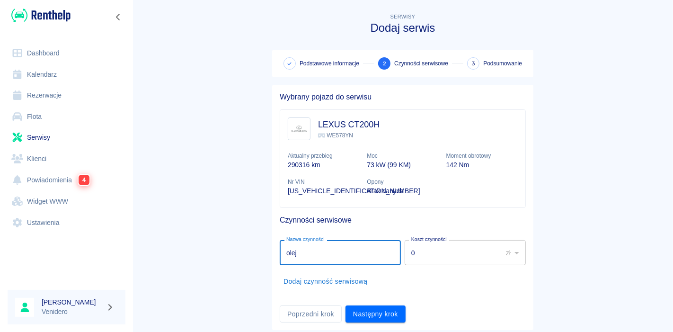
type input "olej"
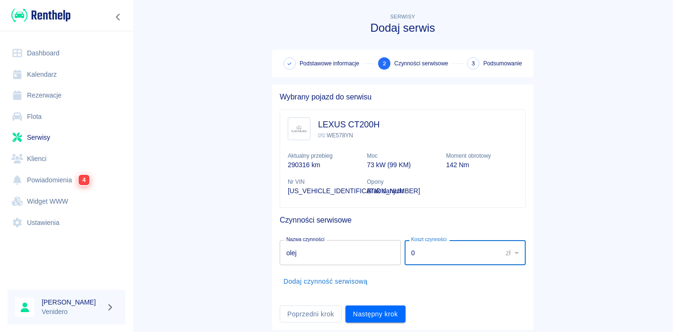
drag, startPoint x: 420, startPoint y: 251, endPoint x: 358, endPoint y: 255, distance: 62.6
click at [358, 255] on div "Nazwa czynności olej Nazwa czynności Koszt czynności 0 zł PLN ​ Koszt czynności" at bounding box center [401, 250] width 250 height 29
type input "95"
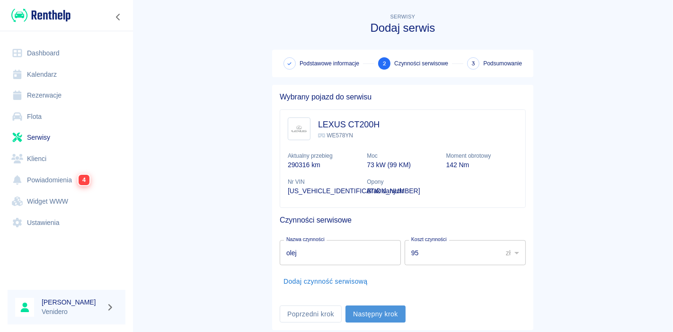
click at [386, 315] on button "Następny krok" at bounding box center [375, 313] width 60 height 17
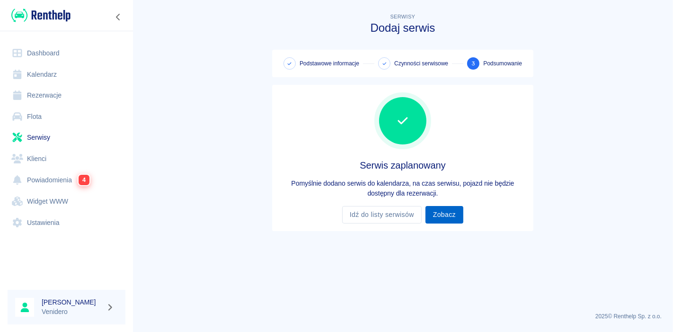
click at [448, 219] on link "Zobacz" at bounding box center [444, 214] width 38 height 17
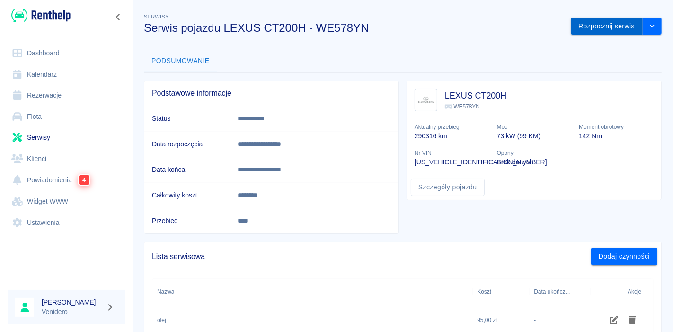
click at [602, 26] on button "Rozpocznij serwis" at bounding box center [606, 25] width 72 height 17
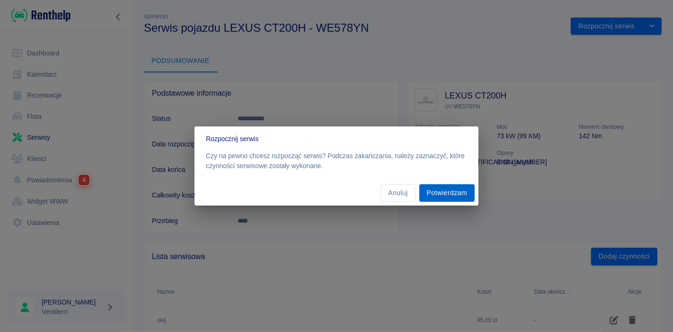
click at [455, 192] on button "Potwierdzam" at bounding box center [446, 192] width 55 height 17
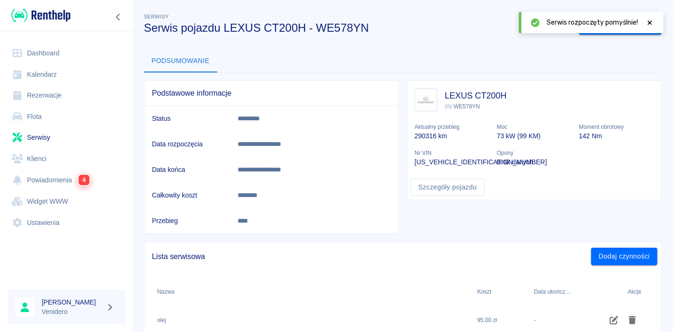
click at [649, 19] on icon at bounding box center [649, 22] width 9 height 7
click at [591, 22] on button "Zakończ serwis" at bounding box center [610, 25] width 64 height 17
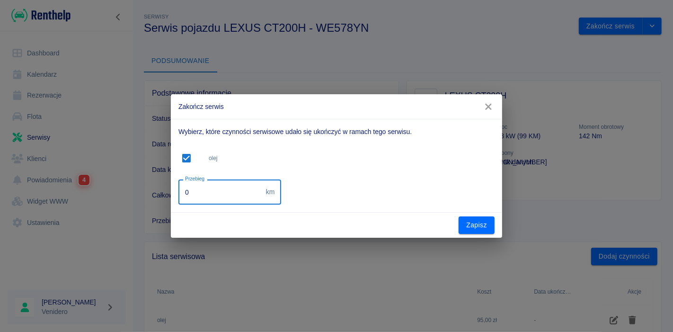
click at [231, 189] on input "0" at bounding box center [220, 191] width 84 height 25
type input "5"
type input "305100"
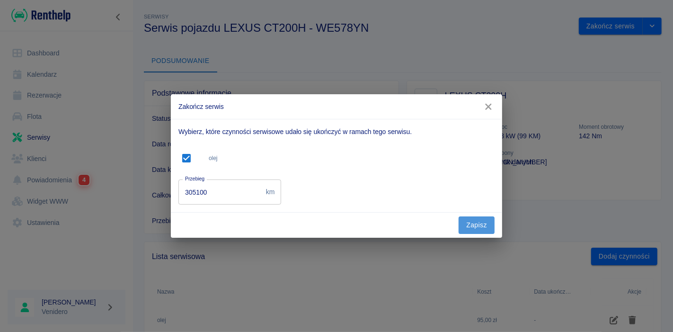
click at [471, 225] on button "Zapisz" at bounding box center [476, 224] width 36 height 17
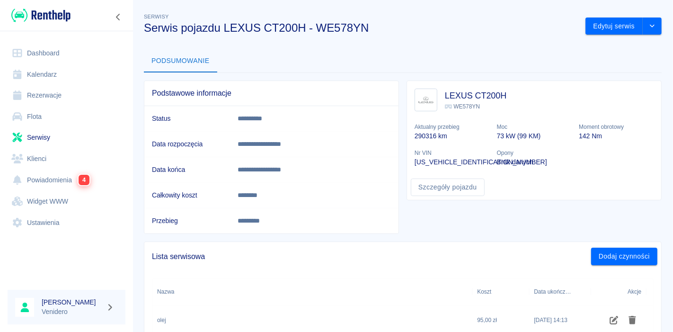
click at [37, 136] on link "Serwisy" at bounding box center [67, 137] width 118 height 21
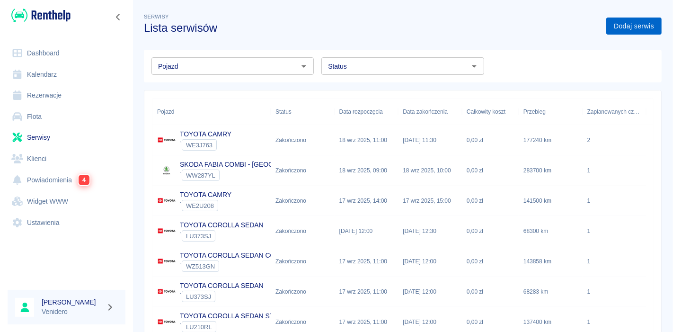
click at [617, 31] on link "Dodaj serwis" at bounding box center [633, 25] width 55 height 17
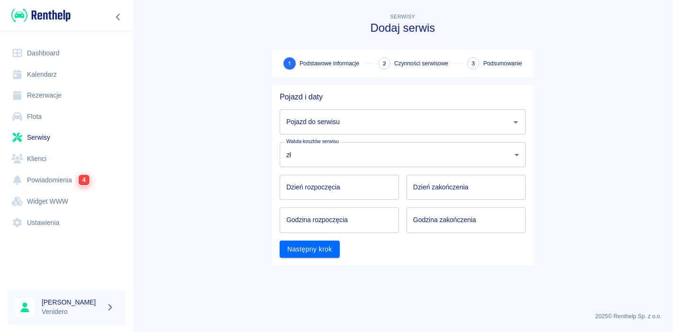
click at [367, 123] on input "Pojazd do serwisu" at bounding box center [395, 122] width 223 height 17
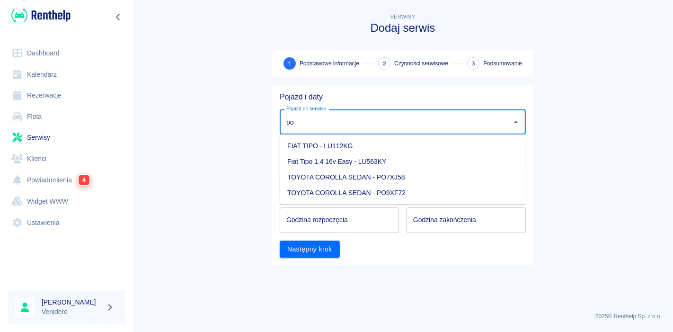
click at [394, 181] on li "TOYOTA COROLLA SEDAN - PO7XJ58" at bounding box center [403, 177] width 246 height 16
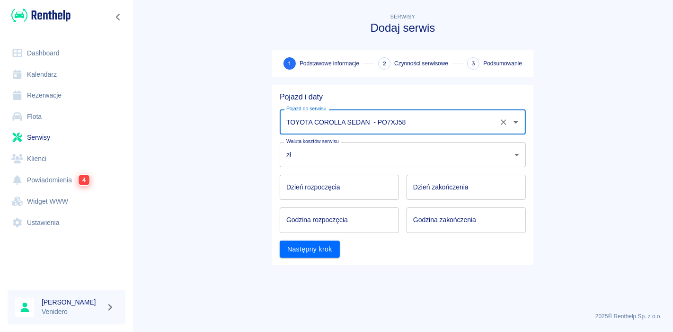
type input "TOYOTA COROLLA SEDAN - PO7XJ58"
type input "DD.MM.YYYY"
click at [331, 192] on input "DD.MM.YYYY" at bounding box center [339, 187] width 119 height 25
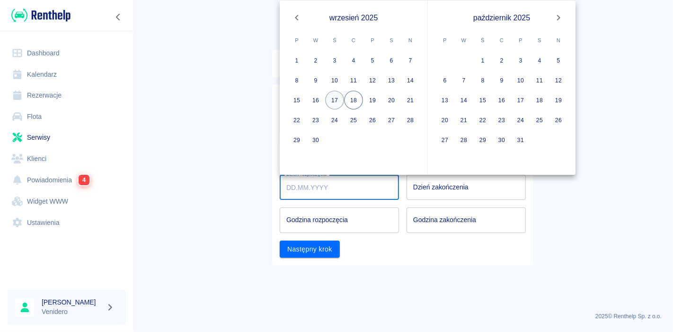
click at [327, 100] on button "17" at bounding box center [334, 100] width 19 height 19
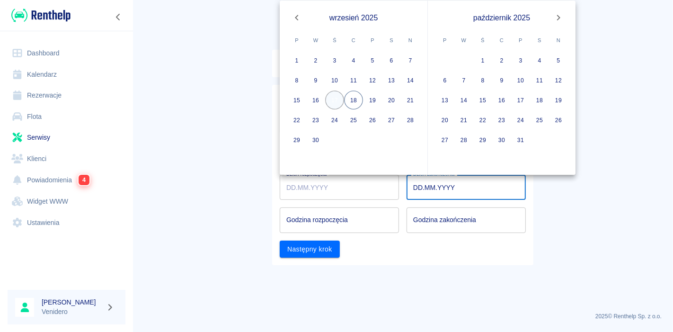
type input "[DATE]"
type input "DD.MM.YYYY"
click at [331, 96] on button "17" at bounding box center [334, 100] width 19 height 19
type input "[DATE]"
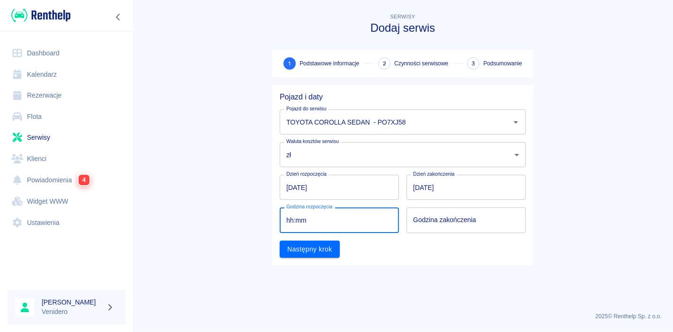
click at [315, 217] on input "hh:mm" at bounding box center [336, 219] width 113 height 25
type input "09:00"
click at [436, 224] on input "hh:mm" at bounding box center [462, 219] width 113 height 25
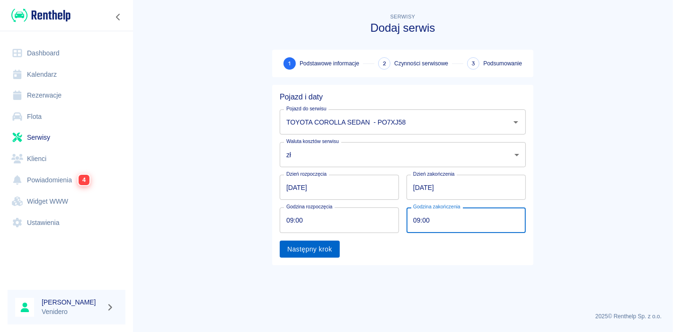
type input "09:00"
click at [311, 251] on button "Następny krok" at bounding box center [310, 248] width 60 height 17
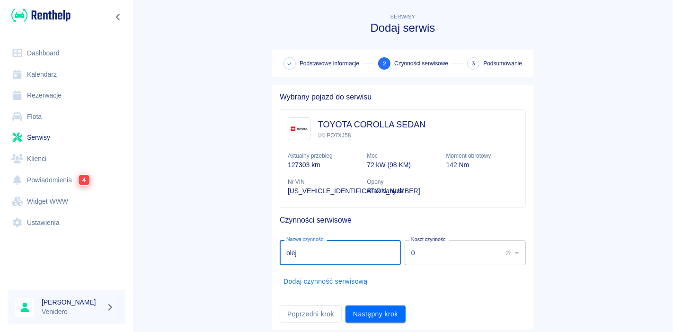
type input "olej"
drag, startPoint x: 418, startPoint y: 252, endPoint x: 365, endPoint y: 264, distance: 54.4
click at [365, 264] on li "Nazwa czynności olej Nazwa czynności Koszt czynności 0 zł PLN ​ Koszt czynności" at bounding box center [403, 252] width 246 height 33
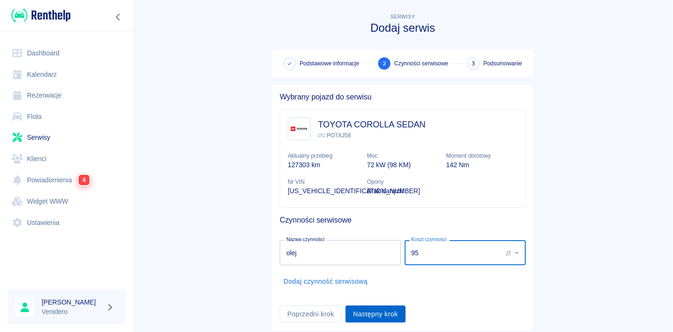
type input "95"
click at [367, 315] on button "Następny krok" at bounding box center [375, 313] width 60 height 17
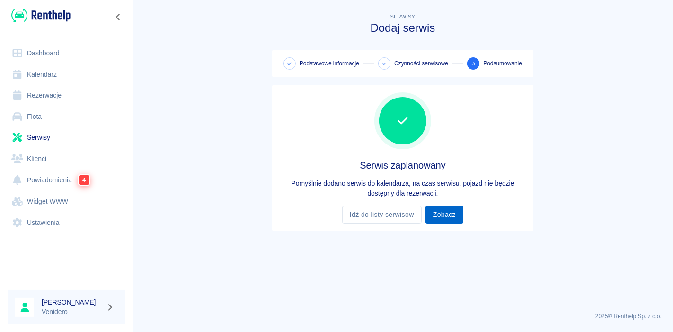
click at [447, 216] on link "Zobacz" at bounding box center [444, 214] width 38 height 17
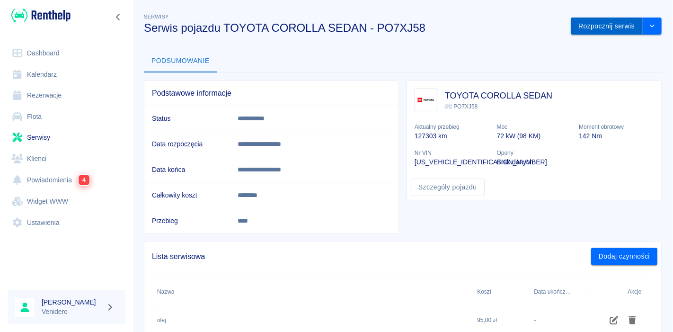
click at [600, 27] on button "Rozpocznij serwis" at bounding box center [606, 25] width 72 height 17
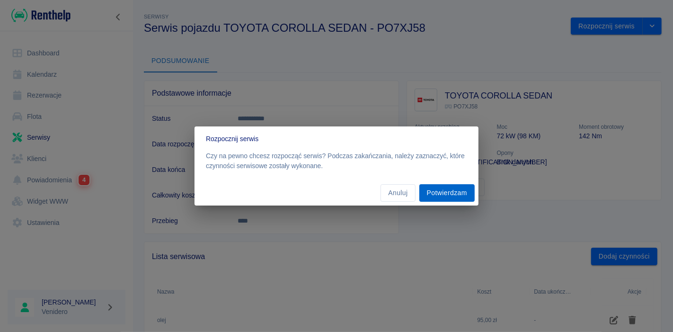
click at [454, 192] on button "Potwierdzam" at bounding box center [446, 192] width 55 height 17
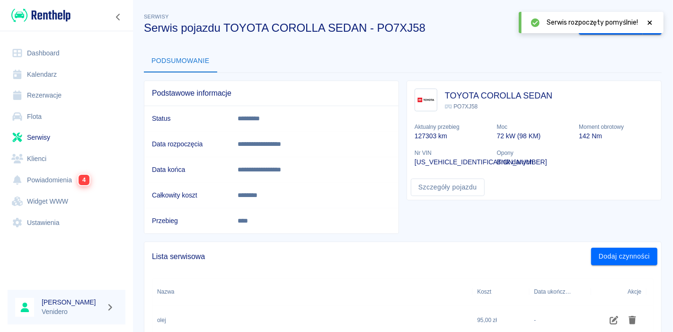
click at [649, 23] on icon at bounding box center [649, 22] width 4 height 4
click at [599, 28] on button "Zakończ serwis" at bounding box center [610, 25] width 64 height 17
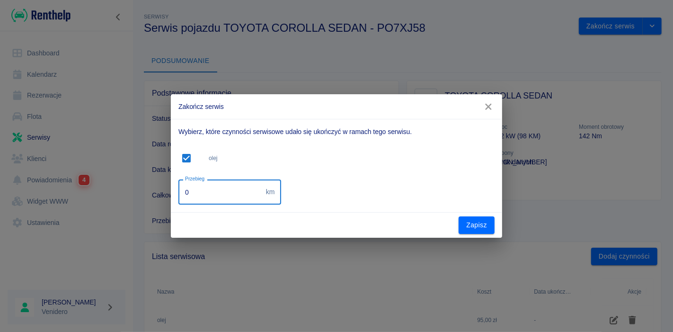
click at [207, 194] on input "0" at bounding box center [220, 191] width 84 height 25
type input "145000"
click at [473, 226] on button "Zapisz" at bounding box center [476, 224] width 36 height 17
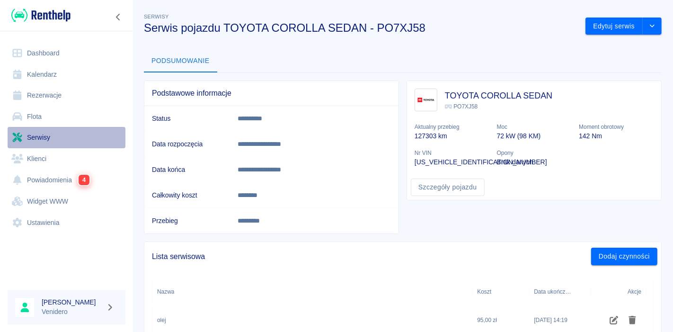
click at [35, 140] on link "Serwisy" at bounding box center [67, 137] width 118 height 21
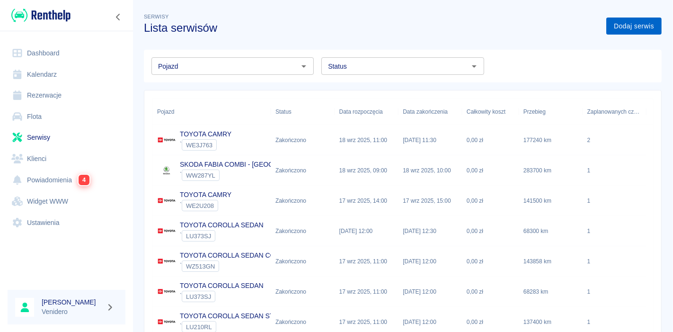
click at [622, 29] on link "Dodaj serwis" at bounding box center [633, 25] width 55 height 17
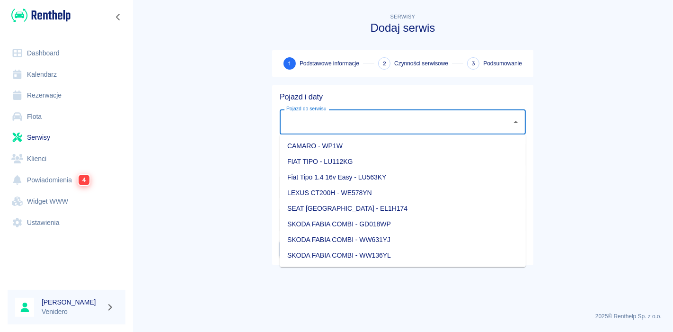
click at [349, 130] on input "Pojazd do serwisu" at bounding box center [395, 122] width 223 height 17
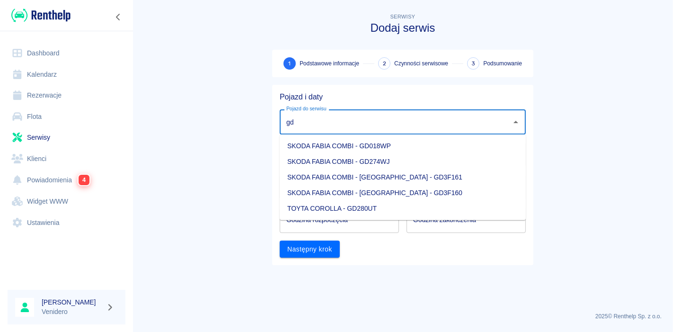
click at [350, 146] on li "SKODA FABIA COMBI - GD018WP" at bounding box center [403, 146] width 246 height 16
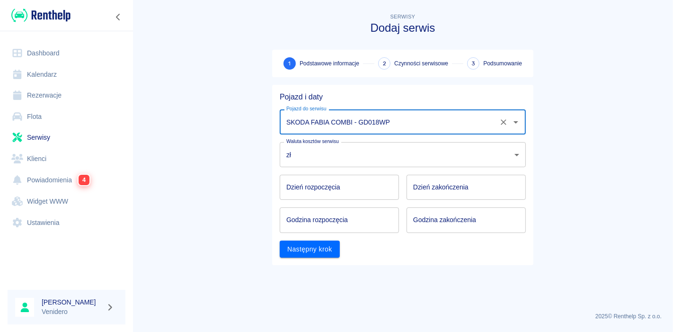
type input "SKODA FABIA COMBI - GD018WP"
type input "DD.MM.YYYY"
click at [310, 192] on input "DD.MM.YYYY" at bounding box center [339, 187] width 119 height 25
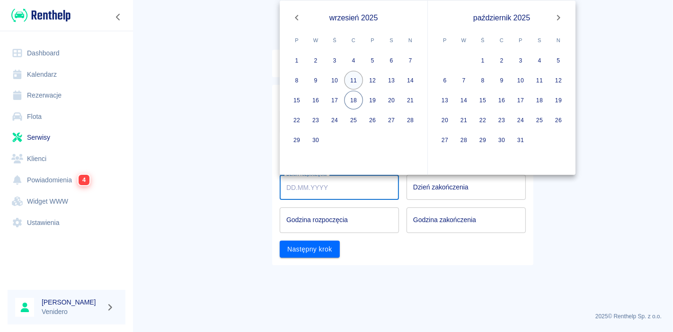
click at [356, 81] on button "11" at bounding box center [353, 80] width 19 height 19
type input "[DATE]"
type input "DD.MM.YYYY"
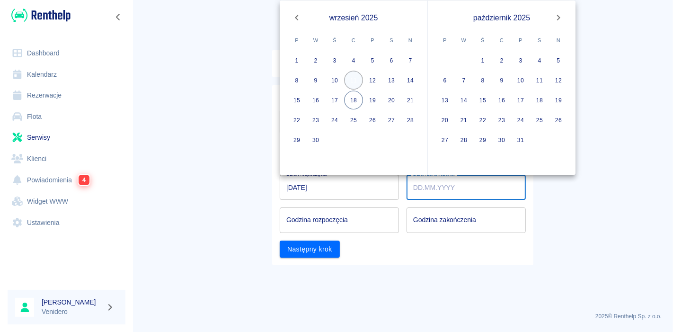
click at [356, 81] on button "11" at bounding box center [353, 80] width 19 height 19
type input "[DATE]"
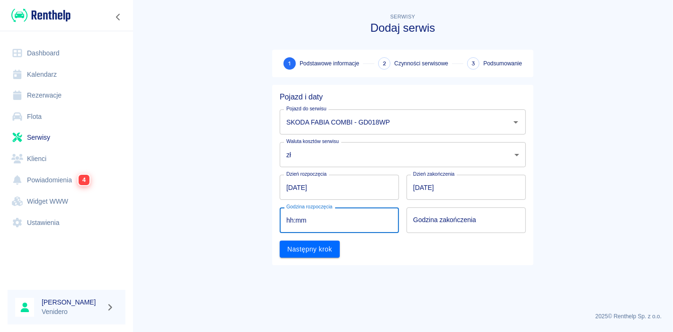
click at [325, 227] on input "hh:mm" at bounding box center [336, 219] width 113 height 25
type input "09:00"
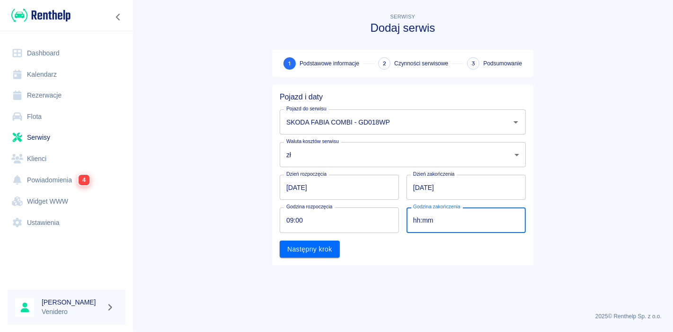
click at [440, 220] on input "hh:mm" at bounding box center [462, 219] width 113 height 25
type input "09:00"
click at [309, 252] on button "Następny krok" at bounding box center [310, 248] width 60 height 17
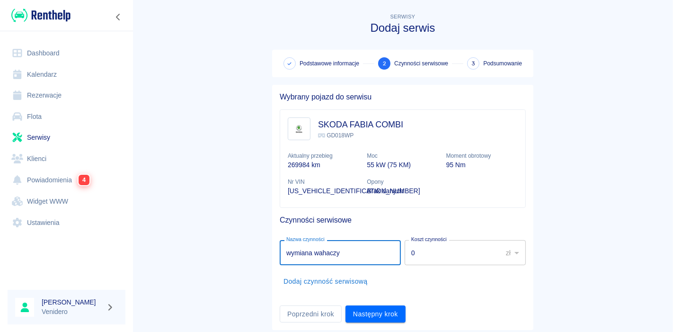
type input "wymiana wahaczy"
click at [489, 252] on input "-1" at bounding box center [449, 252] width 91 height 25
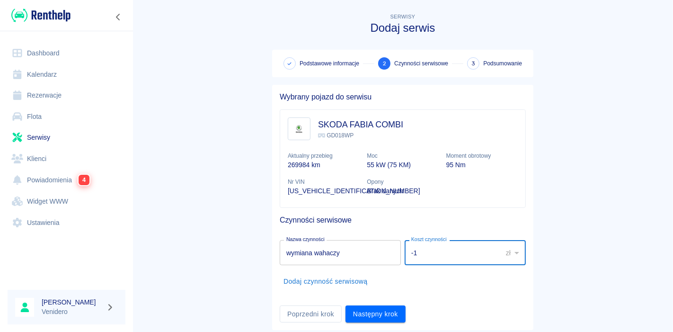
click at [308, 265] on li "Nazwa czynności wymiana wahaczy Nazwa czynności Koszt czynności -1 zł PLN ​ Kos…" at bounding box center [403, 252] width 246 height 33
type input "200"
click at [312, 279] on button "Dodaj czynność serwisową" at bounding box center [326, 280] width 92 height 17
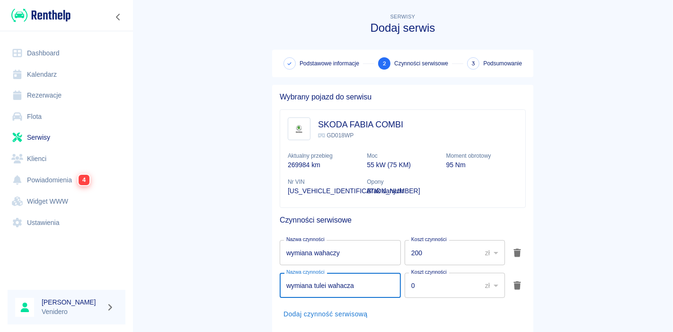
click at [324, 285] on input "wymiana tulei wahacza" at bounding box center [340, 284] width 121 height 25
type input "wymiana sworzni wahacza"
click at [432, 284] on input "0" at bounding box center [439, 284] width 70 height 25
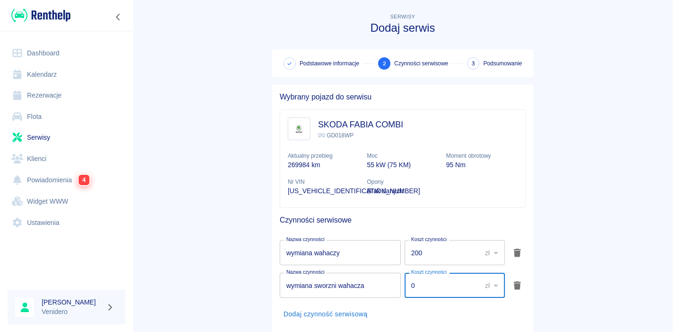
click at [432, 284] on input "0" at bounding box center [439, 284] width 70 height 25
type input "100"
click at [334, 322] on li "Dodaj czynność serwisową" at bounding box center [403, 313] width 246 height 25
click at [329, 313] on button "Dodaj czynność serwisową" at bounding box center [326, 313] width 92 height 17
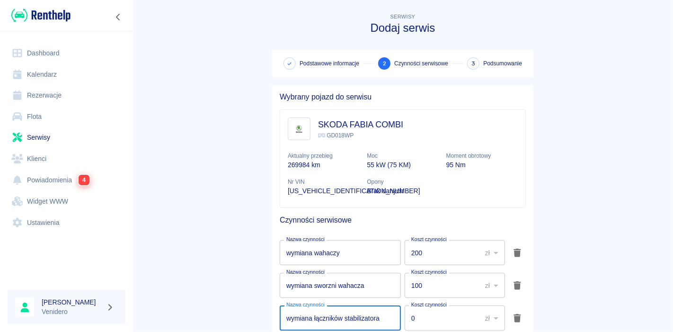
type input "wymiana łączników stabilizatora"
click at [642, 235] on main "Serwisy Dodaj serwis Podstawowe informacje 2 Czynności serwisowe 3 Podsumowanie…" at bounding box center [402, 203] width 540 height 384
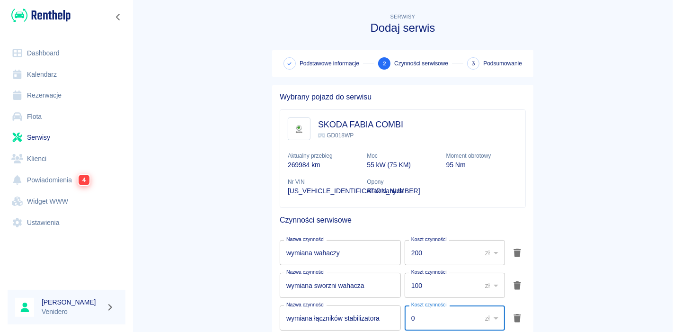
click at [420, 317] on input "0" at bounding box center [439, 317] width 70 height 25
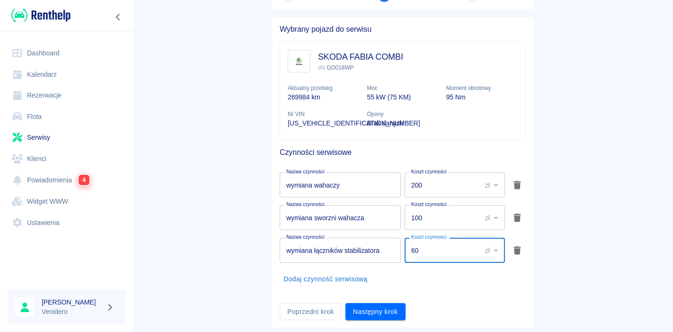
scroll to position [90, 0]
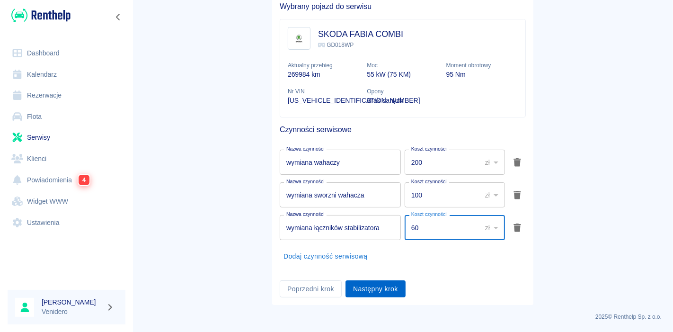
type input "60"
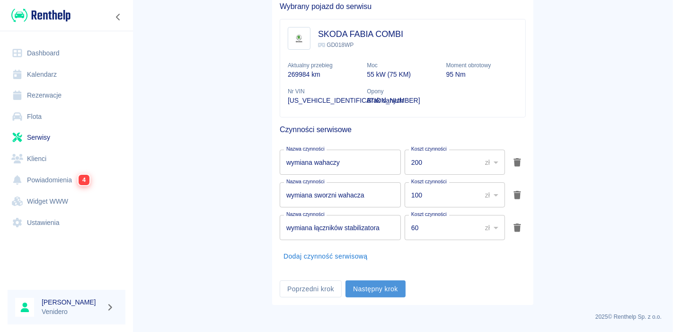
click at [370, 288] on button "Następny krok" at bounding box center [375, 288] width 60 height 17
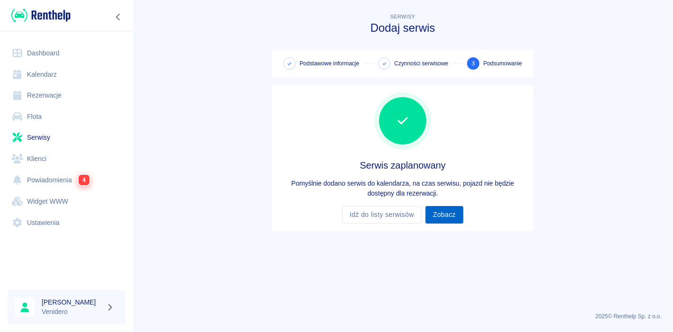
click at [440, 218] on link "Zobacz" at bounding box center [444, 214] width 38 height 17
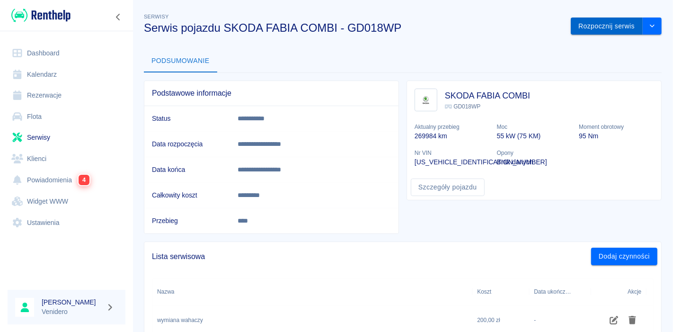
click at [586, 30] on button "Rozpocznij serwis" at bounding box center [606, 25] width 72 height 17
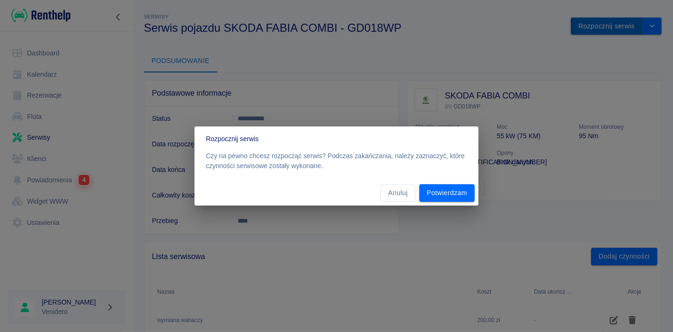
click at [586, 30] on div "Rozpocznij serwis Czy na pewno chcesz rozpocząć serwis? Podczas zakańczania, na…" at bounding box center [336, 166] width 673 height 332
click at [455, 199] on button "Potwierdzam" at bounding box center [446, 192] width 55 height 17
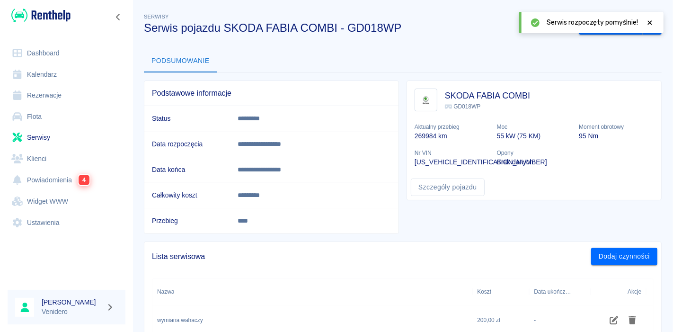
click at [647, 24] on icon at bounding box center [649, 22] width 9 height 7
click at [608, 26] on button "Zakończ serwis" at bounding box center [610, 25] width 64 height 17
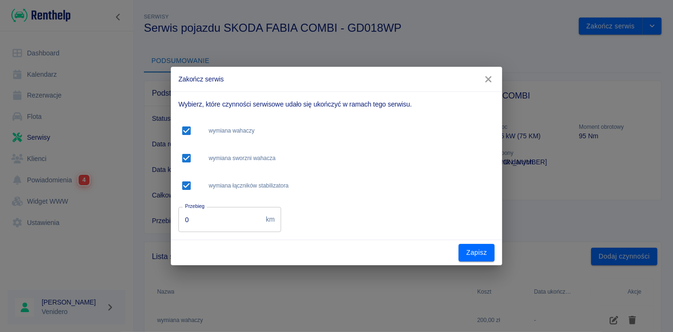
click at [230, 222] on input "0" at bounding box center [220, 219] width 84 height 25
type input "275000"
click at [471, 252] on button "Zapisz" at bounding box center [476, 252] width 36 height 17
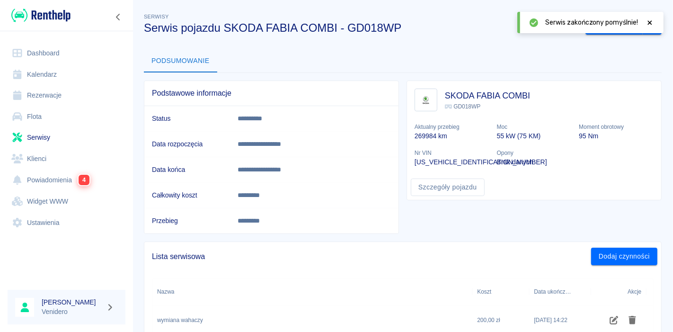
click at [44, 139] on link "Serwisy" at bounding box center [67, 137] width 118 height 21
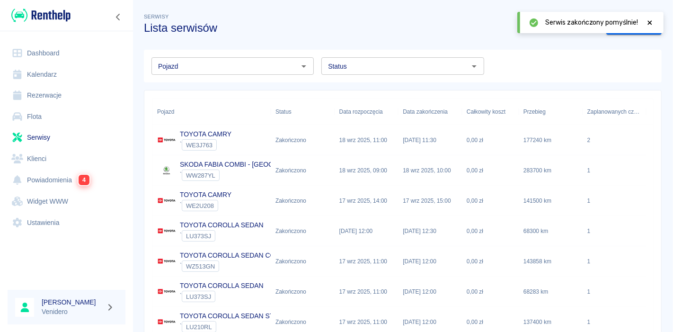
click at [650, 23] on icon at bounding box center [649, 22] width 4 height 4
click at [624, 26] on link "Dodaj serwis" at bounding box center [633, 25] width 55 height 17
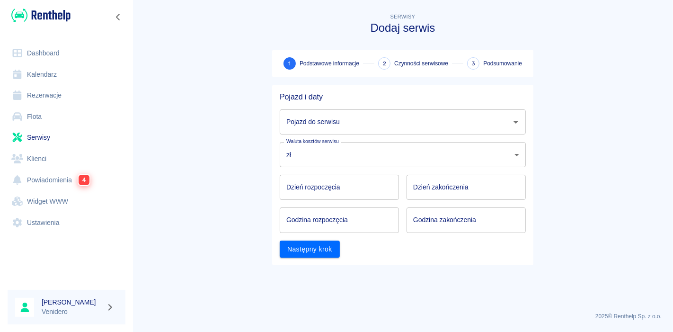
click at [354, 123] on input "Pojazd do serwisu" at bounding box center [395, 122] width 223 height 17
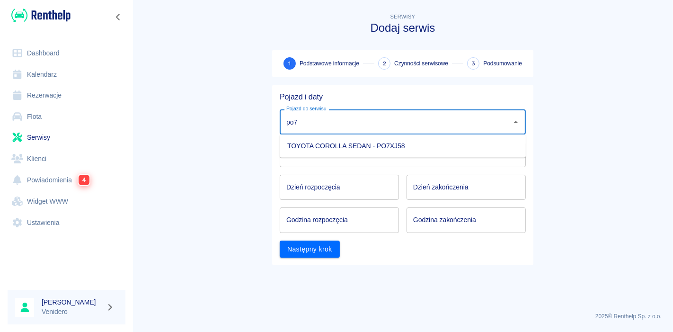
click at [350, 147] on li "TOYOTA COROLLA SEDAN - PO7XJ58" at bounding box center [403, 146] width 246 height 16
type input "TOYOTA COROLLA SEDAN - PO7XJ58"
type input "DD.MM.YYYY"
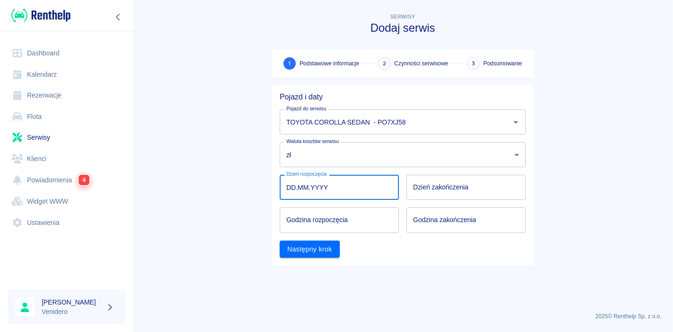
click at [316, 193] on input "DD.MM.YYYY" at bounding box center [339, 187] width 119 height 25
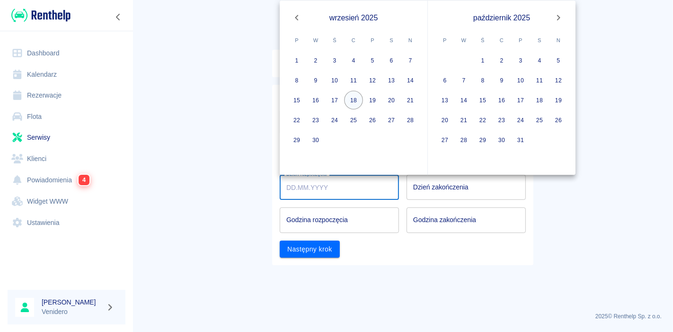
click at [356, 97] on button "18" at bounding box center [353, 100] width 19 height 19
type input "[DATE]"
type input "DD.MM.YYYY"
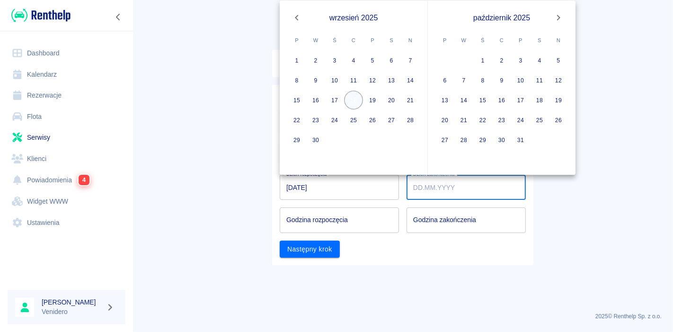
click at [354, 95] on button "18" at bounding box center [353, 100] width 19 height 19
type input "[DATE]"
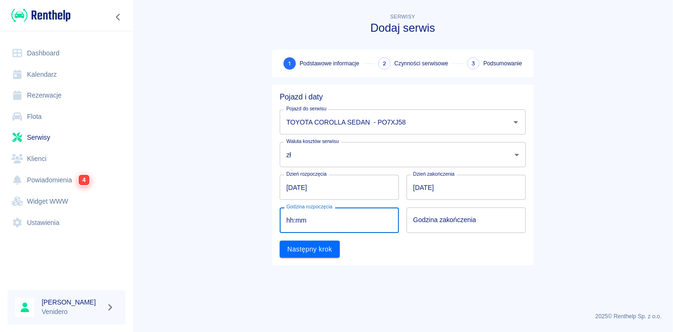
click at [338, 220] on input "hh:mm" at bounding box center [336, 219] width 113 height 25
type input "09:00"
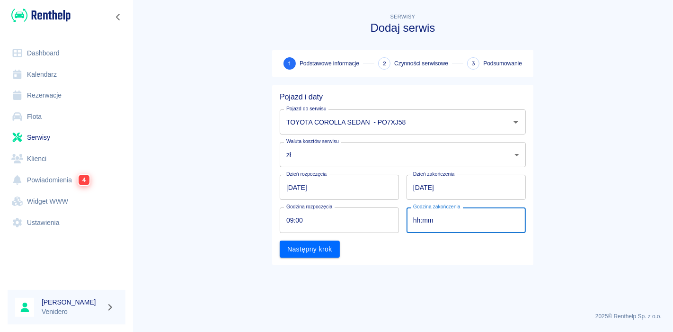
click at [440, 223] on input "hh:mm" at bounding box center [462, 219] width 113 height 25
type input "09:00"
click at [306, 251] on button "Następny krok" at bounding box center [310, 248] width 60 height 17
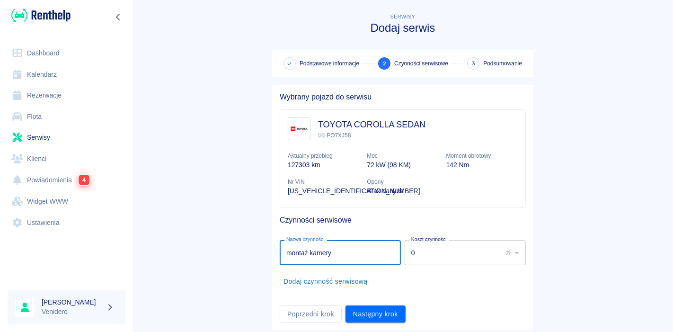
type input "montaż kamery"
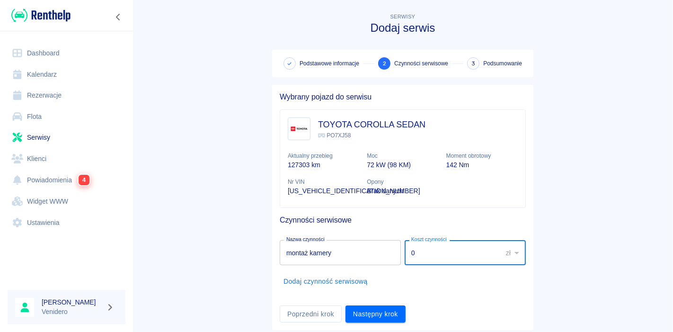
click at [441, 254] on input "0" at bounding box center [449, 252] width 91 height 25
drag, startPoint x: 414, startPoint y: 251, endPoint x: 359, endPoint y: 262, distance: 56.3
click at [359, 262] on div "Nazwa czynności montaż kamery Nazwa czynności Koszt czynności 0 zł PLN ​ Koszt …" at bounding box center [401, 250] width 250 height 29
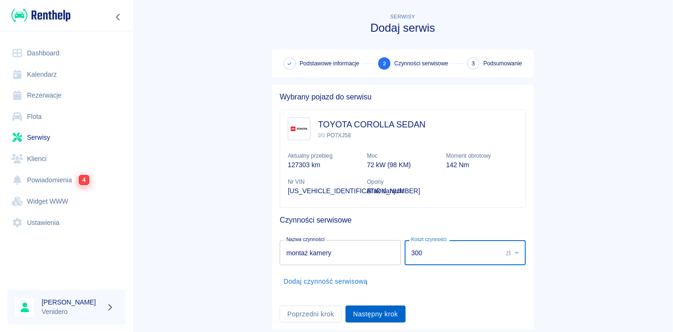
type input "300"
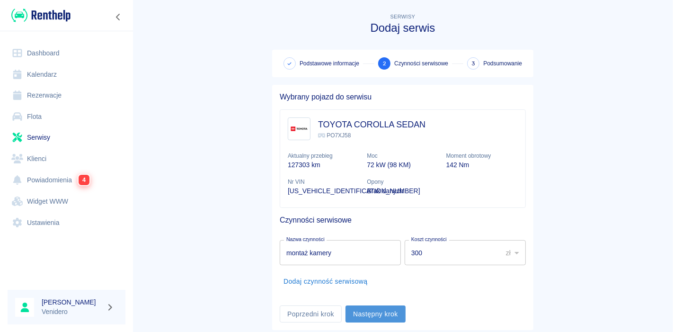
click at [366, 314] on button "Następny krok" at bounding box center [375, 313] width 60 height 17
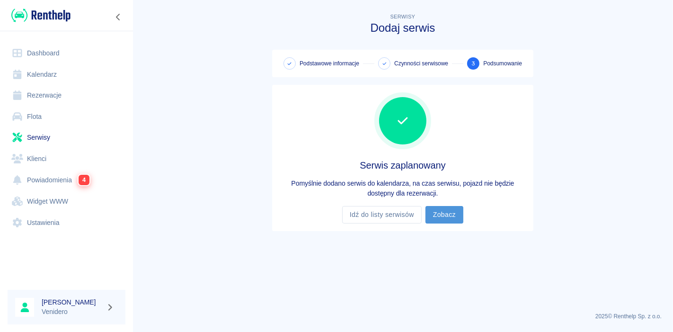
click at [445, 214] on link "Zobacz" at bounding box center [444, 214] width 38 height 17
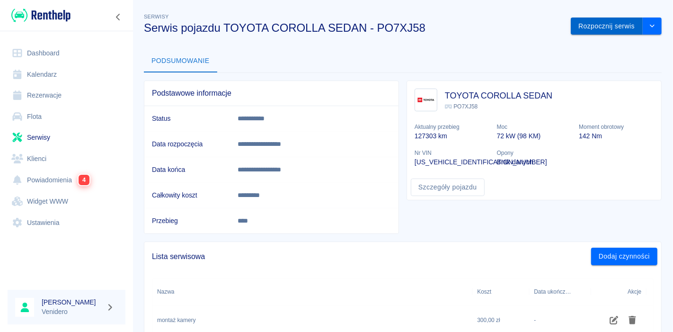
click at [603, 23] on button "Rozpocznij serwis" at bounding box center [606, 25] width 72 height 17
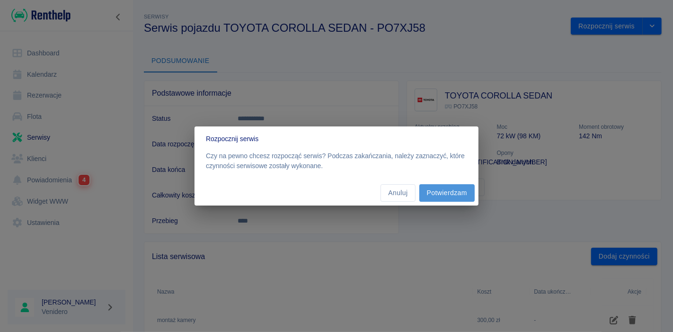
click at [444, 194] on button "Potwierdzam" at bounding box center [446, 192] width 55 height 17
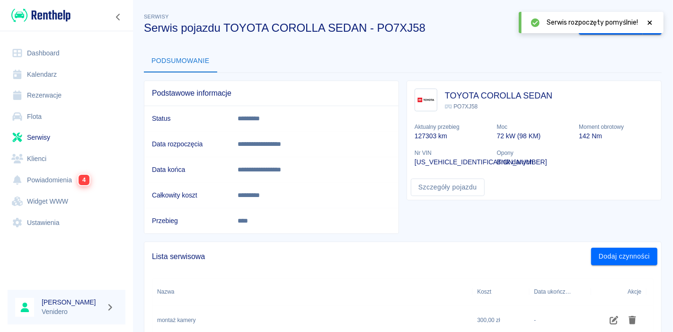
click at [650, 20] on icon at bounding box center [649, 22] width 9 height 7
click at [595, 29] on button "Zakończ serwis" at bounding box center [610, 25] width 64 height 17
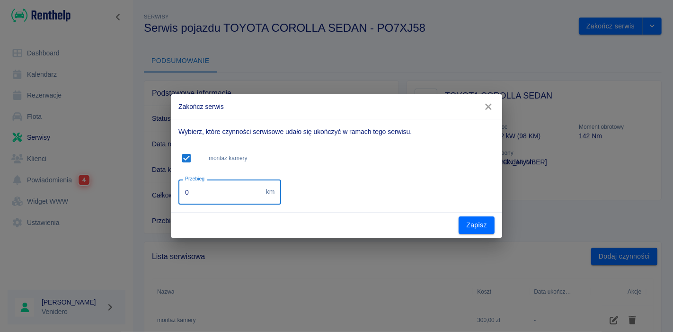
click at [215, 194] on input "0" at bounding box center [220, 191] width 84 height 25
type input "145000"
click at [481, 224] on button "Zapisz" at bounding box center [476, 224] width 36 height 17
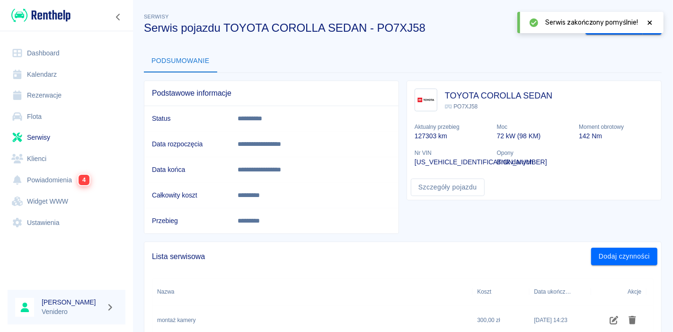
click at [650, 22] on icon at bounding box center [649, 22] width 9 height 7
